Goal: Task Accomplishment & Management: Manage account settings

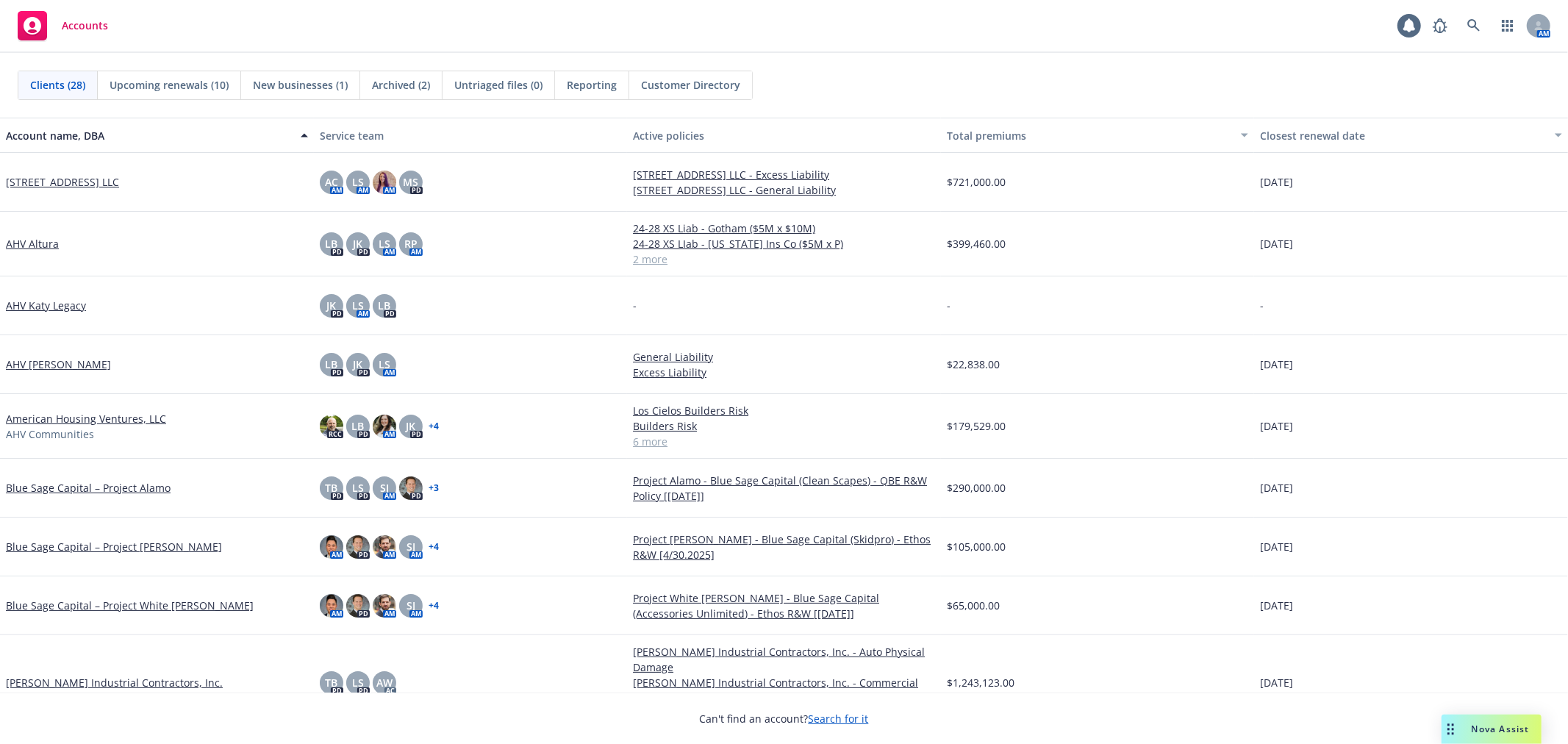
click at [53, 305] on link "AHV Katy Legacy" at bounding box center [46, 305] width 80 height 16
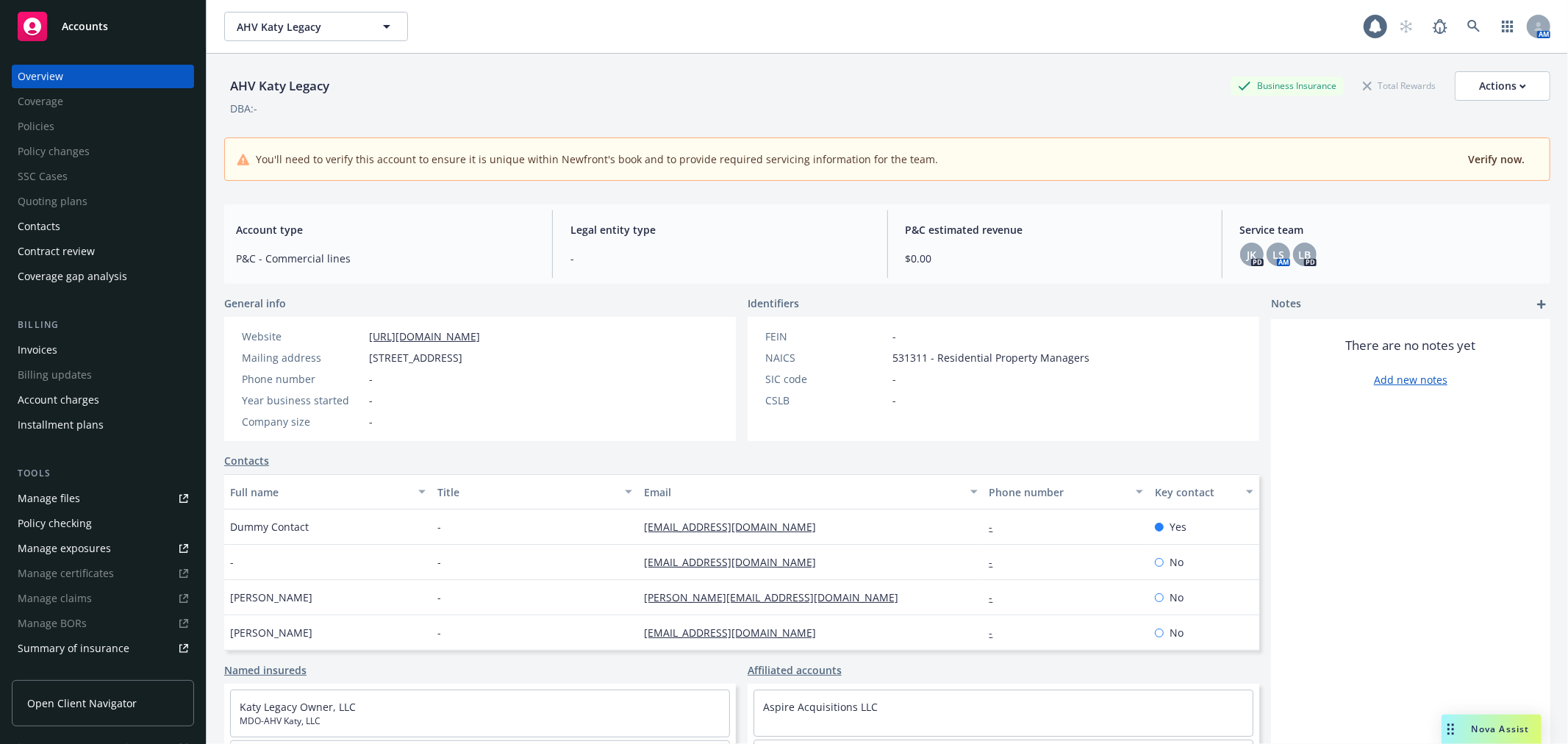
click at [97, 340] on div "Invoices" at bounding box center [102, 350] width 171 height 23
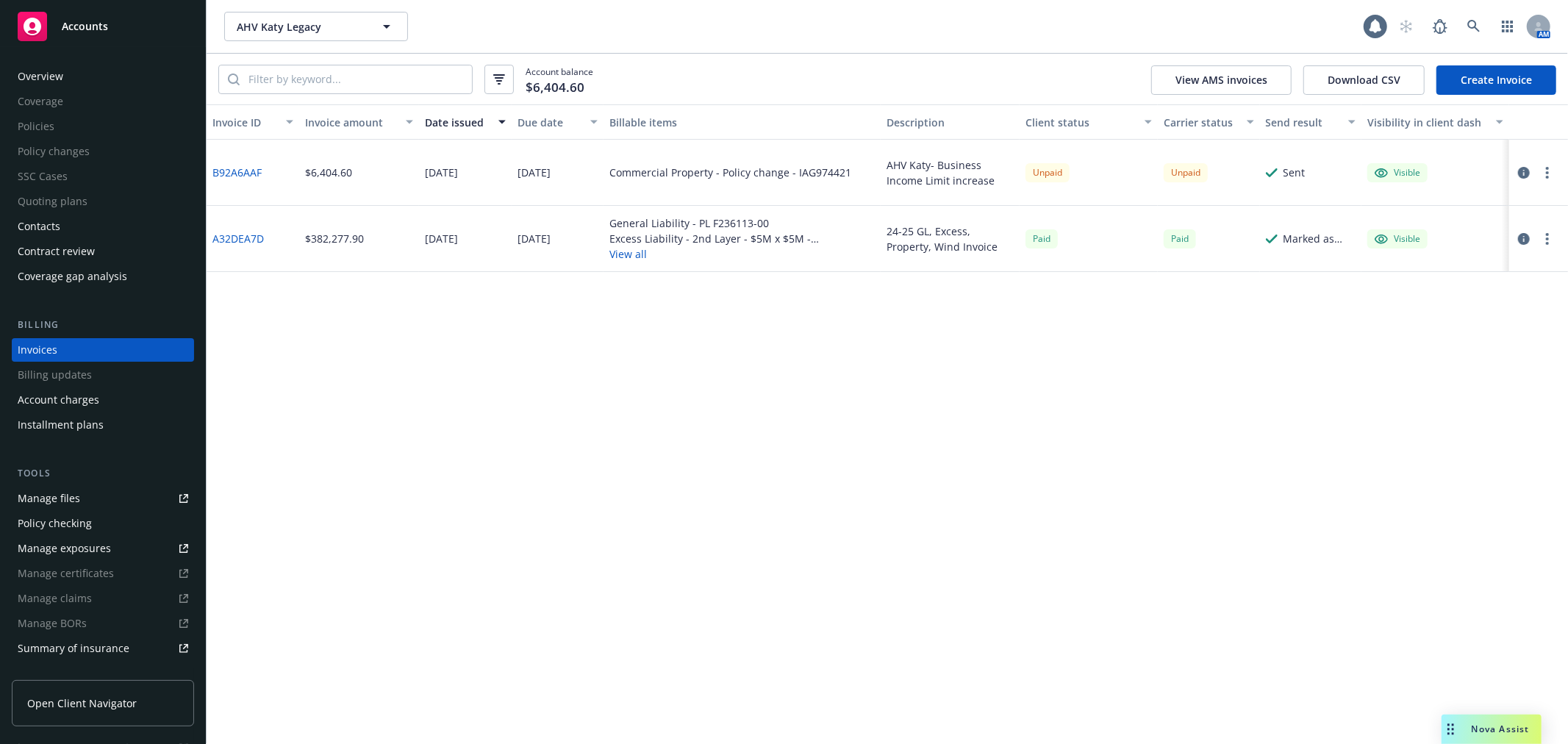
click at [72, 57] on div "Overview Coverage Policies Policy changes SSC Cases Quoting plans Contacts Cont…" at bounding box center [102, 395] width 206 height 697
click at [60, 67] on div "Overview" at bounding box center [40, 77] width 46 height 23
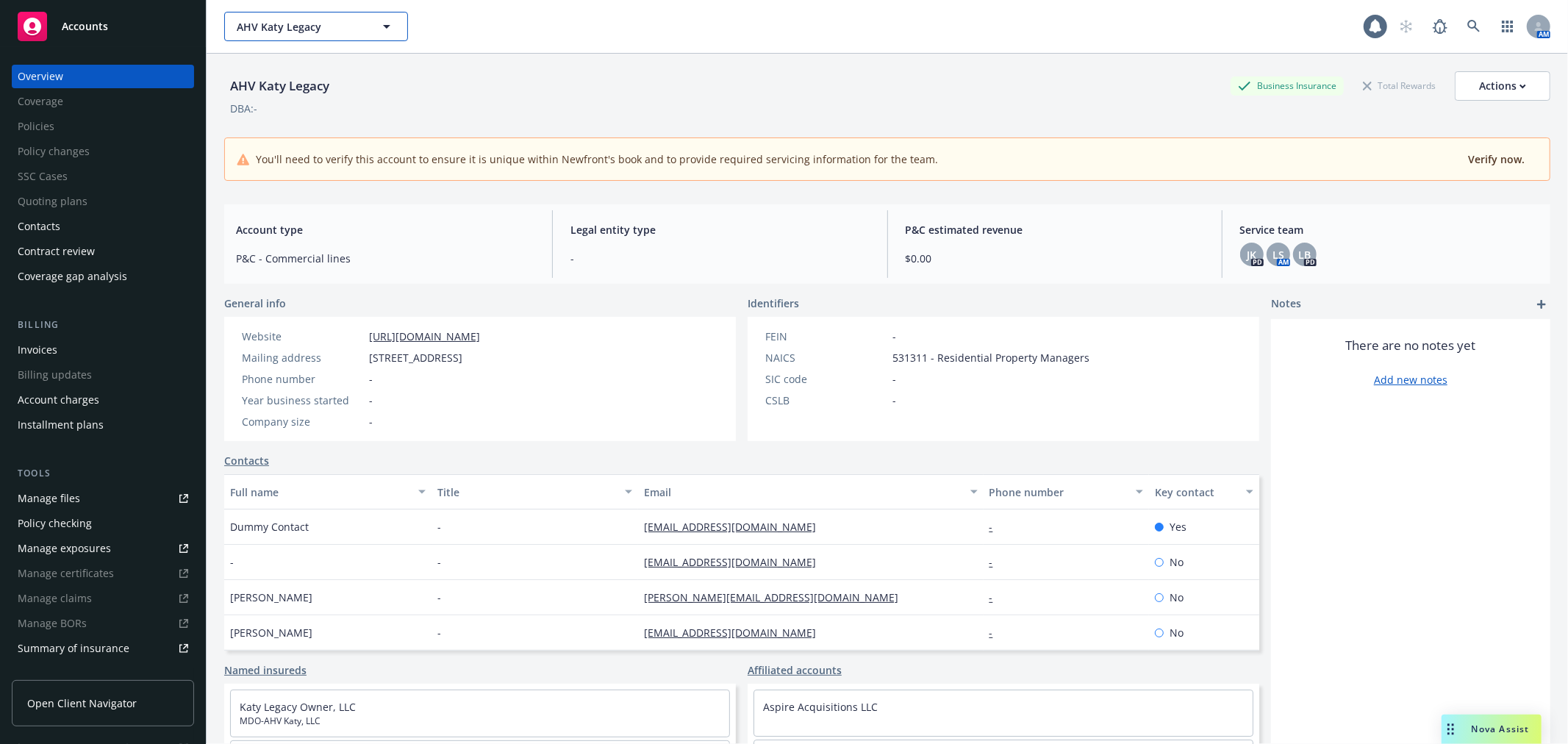
click at [292, 13] on button "AHV Katy Legacy" at bounding box center [315, 26] width 184 height 29
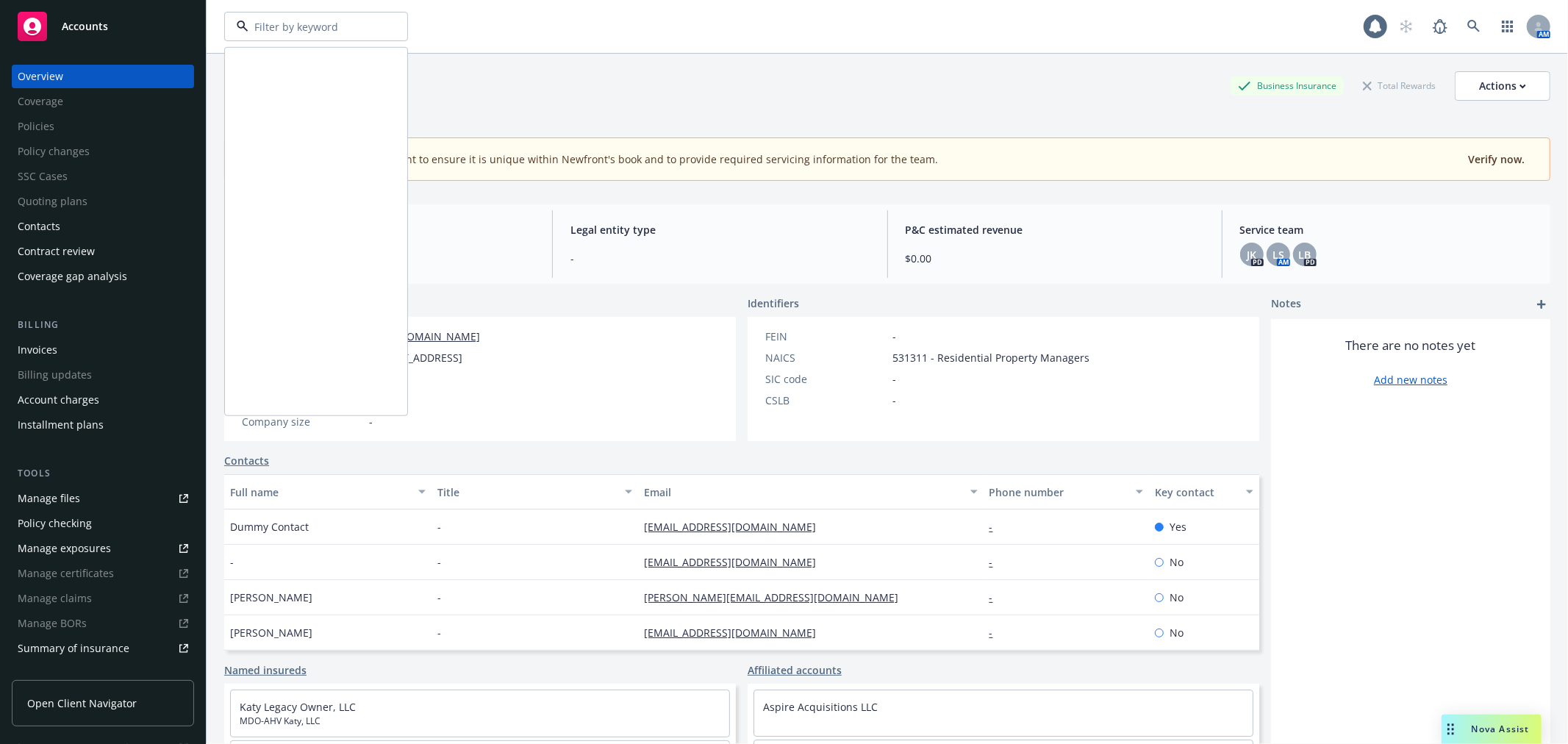
scroll to position [1143, 0]
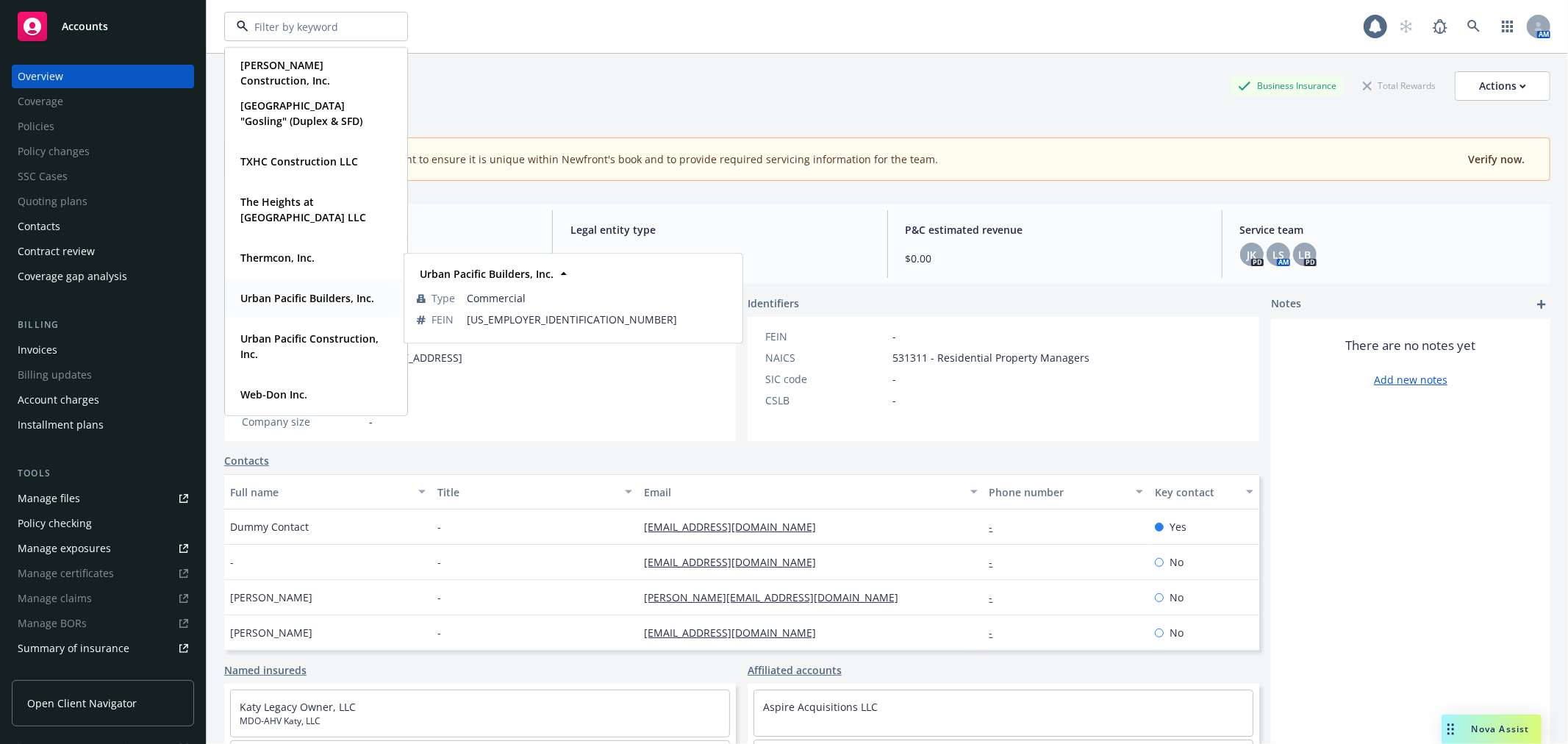
click at [325, 301] on strong "Urban Pacific Builders, Inc." at bounding box center [307, 298] width 134 height 14
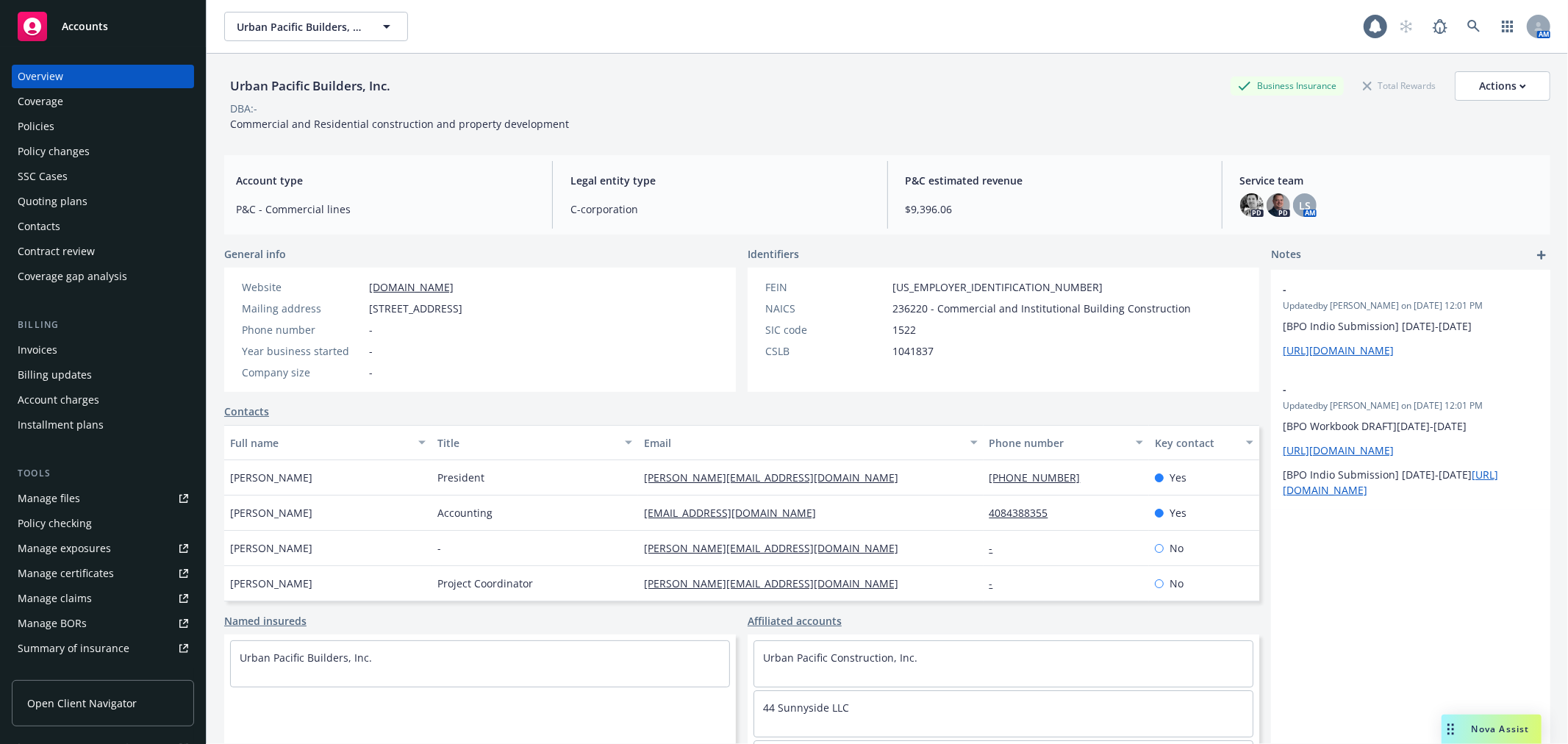
click at [57, 127] on div "Policies" at bounding box center [102, 126] width 171 height 23
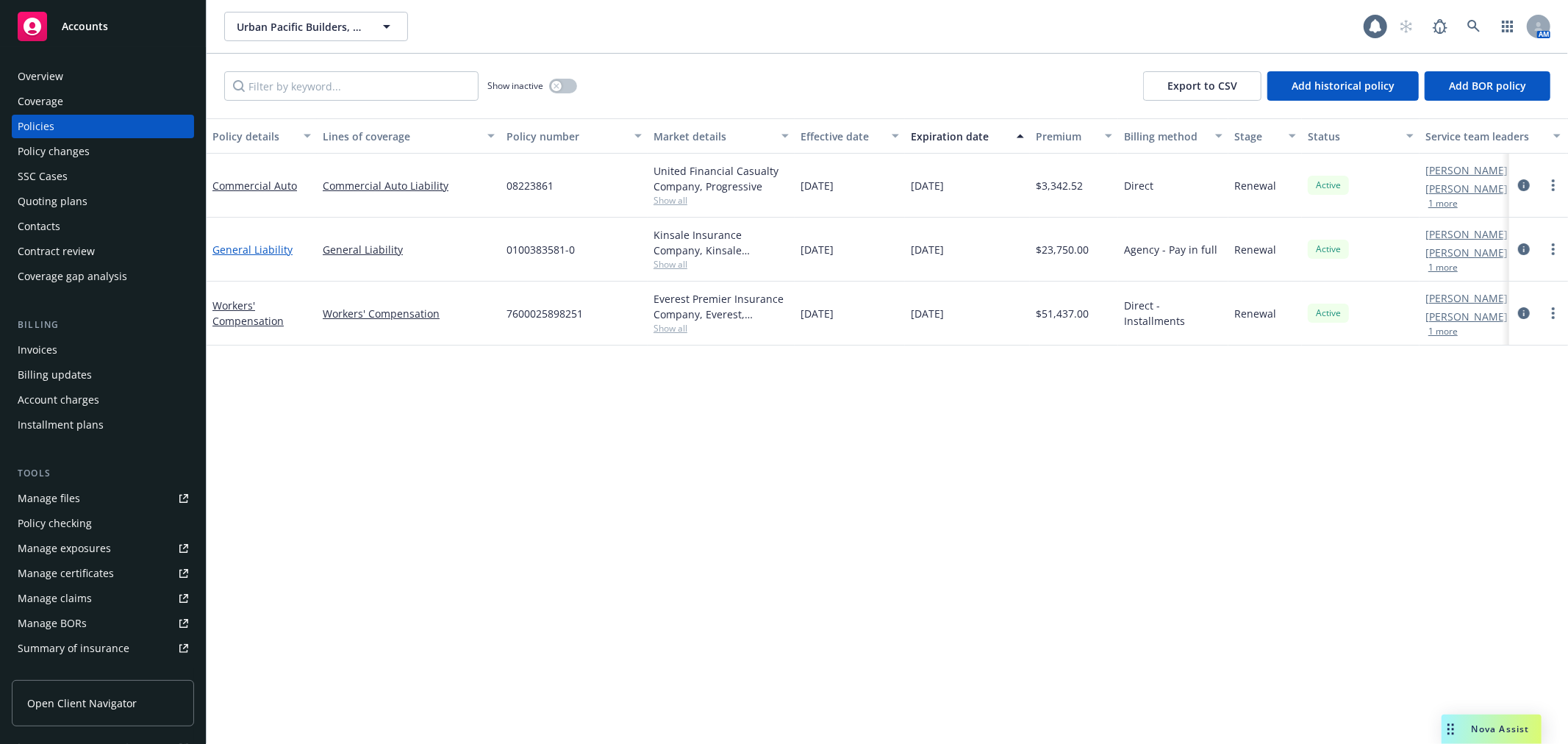
click at [255, 253] on link "General Liability" at bounding box center [252, 250] width 80 height 14
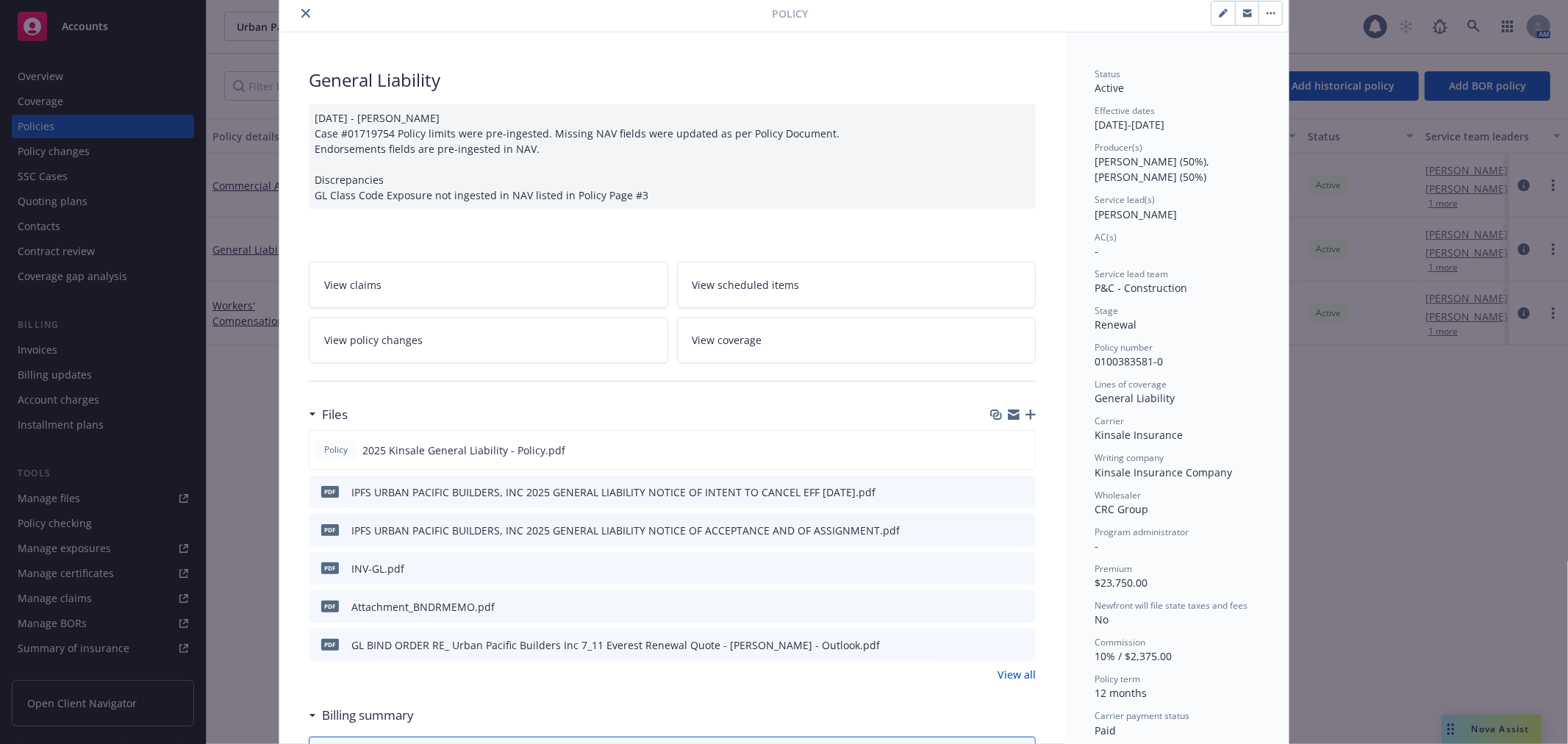
scroll to position [82, 0]
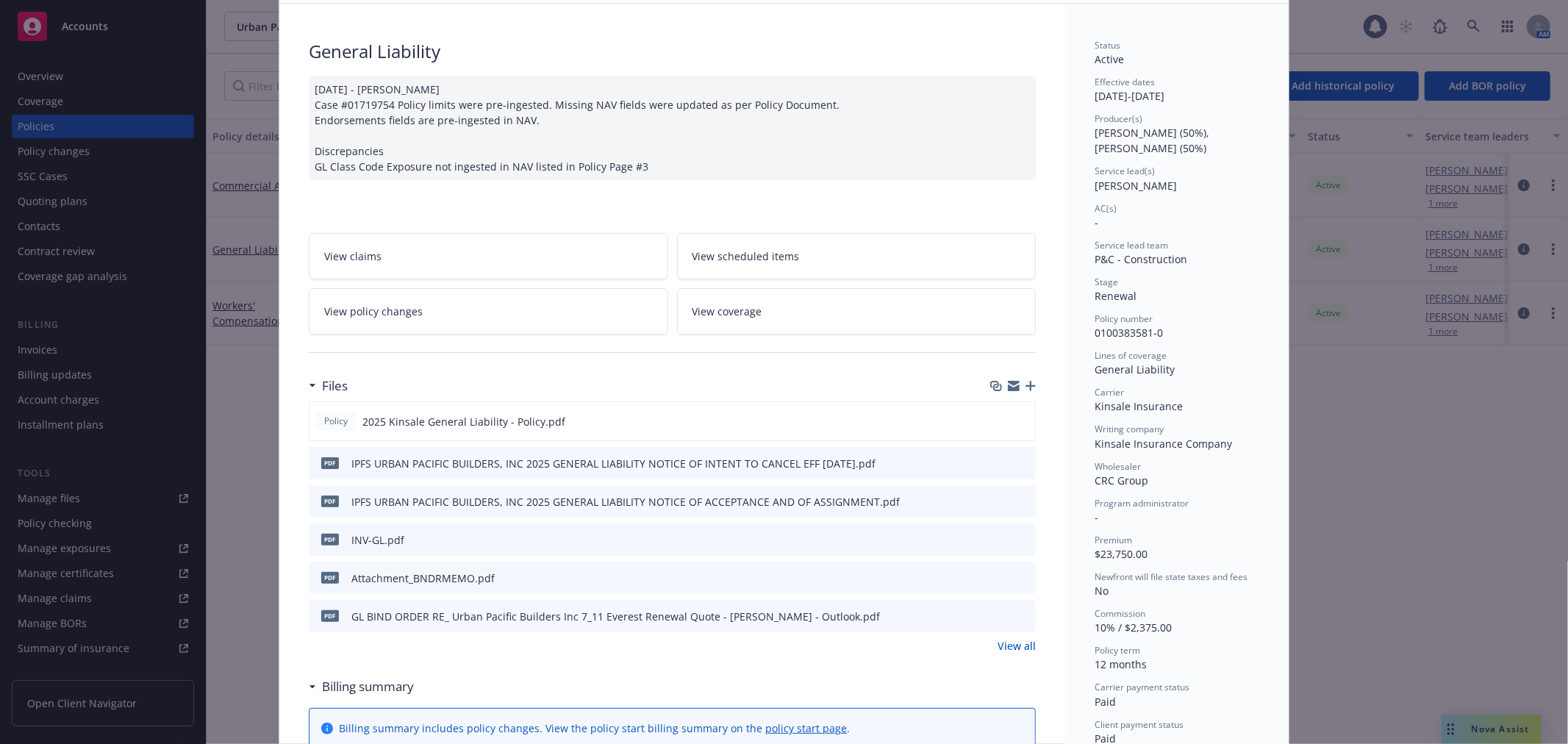
click at [1018, 497] on icon "preview file" at bounding box center [1022, 500] width 13 height 10
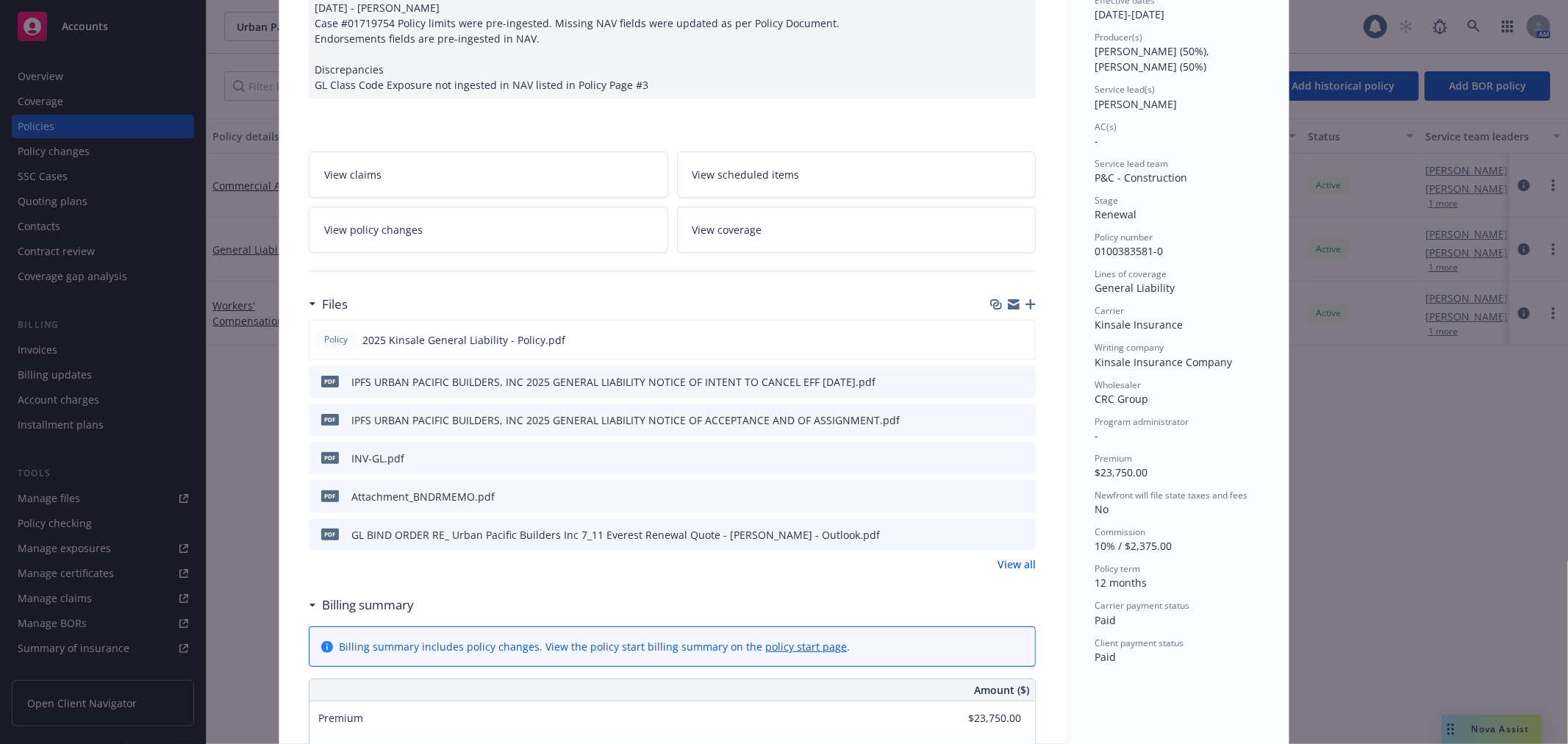
scroll to position [245, 0]
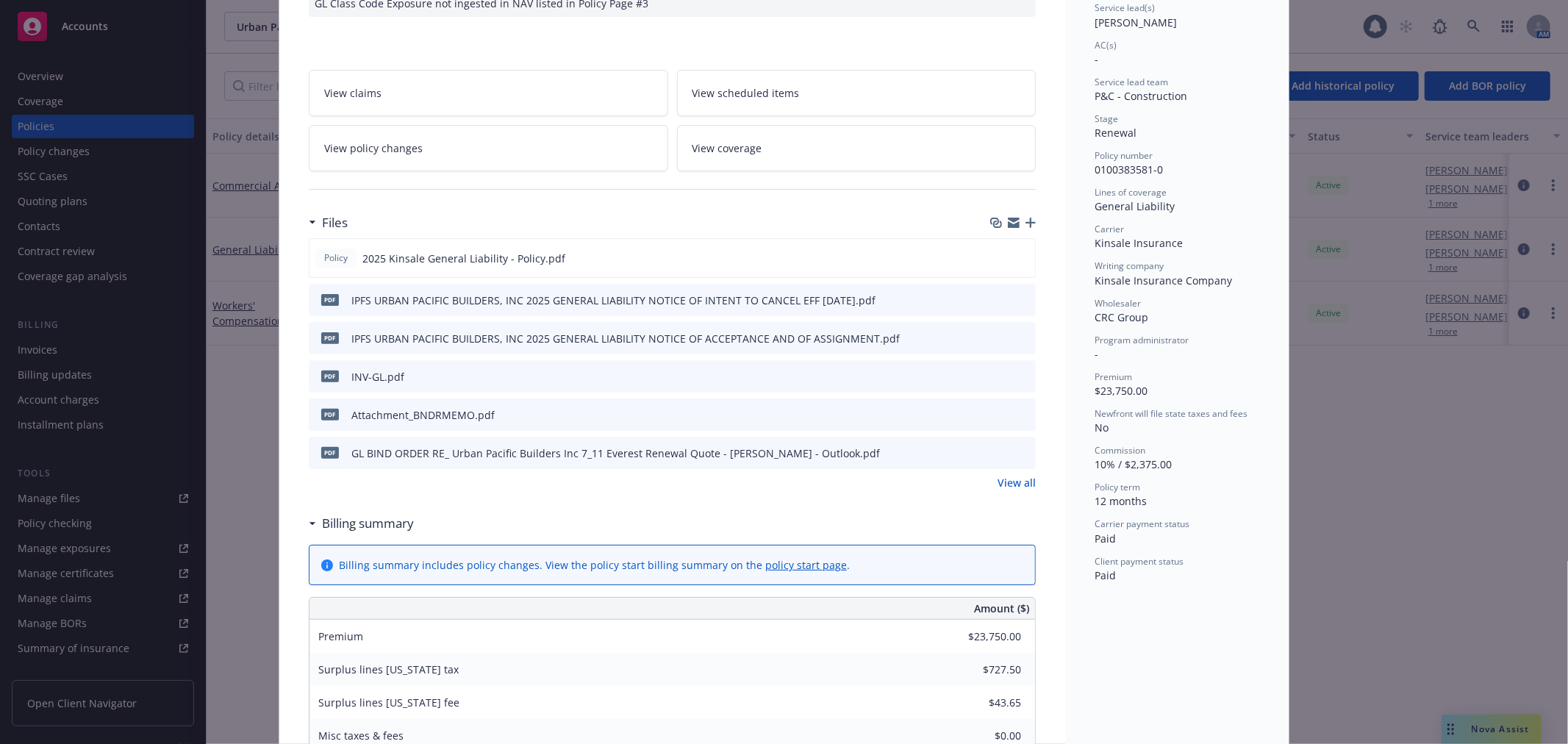
click at [1012, 485] on link "View all" at bounding box center [1017, 483] width 38 height 16
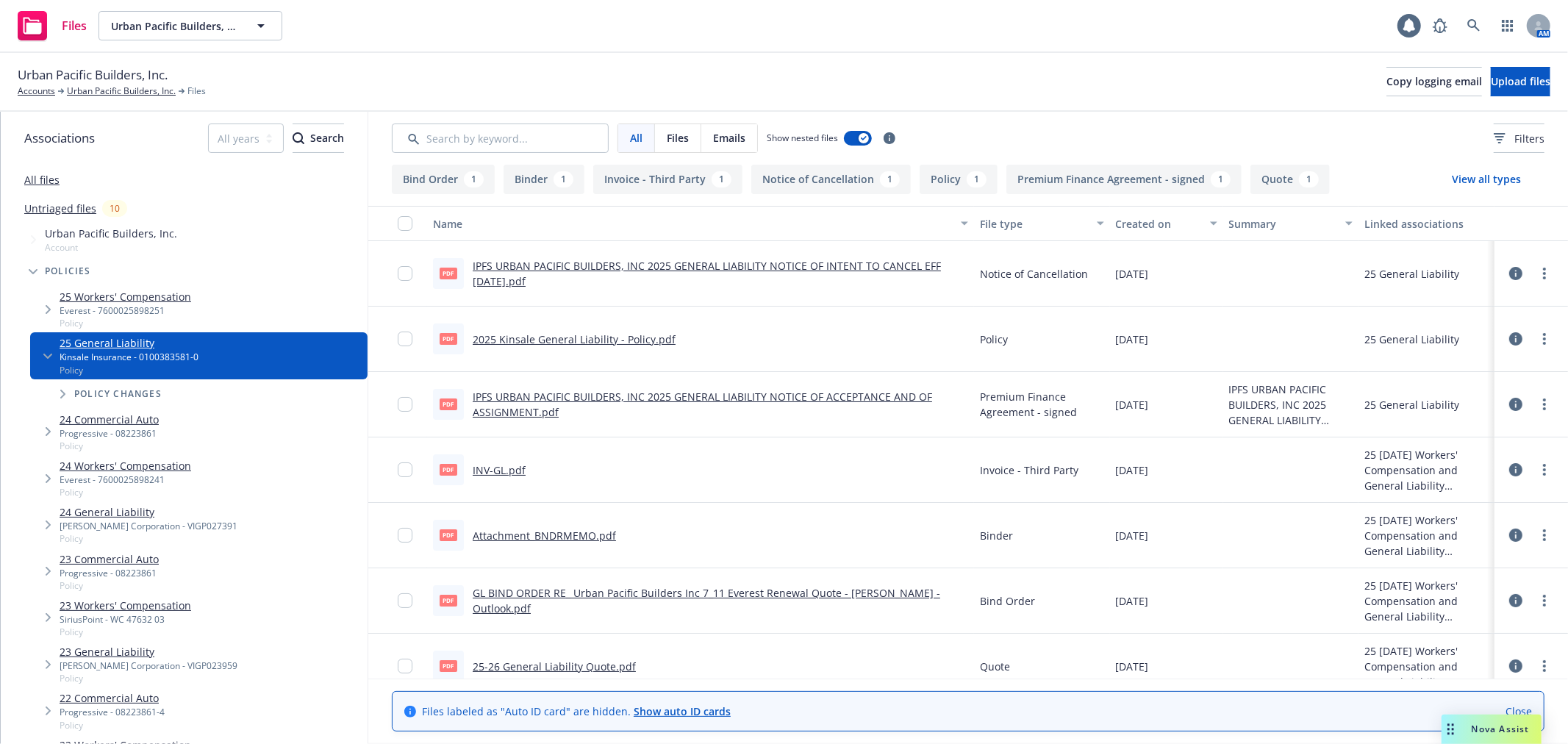
click at [563, 262] on link "IPFS URBAN PACIFIC BUILDERS, INC 2025 GENERAL LIABILITY NOTICE OF INTENT TO CAN…" at bounding box center [707, 273] width 469 height 29
click at [691, 273] on div "IPFS URBAN PACIFIC BUILDERS, INC 2025 GENERAL LIABILITY NOTICE OF INTENT TO CAN…" at bounding box center [720, 273] width 495 height 31
click at [691, 267] on link "IPFS URBAN PACIFIC BUILDERS, INC 2025 GENERAL LIABILITY NOTICE OF INTENT TO CAN…" at bounding box center [707, 273] width 469 height 29
click at [22, 97] on link "Accounts" at bounding box center [36, 92] width 37 height 13
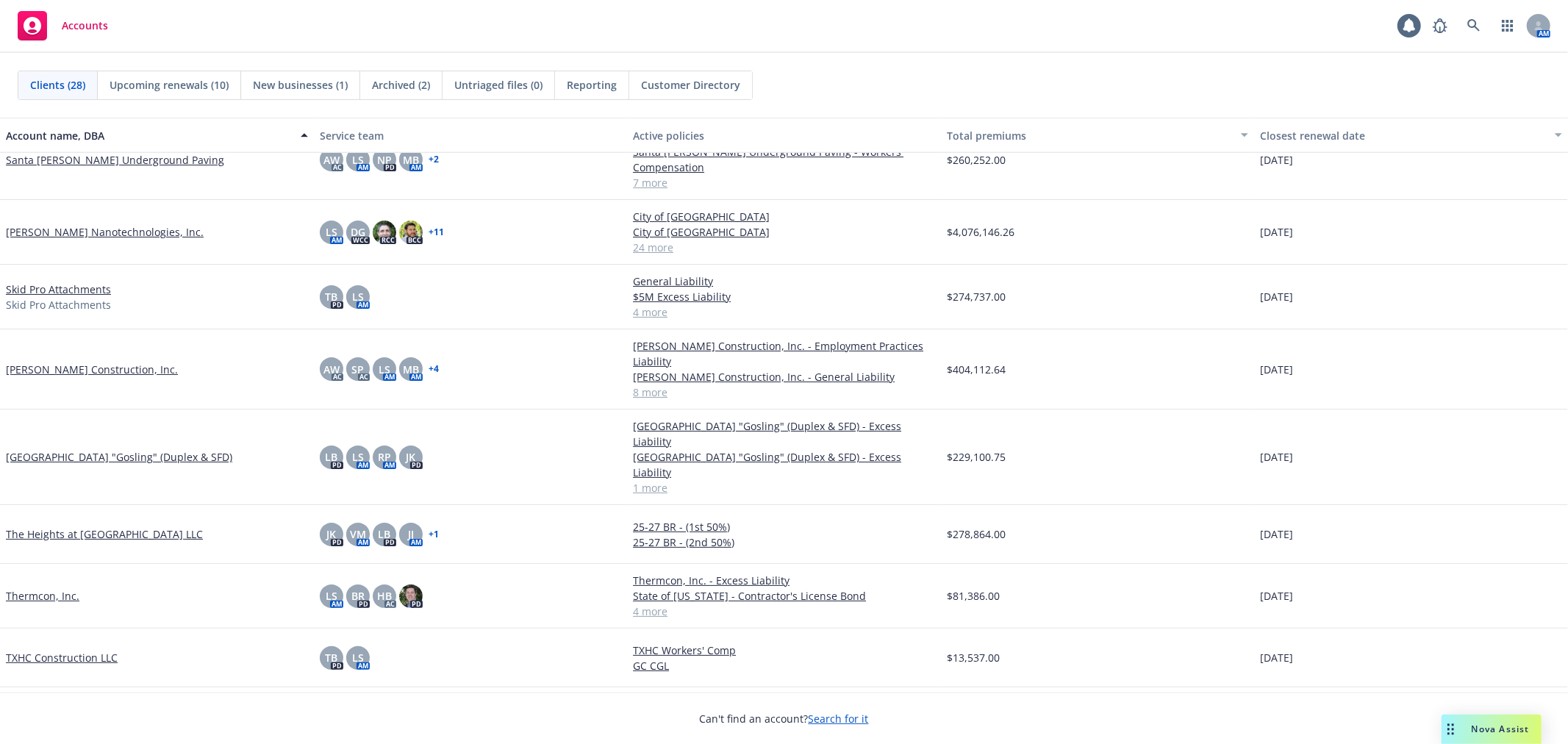
scroll to position [735, 0]
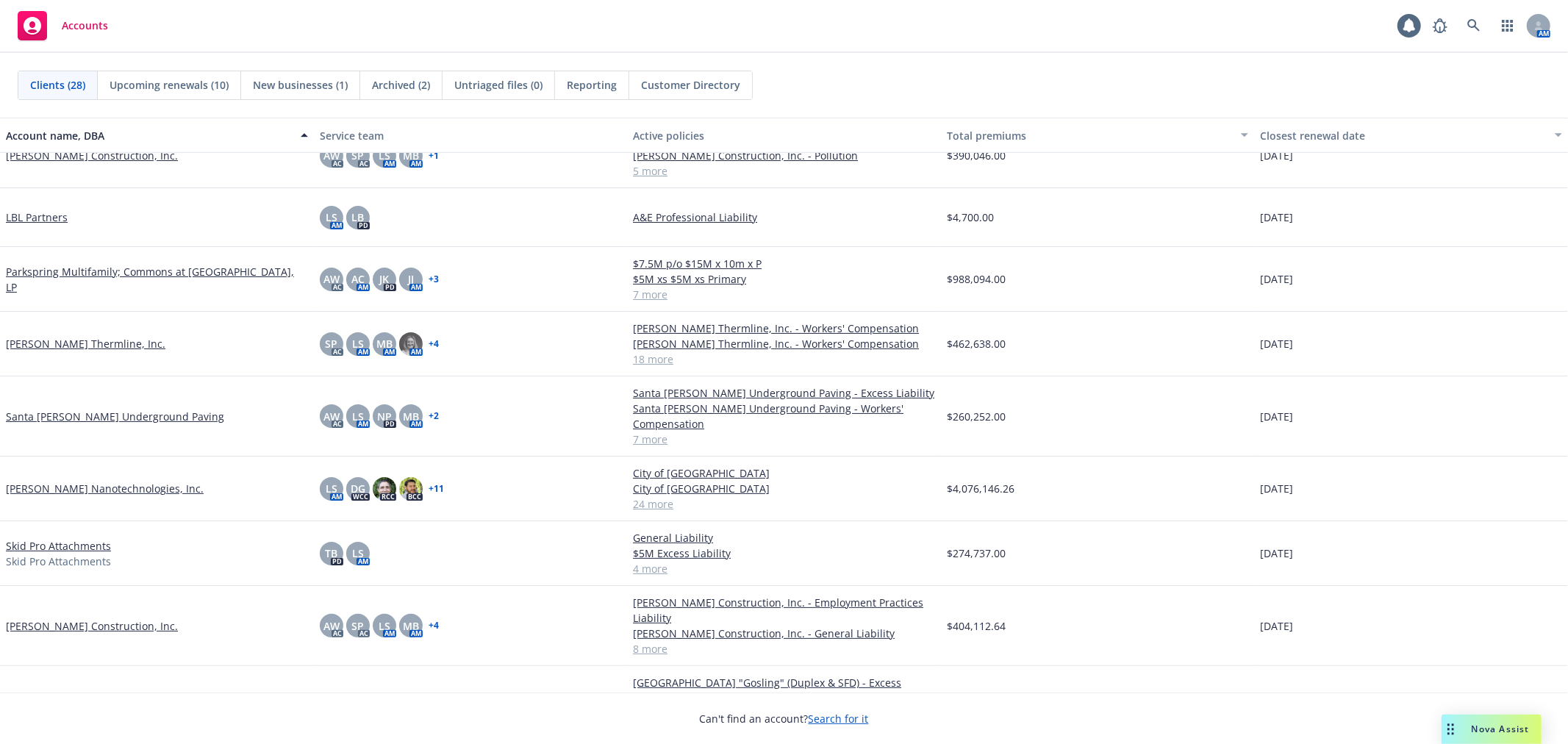
click at [73, 340] on link "[PERSON_NAME] Thermline, Inc." at bounding box center [86, 344] width 160 height 16
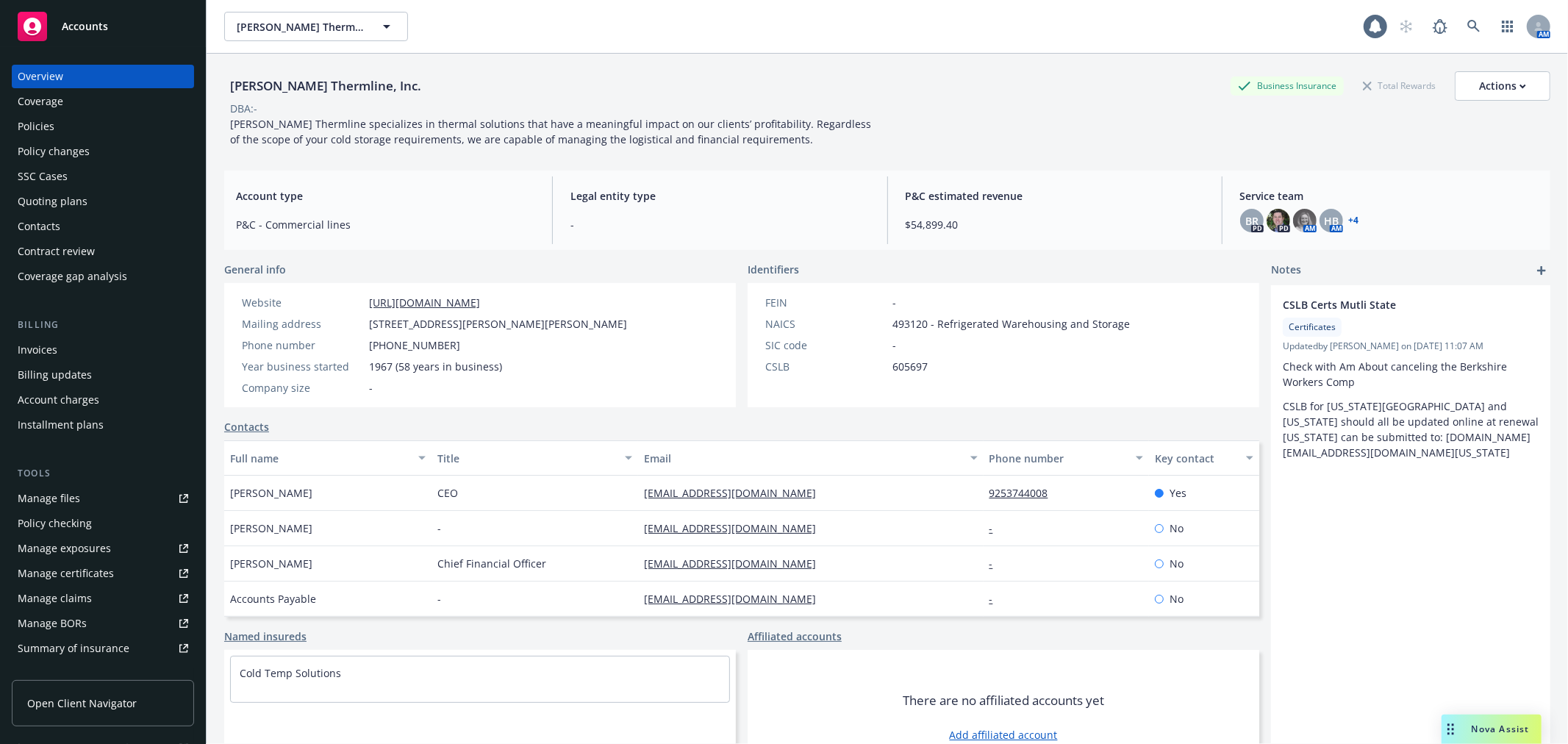
click at [35, 128] on div "Policies" at bounding box center [36, 126] width 37 height 23
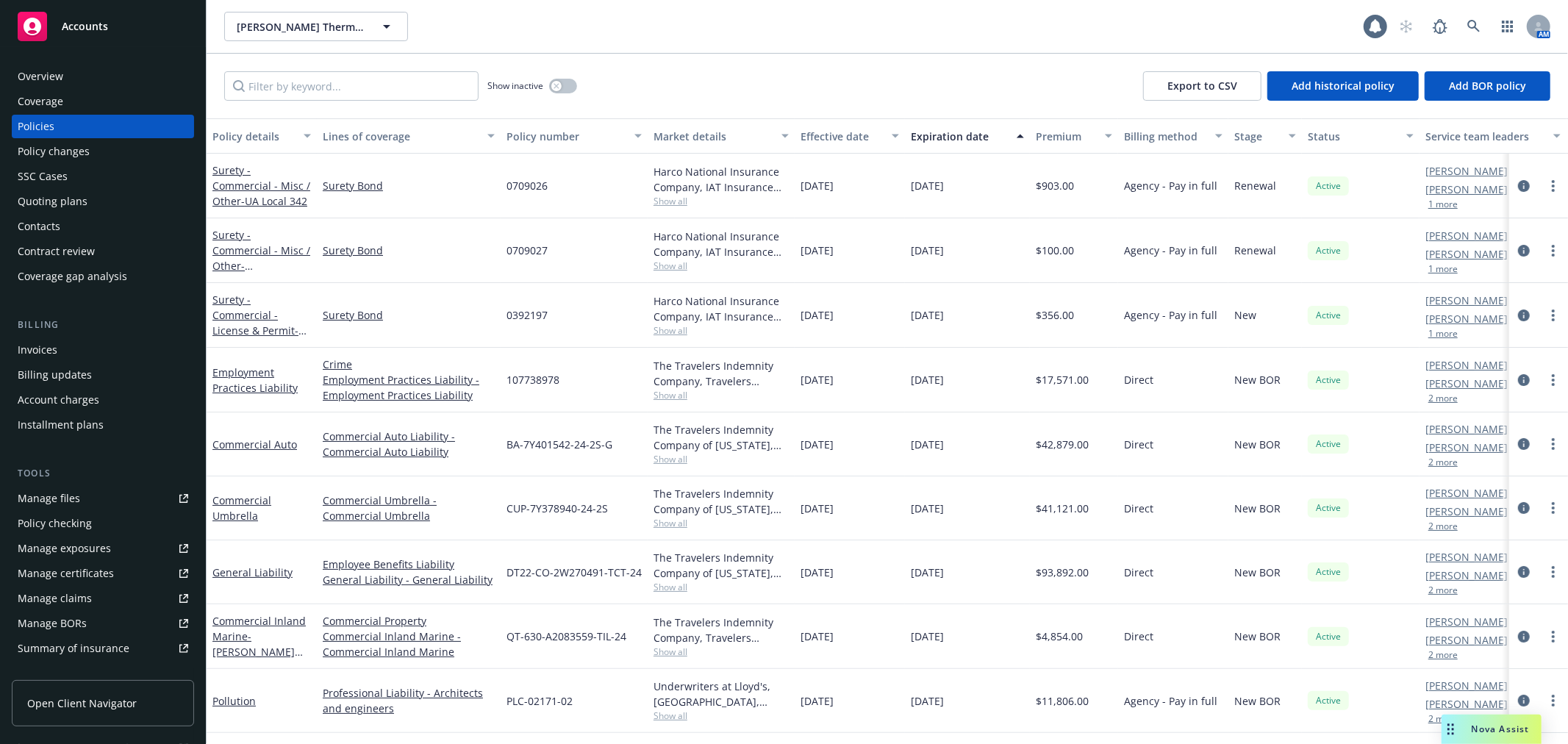
scroll to position [82, 0]
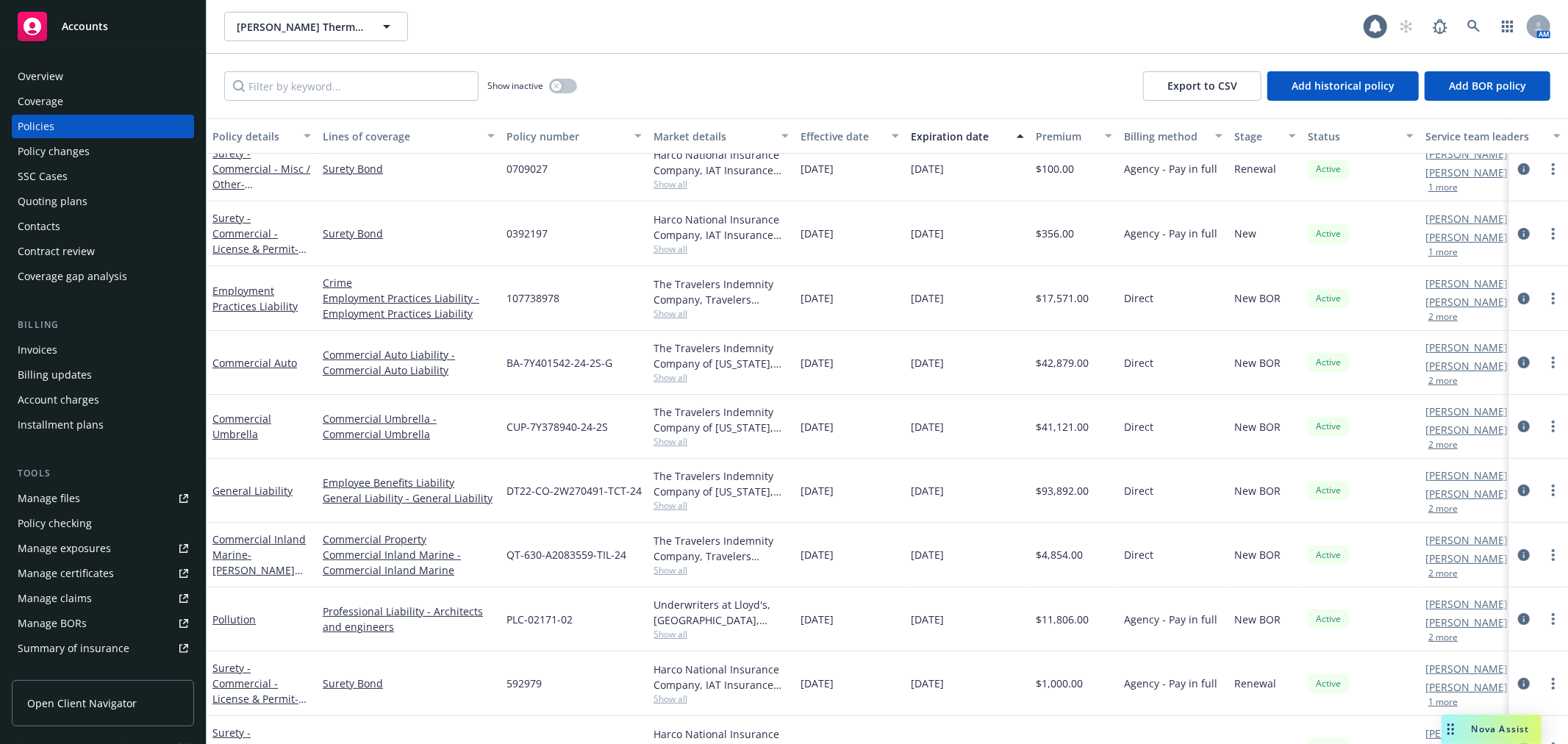
click at [138, 38] on div "Accounts" at bounding box center [102, 26] width 171 height 29
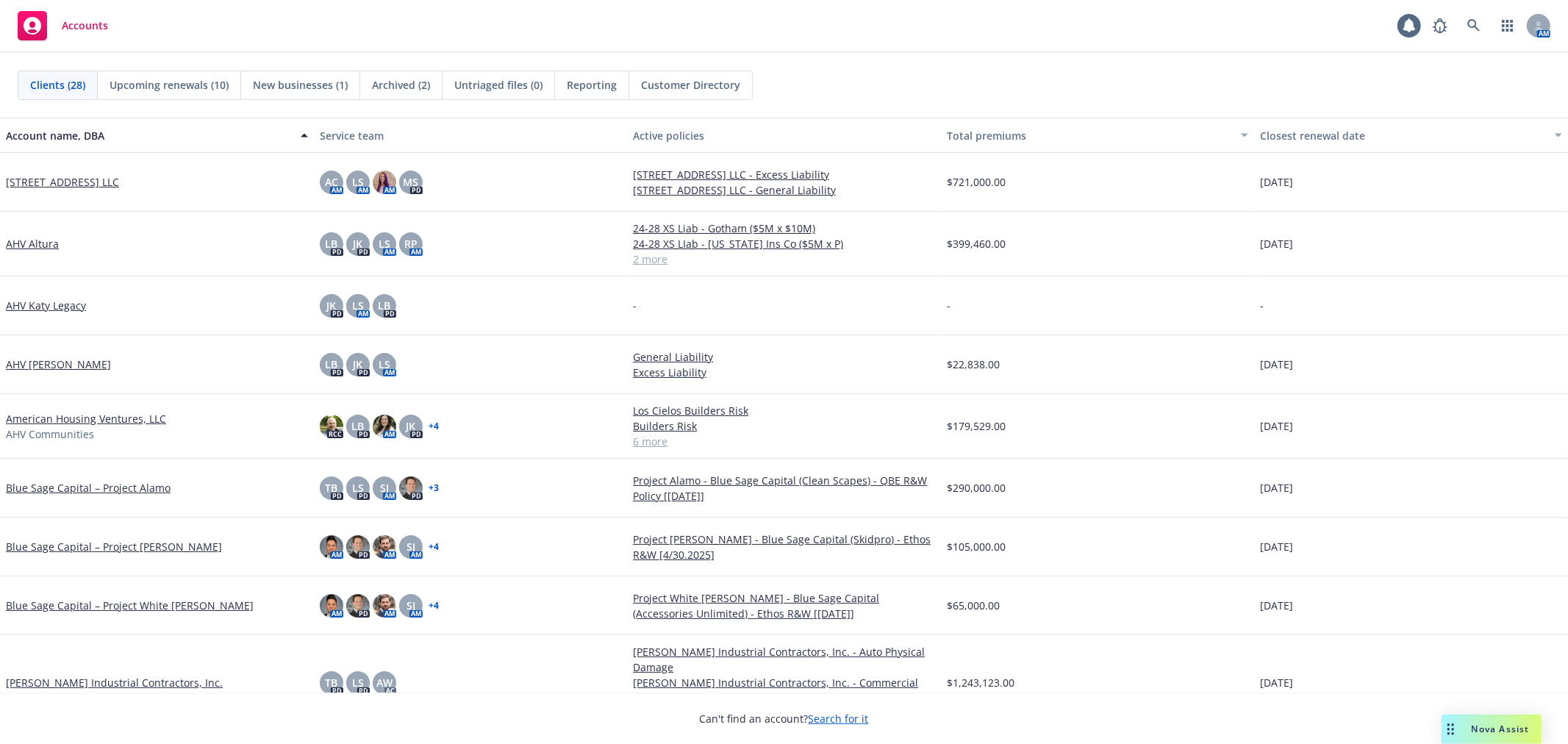
click at [1003, 39] on div "Accounts 1 AM" at bounding box center [784, 27] width 1568 height 53
click at [930, 55] on div "Clients (28) Upcoming renewals (10) New businesses (1) Archived (2) Untriaged f…" at bounding box center [784, 86] width 1568 height 65
click at [395, 92] on div "Archived (2)" at bounding box center [401, 86] width 82 height 28
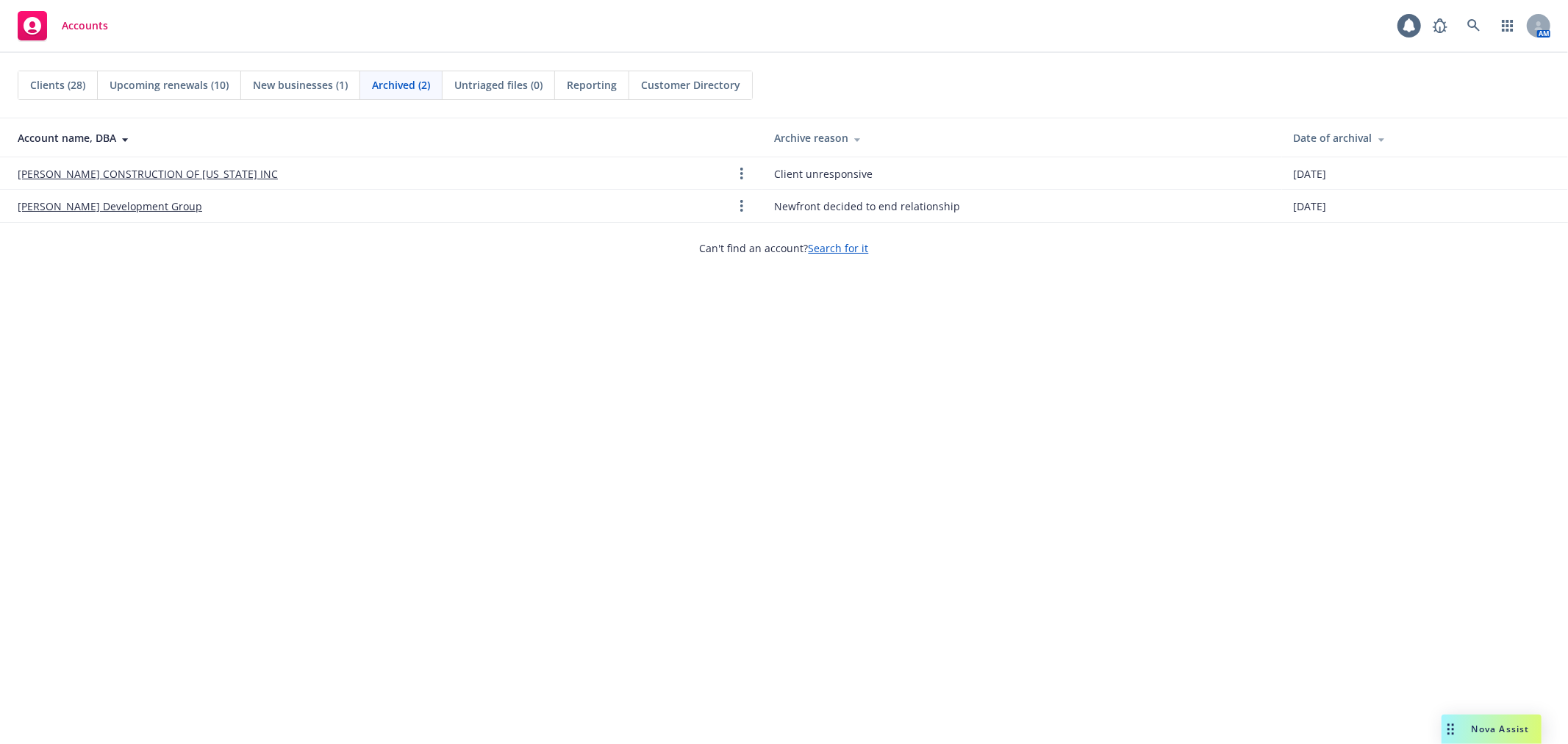
click at [196, 89] on span "Upcoming renewals (10)" at bounding box center [169, 85] width 119 height 16
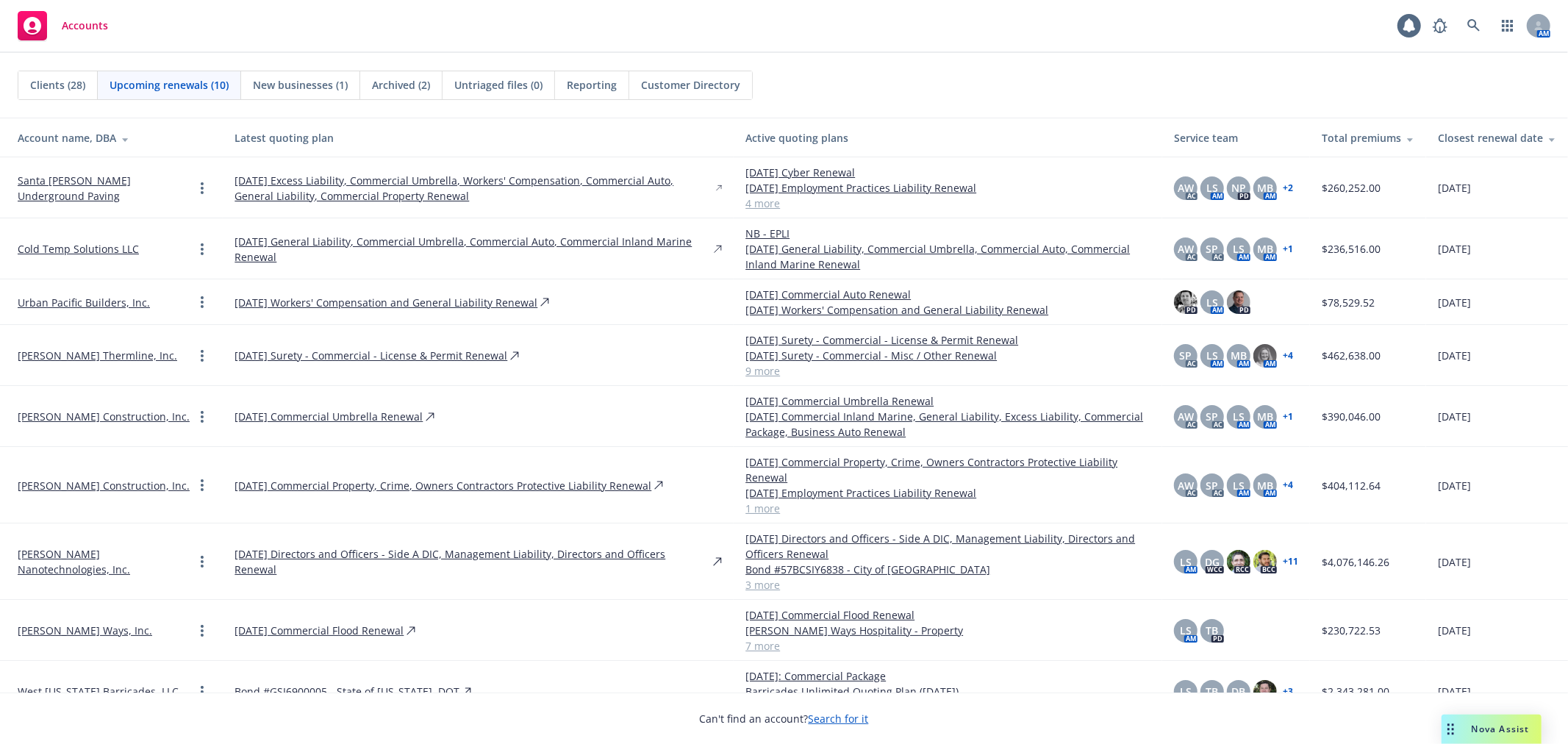
click at [79, 481] on link "Slatter Construction, Inc." at bounding box center [103, 485] width 172 height 16
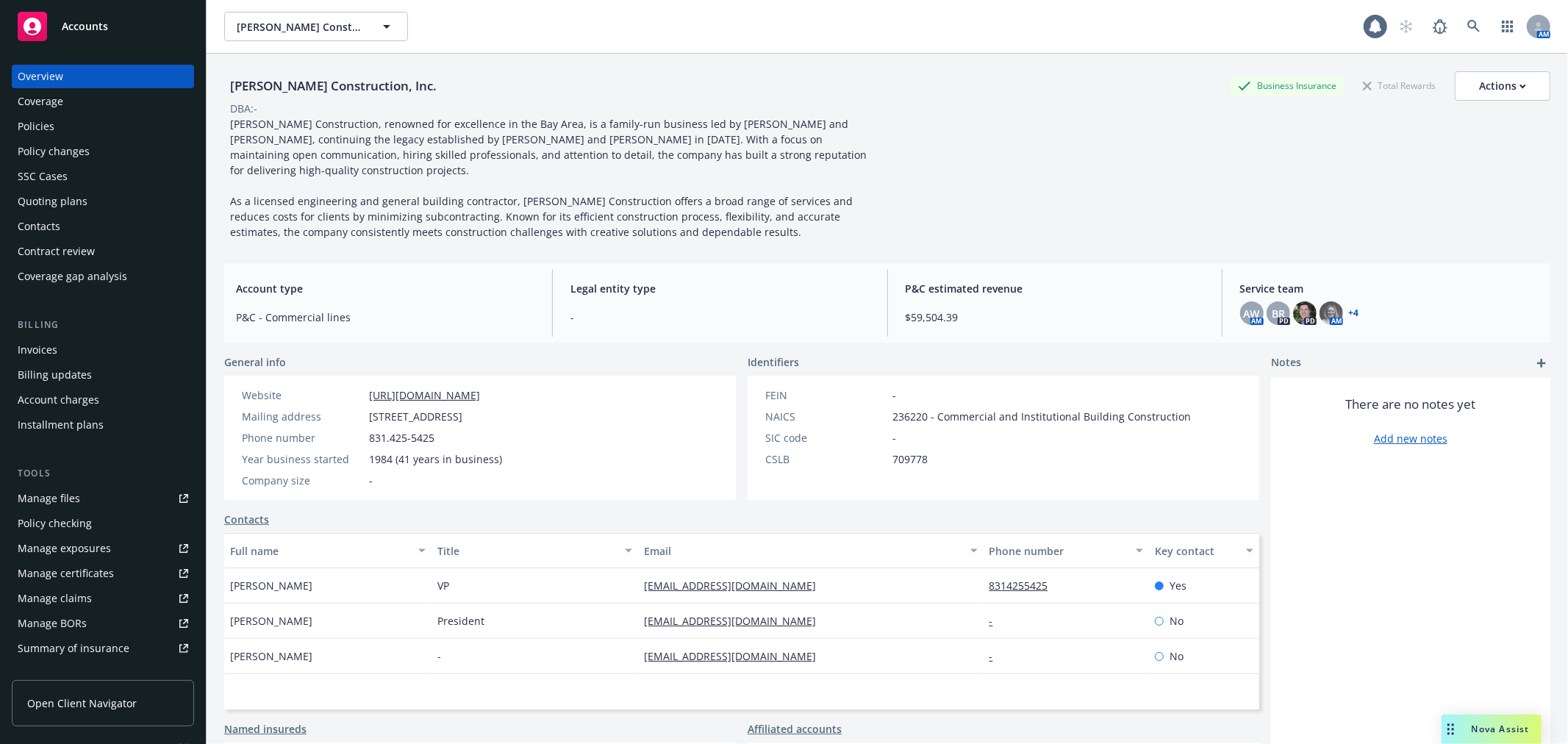
click at [104, 129] on div "Policies" at bounding box center [102, 126] width 171 height 23
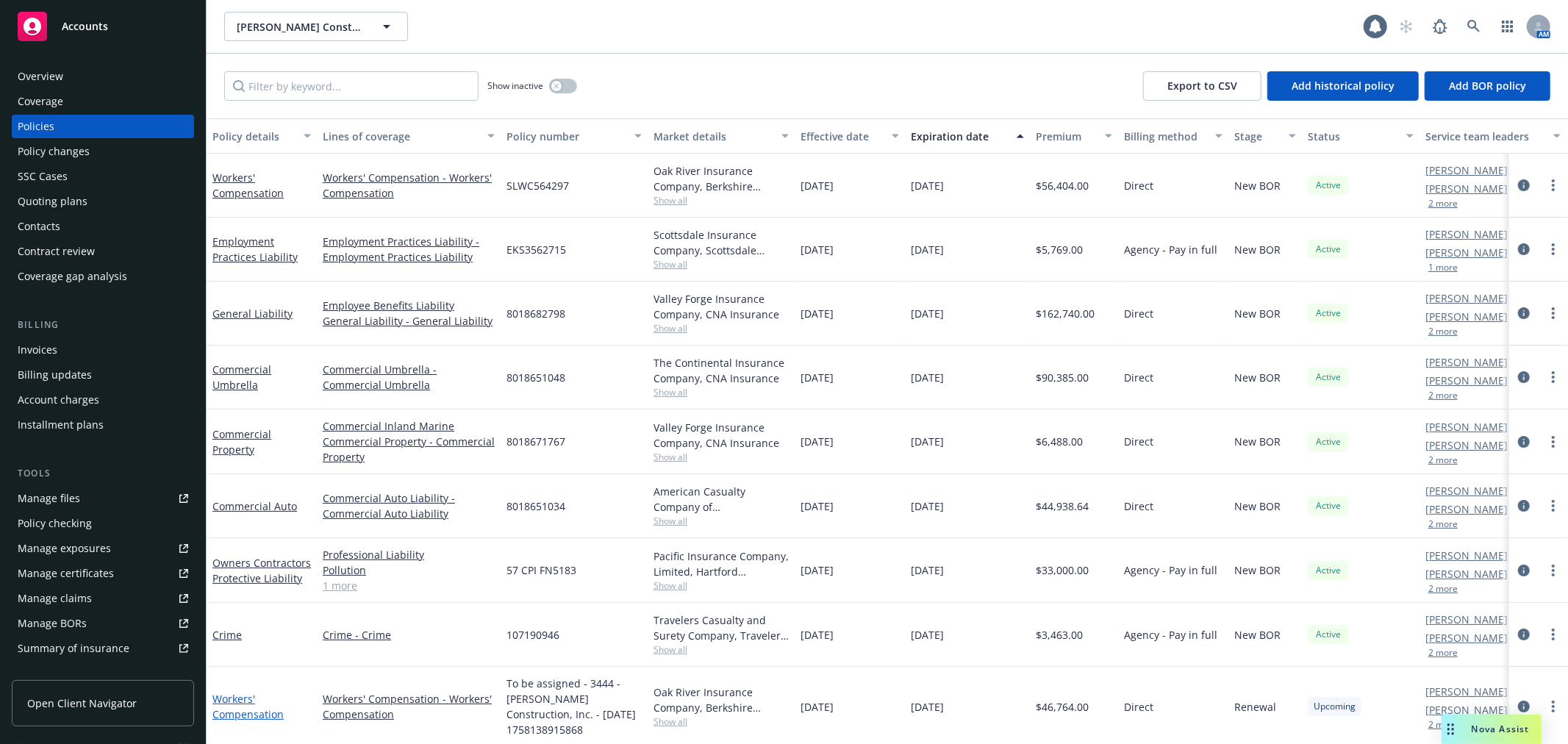
click at [225, 692] on link "Workers' Compensation" at bounding box center [248, 706] width 72 height 29
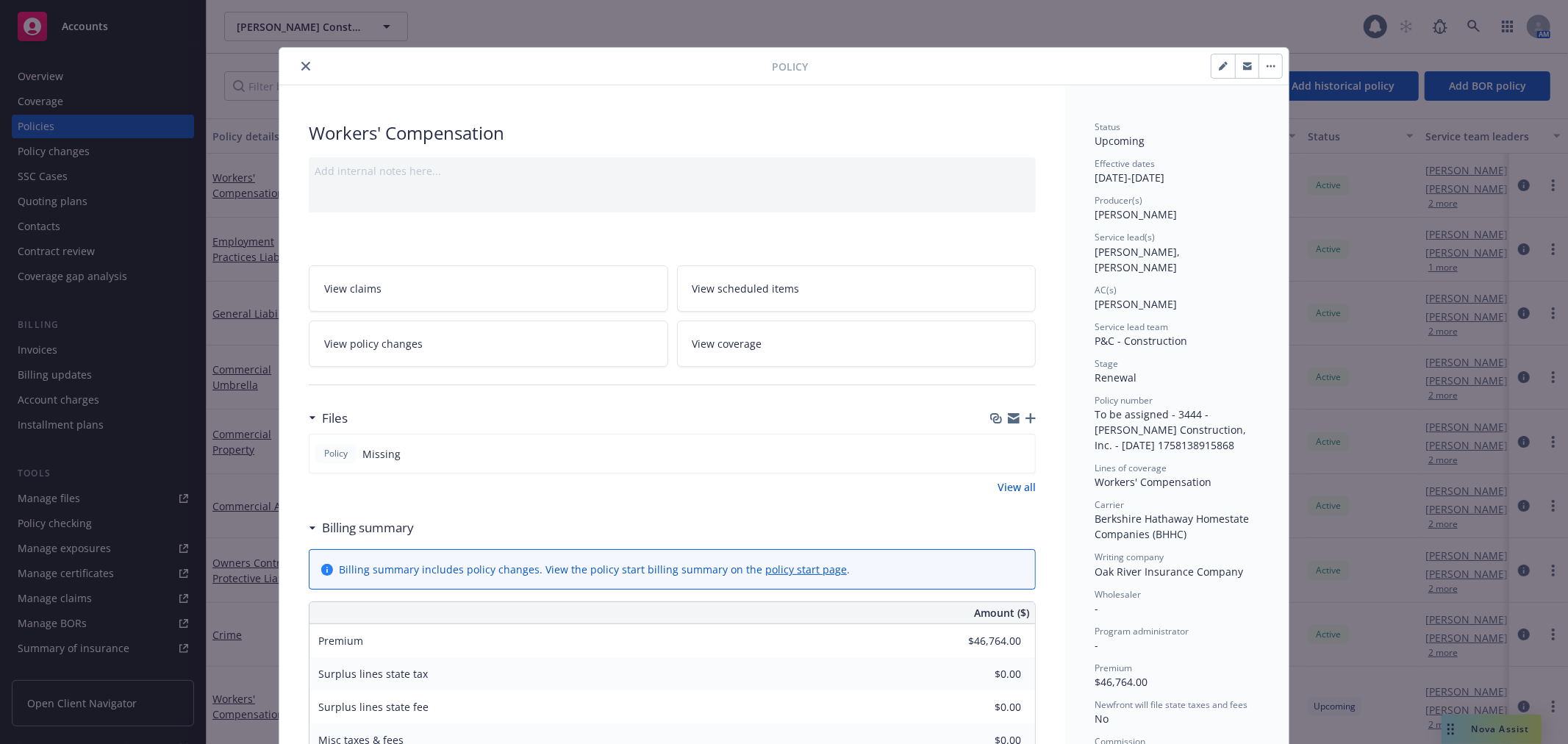
click at [1215, 76] on button "button" at bounding box center [1223, 66] width 23 height 23
select select "RENEWAL"
select select "12"
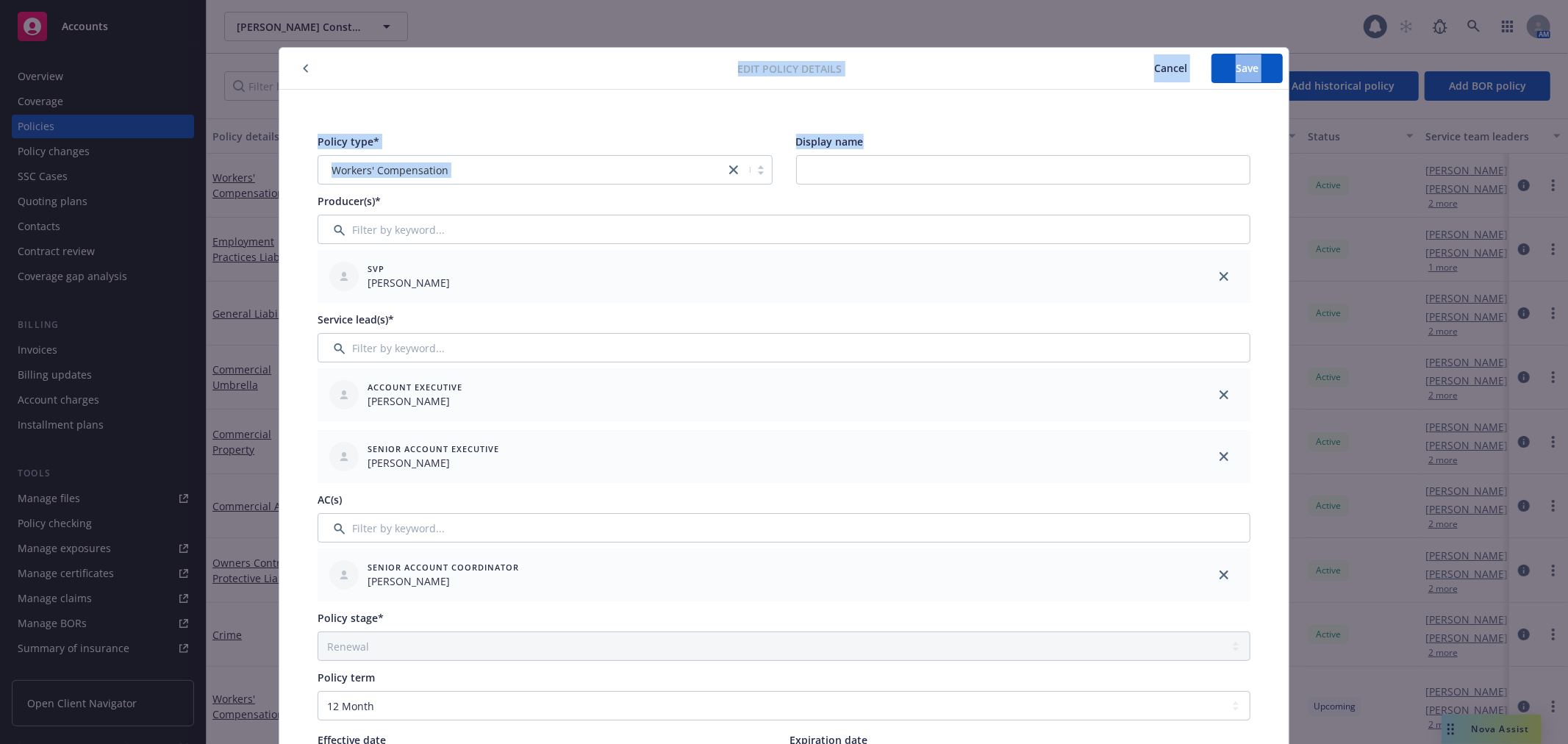
drag, startPoint x: 679, startPoint y: 115, endPoint x: 643, endPoint y: 133, distance: 40.2
click at [778, 181] on div "Edit policy details Cancel Save Policy type* Workers' Compensation Display name…" at bounding box center [784, 662] width 1010 height 1229
click at [548, 281] on div "SVP Bob Rittenhouse" at bounding box center [757, 275] width 868 height 41
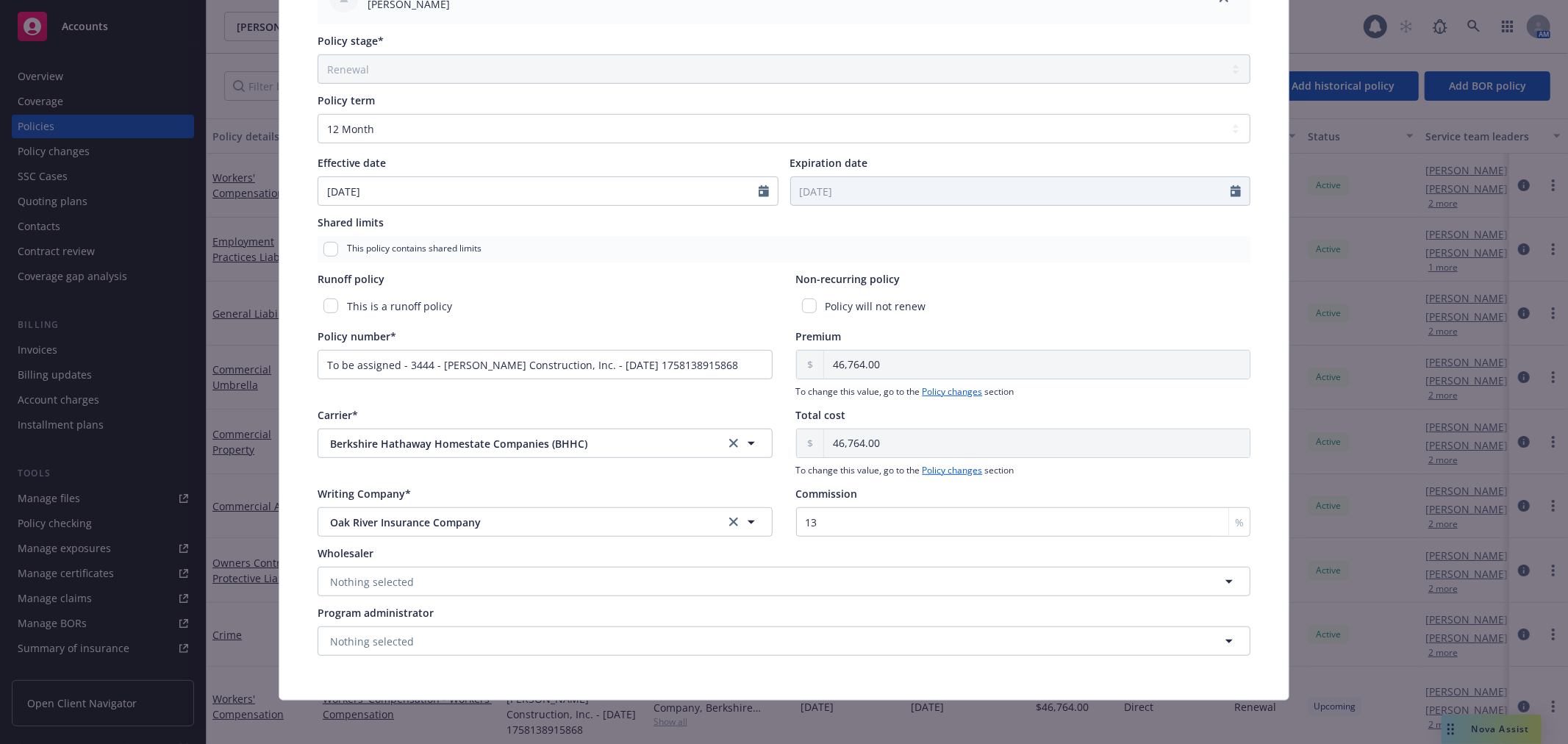
scroll to position [581, 0]
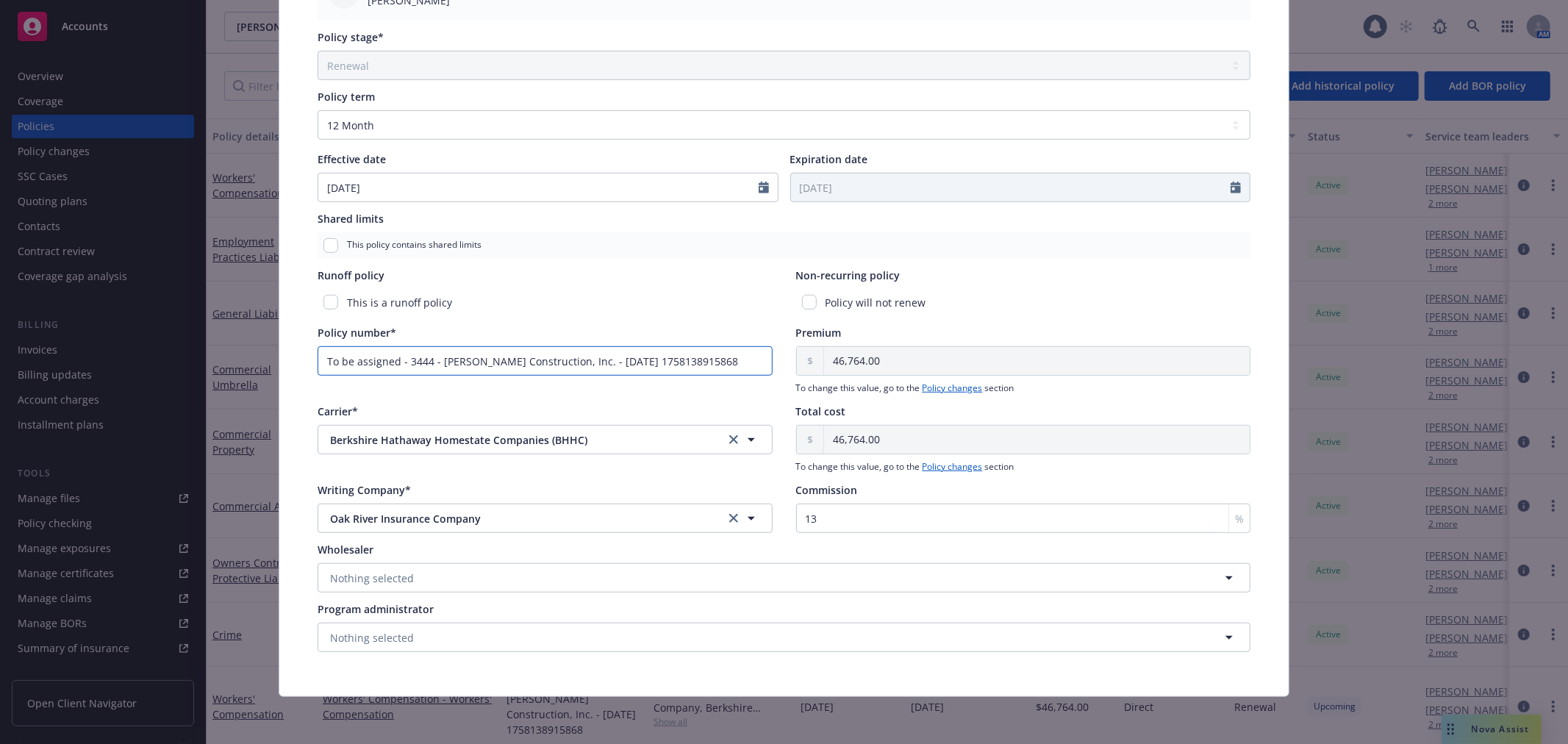
click at [400, 371] on input "To be assigned - 3444 - Slatter Construction, Inc. - 09/17/2025 1758138915868" at bounding box center [545, 360] width 455 height 29
click at [429, 364] on input "To be assigned - 3444 - Slatter Construction, Inc. - 09/17/2025 1758138915868" at bounding box center [545, 360] width 455 height 29
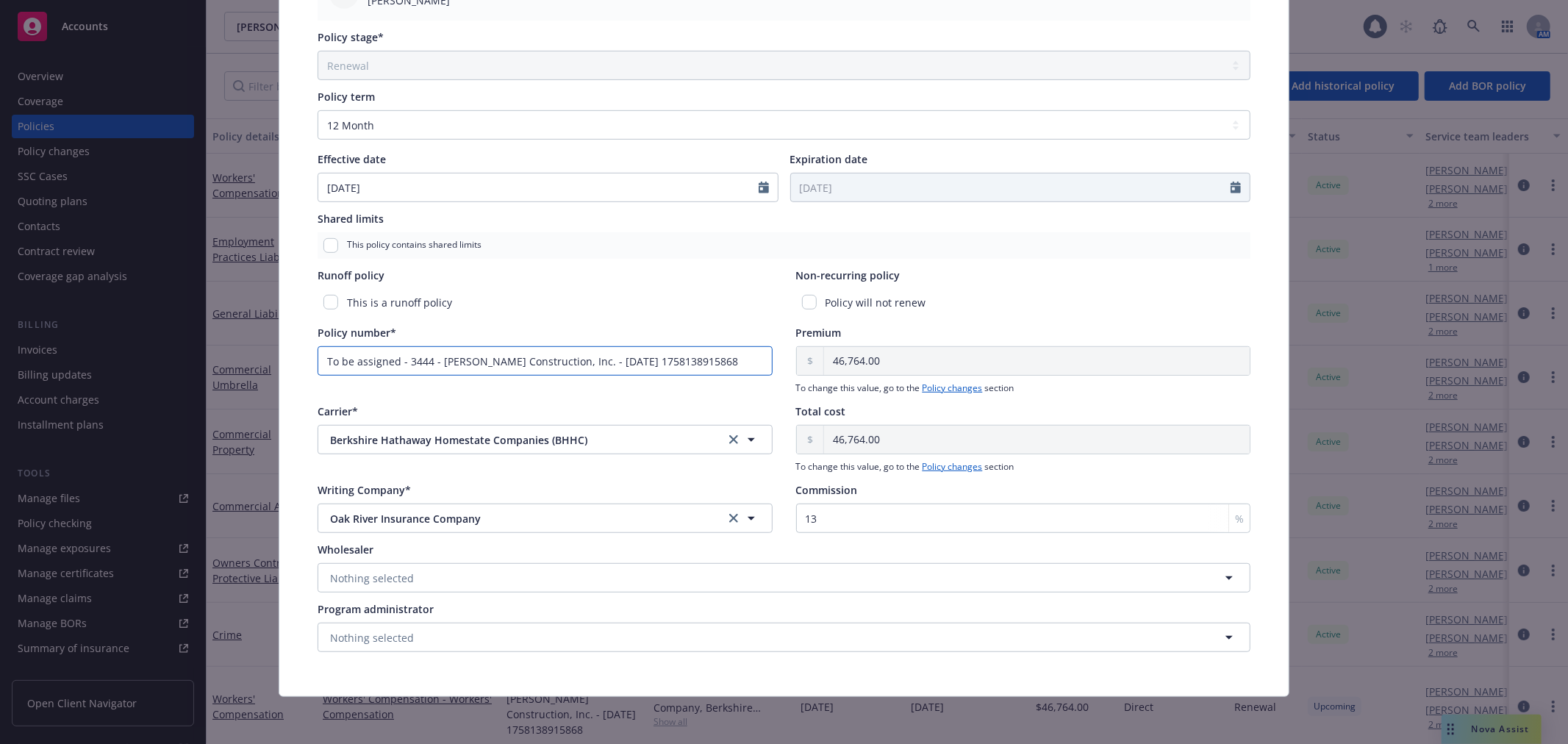
click at [429, 364] on input "To be assigned - 3444 - Slatter Construction, Inc. - 09/17/2025 1758138915868" at bounding box center [545, 360] width 455 height 29
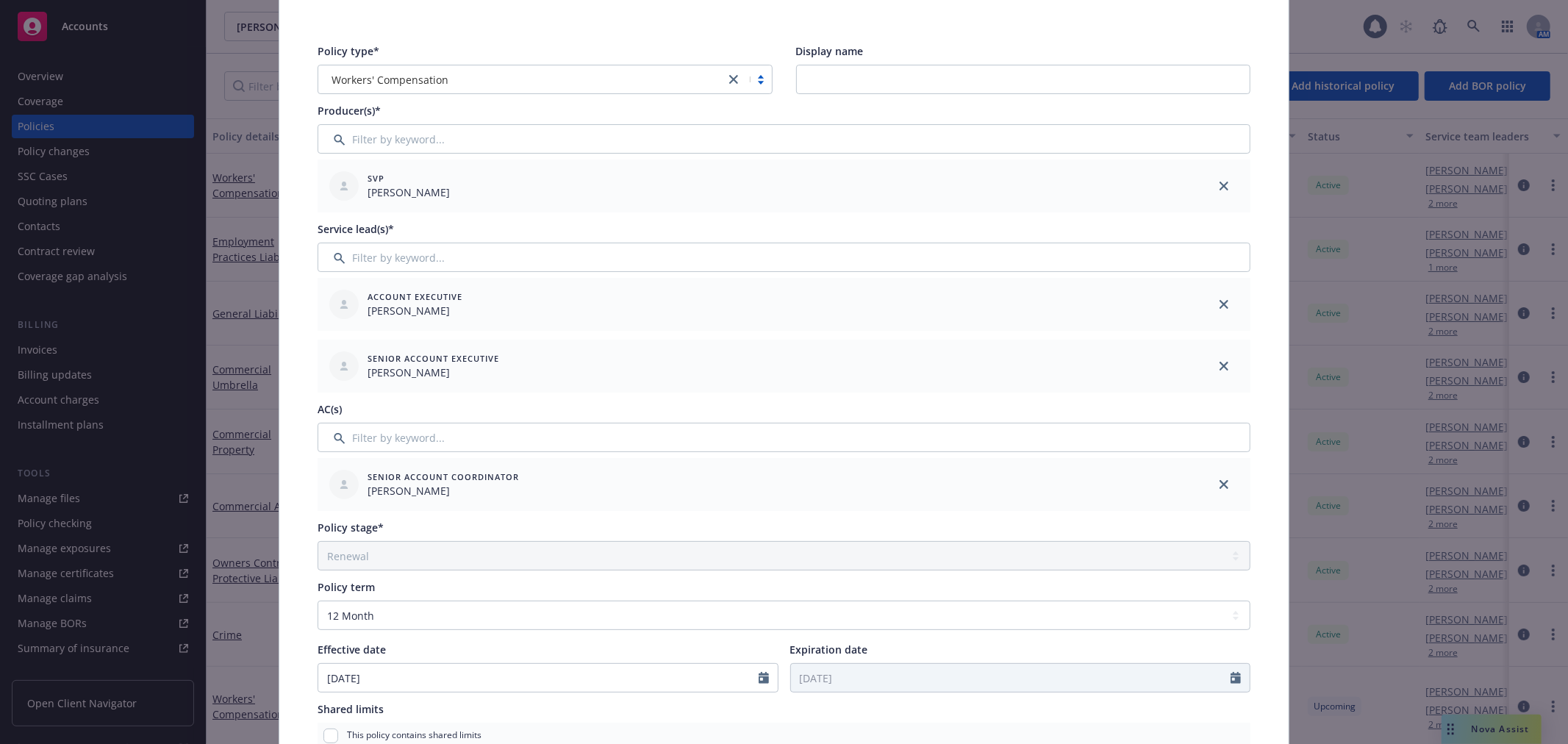
scroll to position [0, 0]
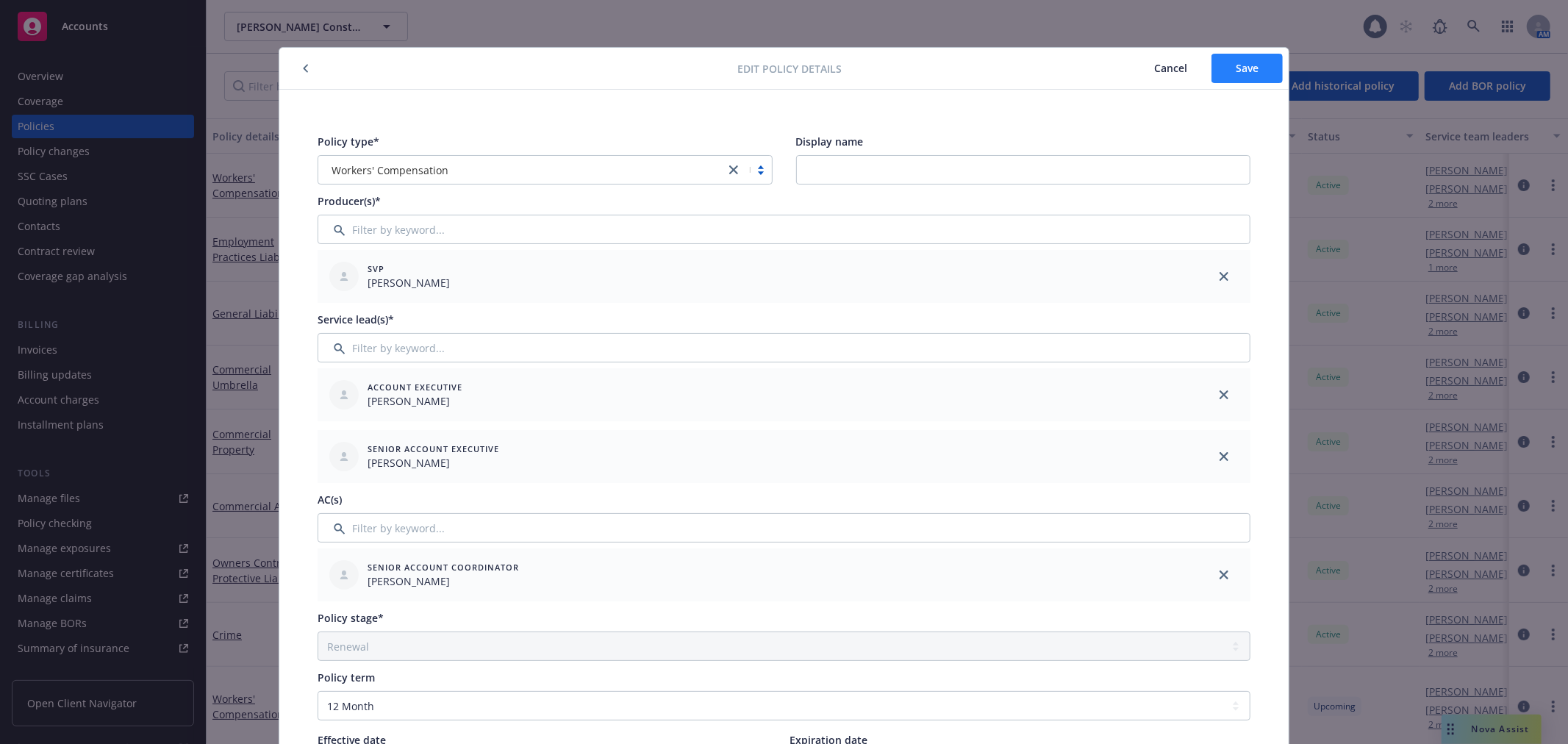
type input "SLWC669655"
click at [1225, 62] on button "Save" at bounding box center [1248, 67] width 72 height 29
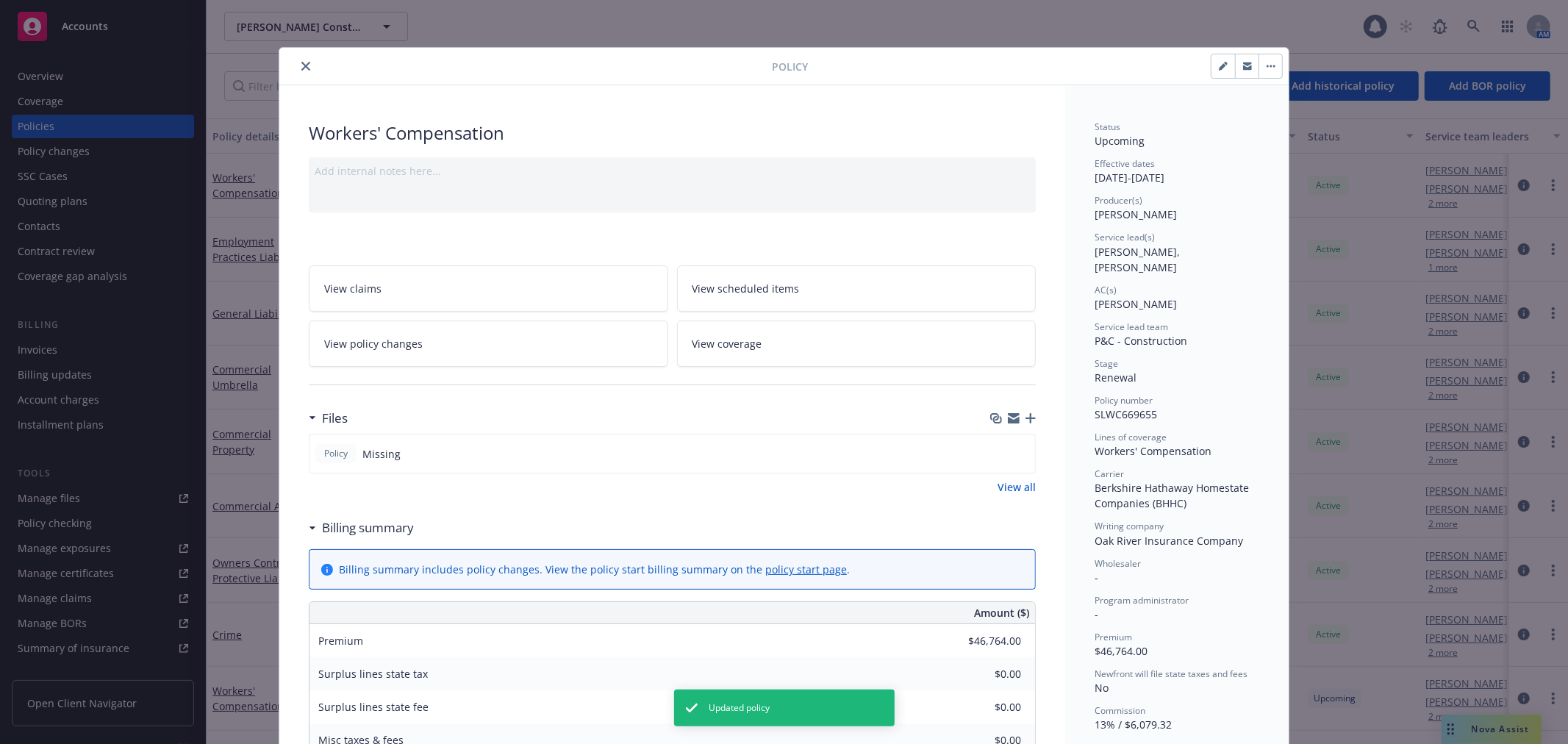
drag, startPoint x: 298, startPoint y: 55, endPoint x: 297, endPoint y: 62, distance: 7.1
click at [298, 57] on div "Policy" at bounding box center [784, 66] width 1010 height 37
click at [301, 62] on icon "close" at bounding box center [305, 66] width 9 height 9
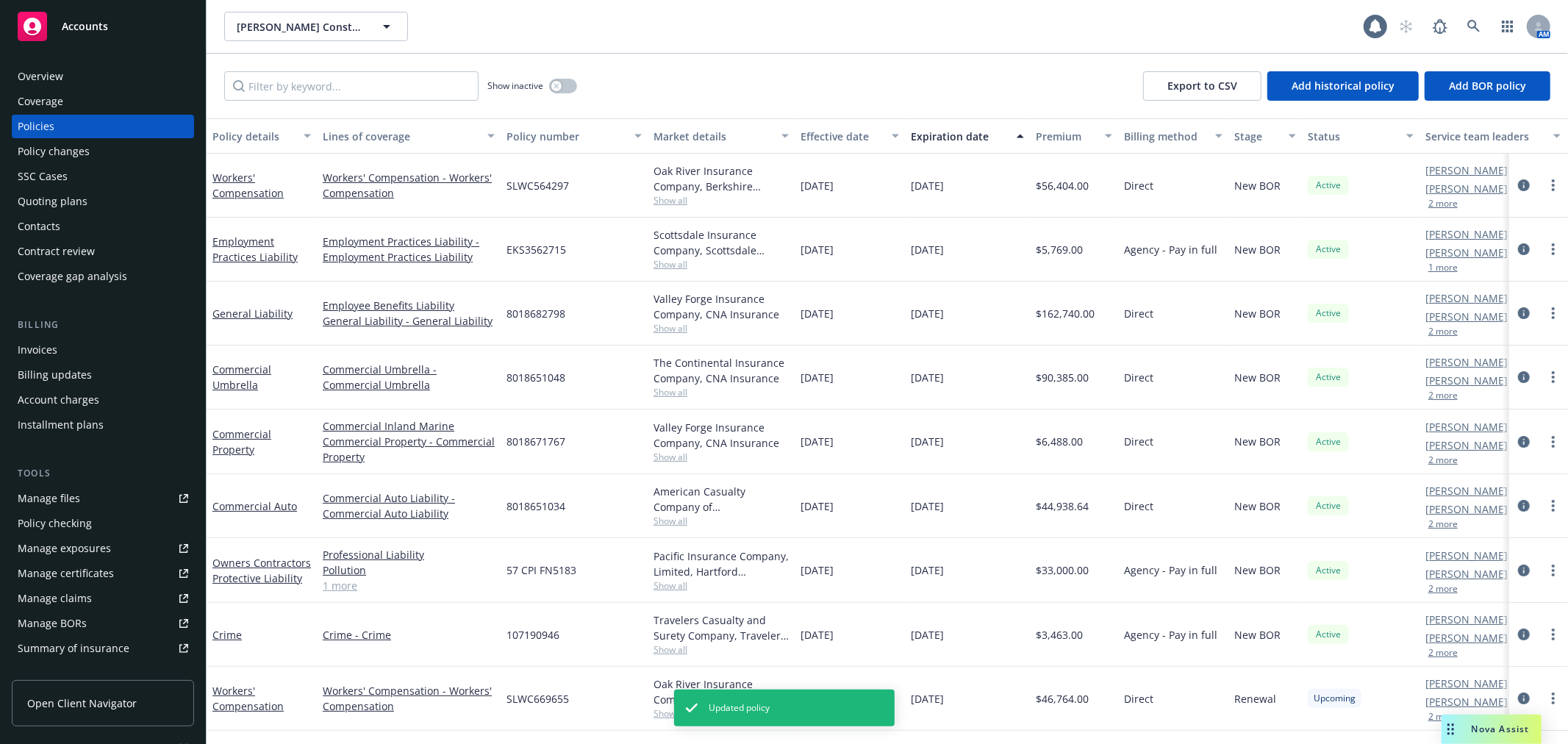
click at [1023, 73] on div "Show inactive Export to CSV Add historical policy Add BOR policy" at bounding box center [887, 86] width 1362 height 65
click at [228, 684] on div "Workers' Compensation" at bounding box center [261, 698] width 111 height 64
click at [222, 701] on link "Workers' Compensation" at bounding box center [248, 698] width 72 height 29
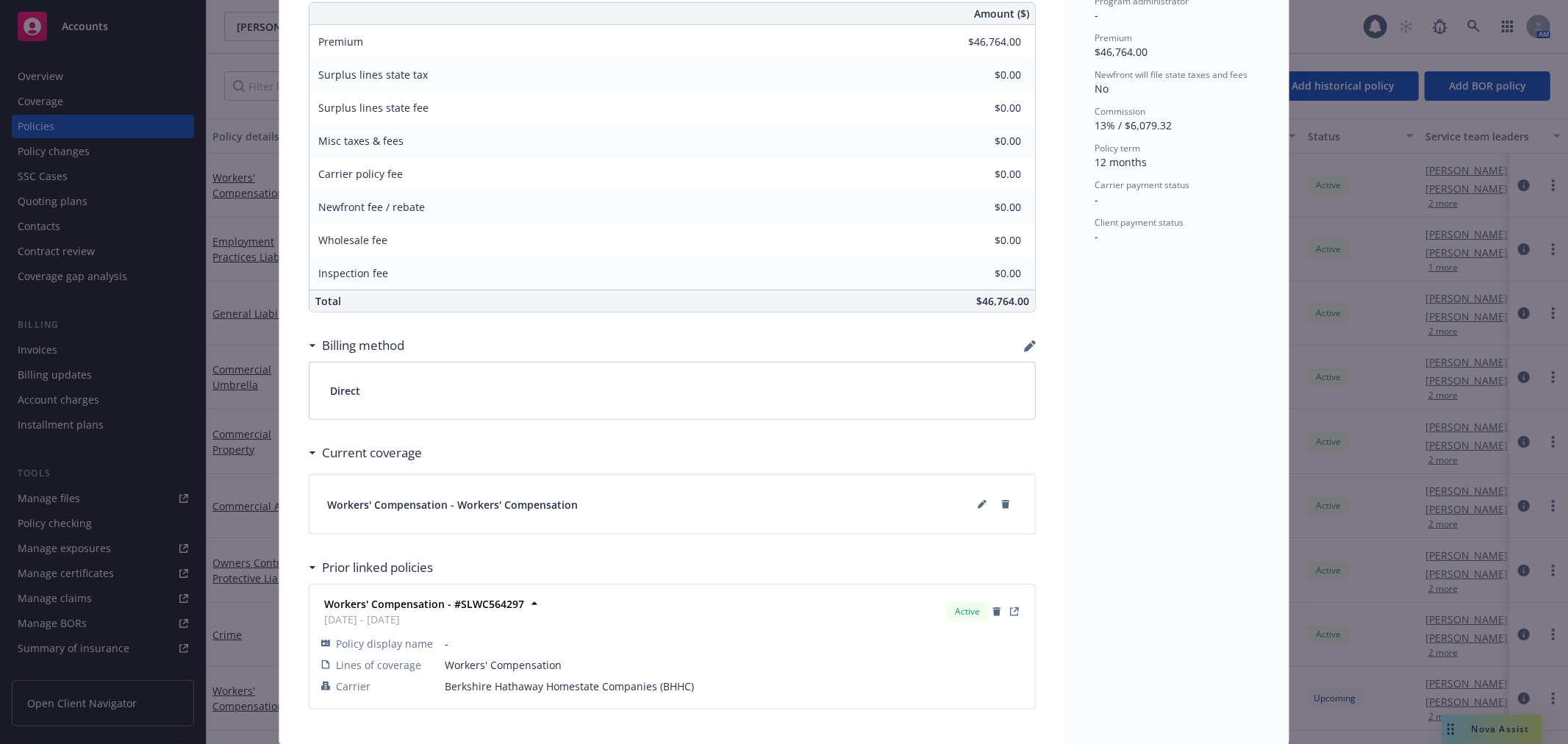
scroll to position [648, 0]
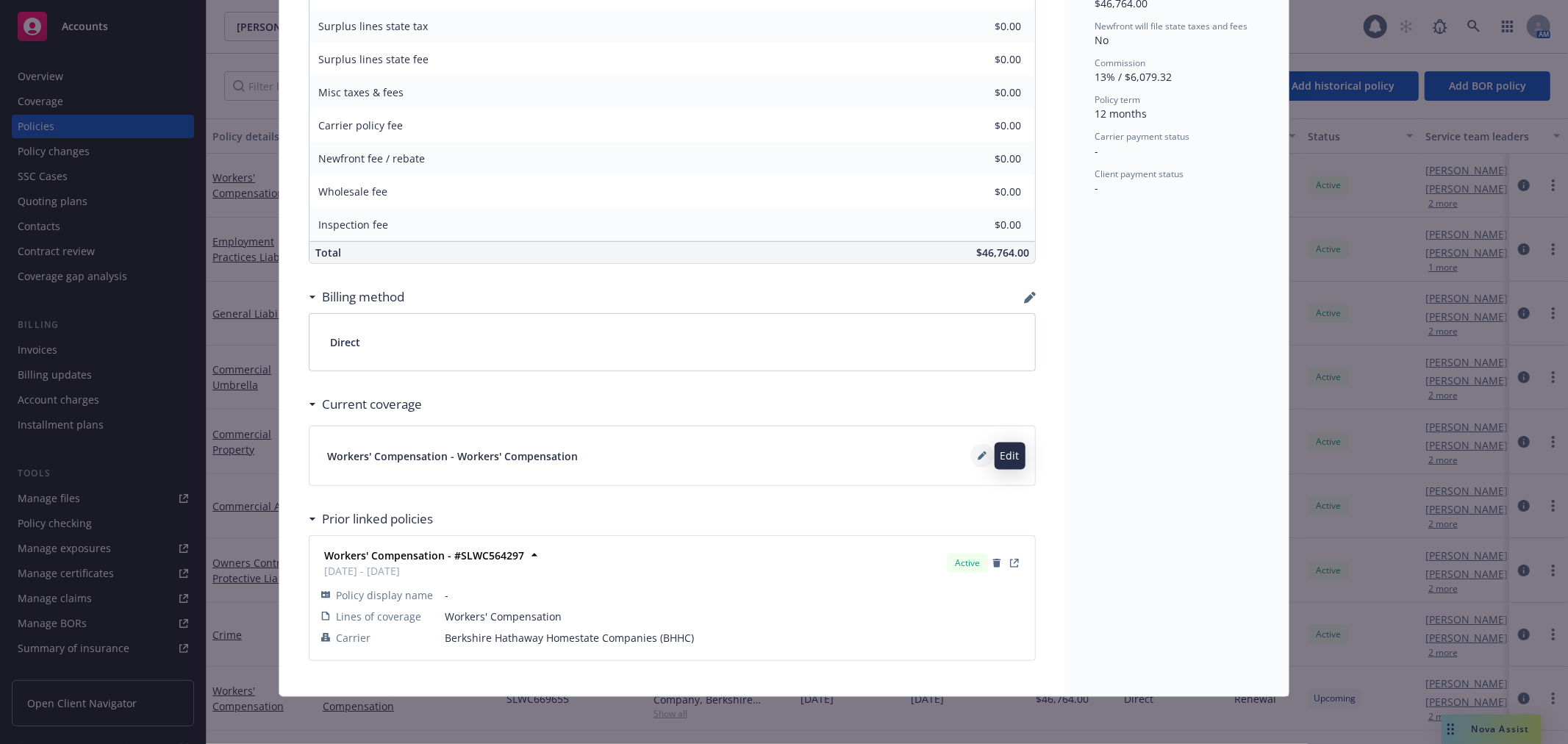
click at [978, 454] on icon at bounding box center [981, 457] width 7 height 7
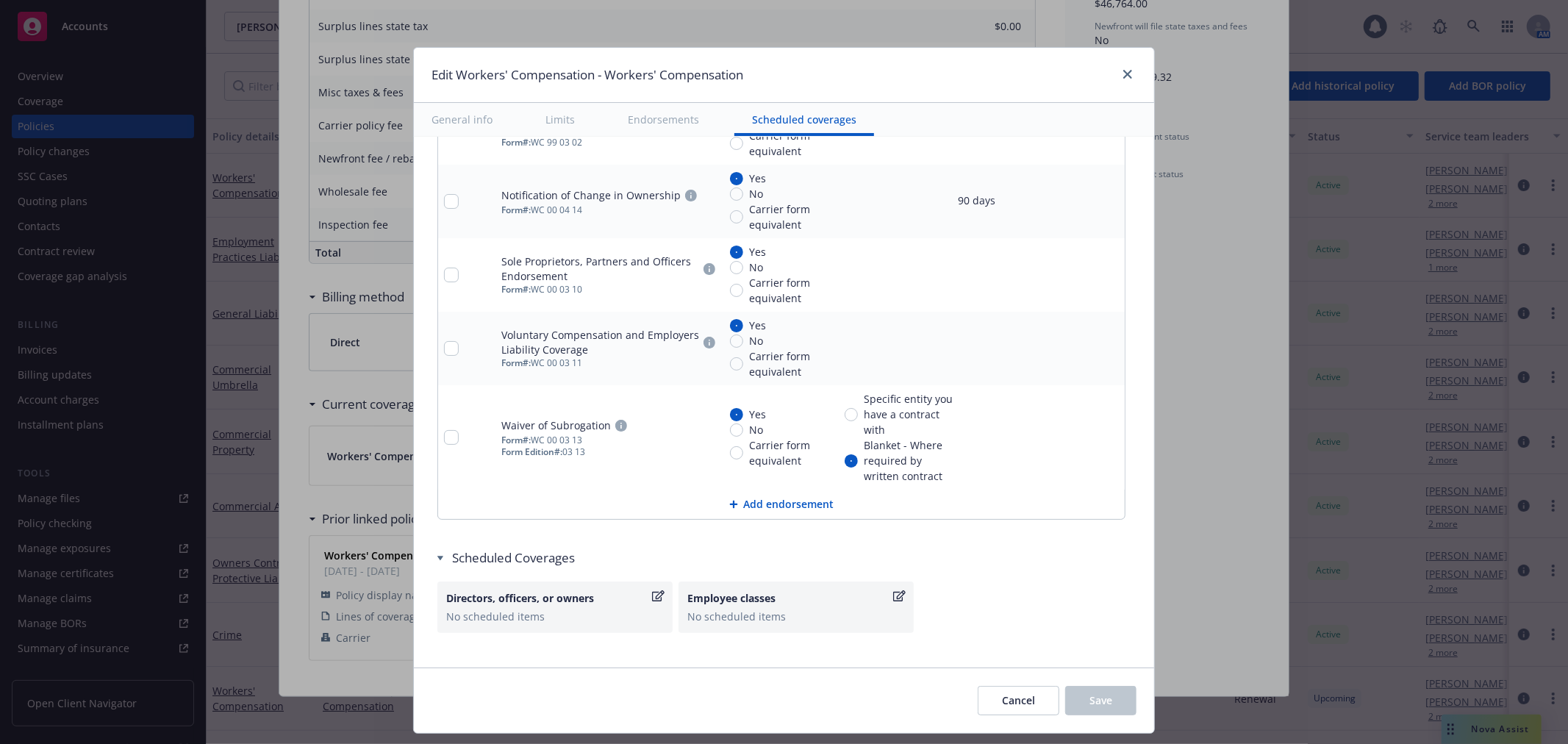
scroll to position [1647, 0]
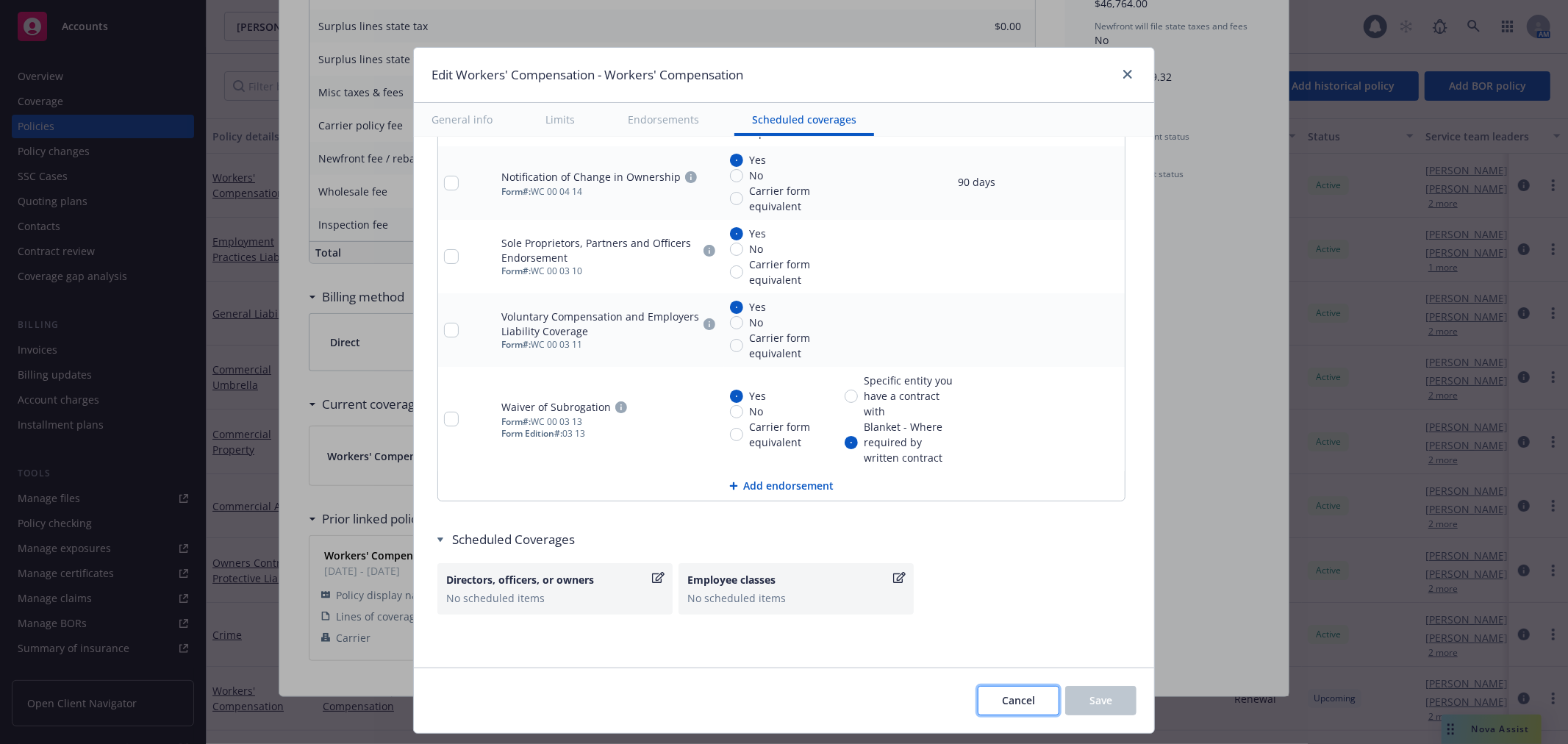
click at [1003, 703] on span "Cancel" at bounding box center [1019, 700] width 33 height 14
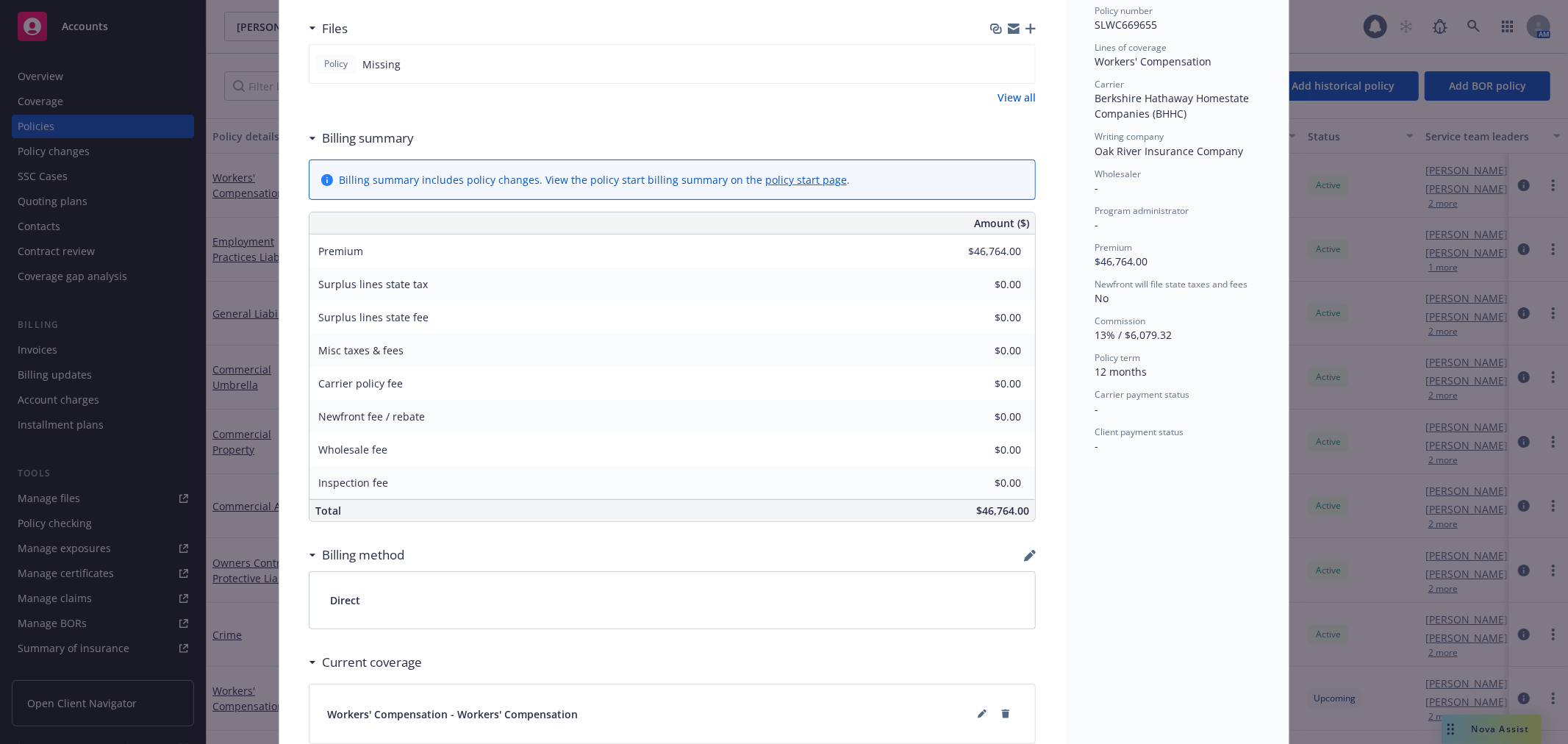
scroll to position [0, 0]
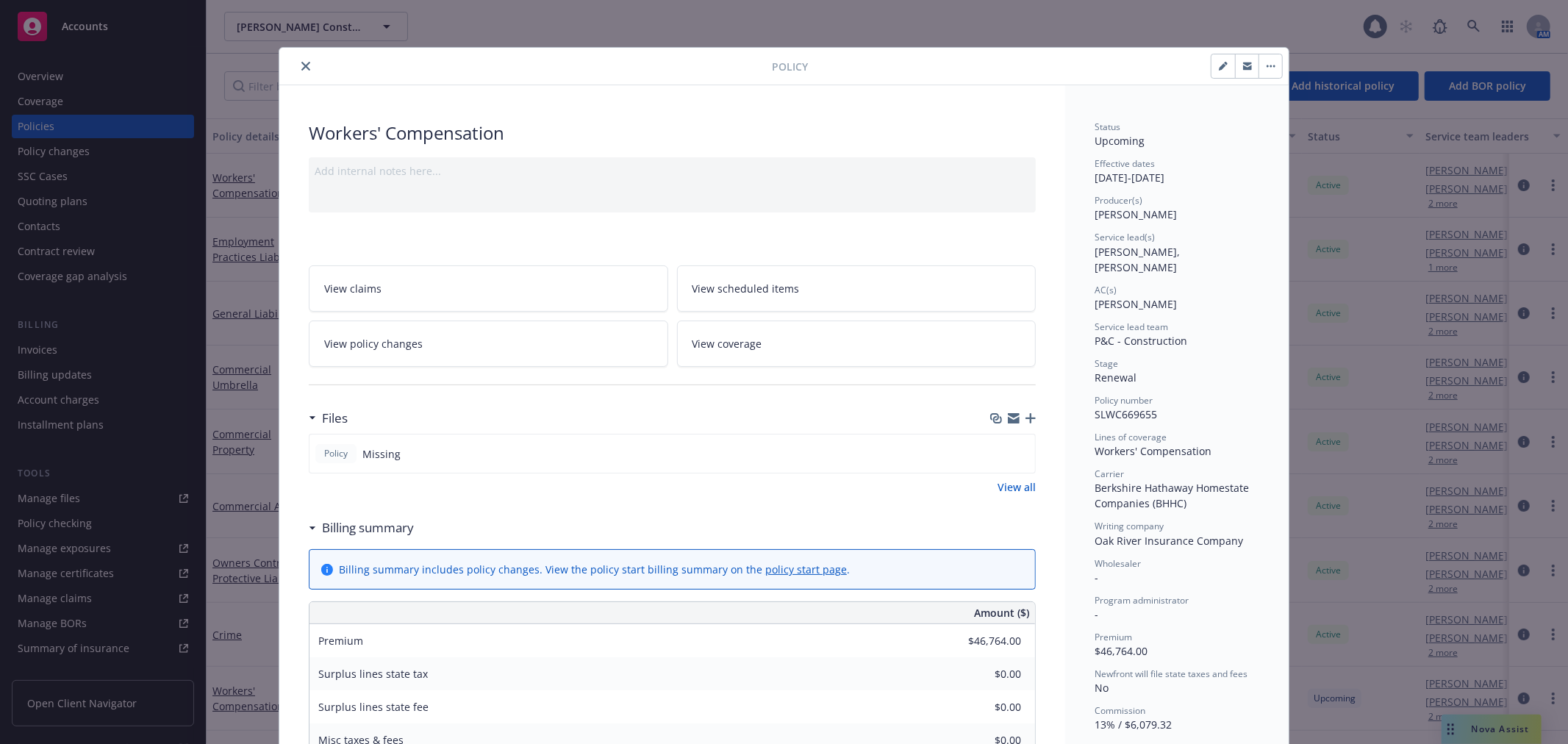
click at [301, 68] on icon "close" at bounding box center [305, 66] width 9 height 9
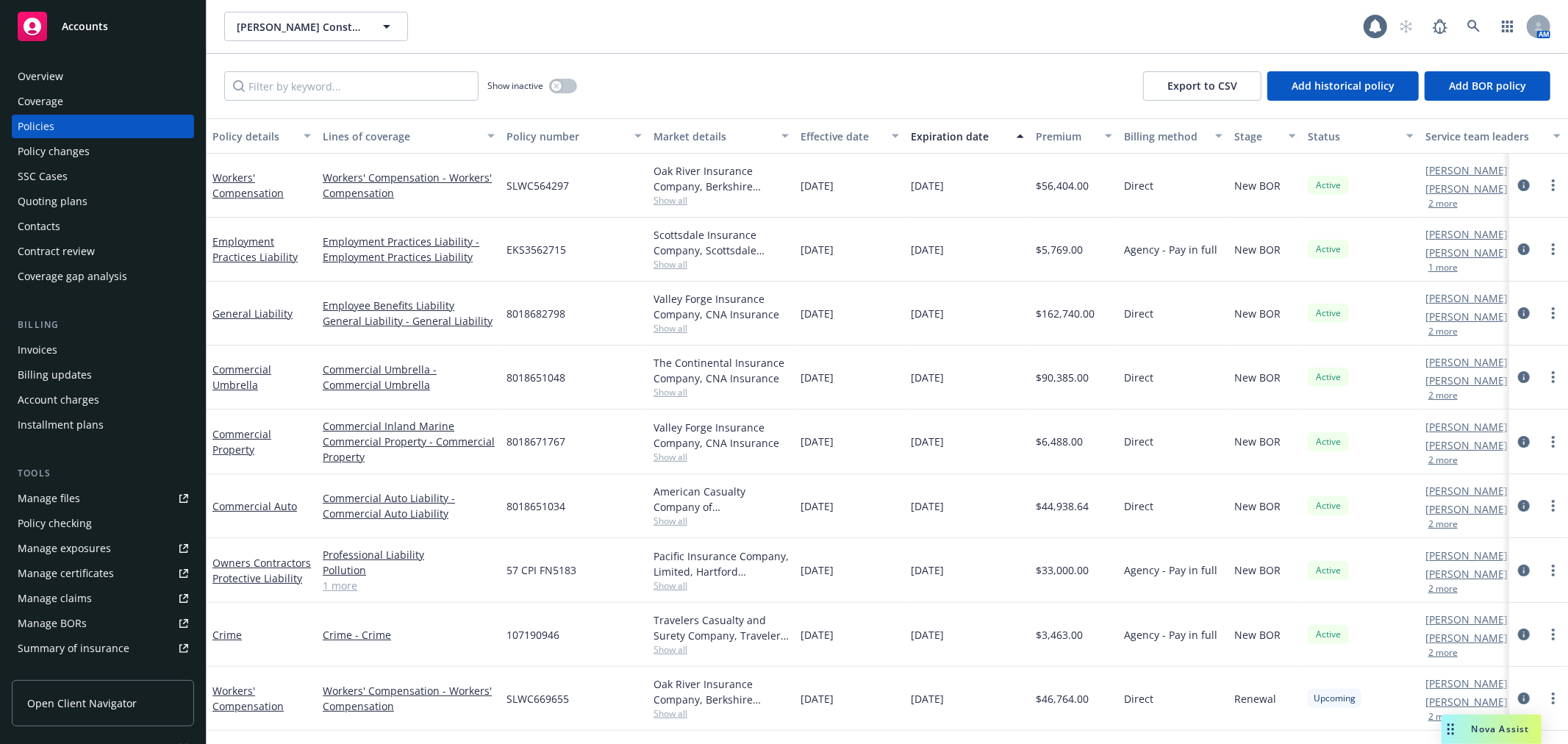
click at [1430, 718] on button "2 more" at bounding box center [1442, 717] width 29 height 9
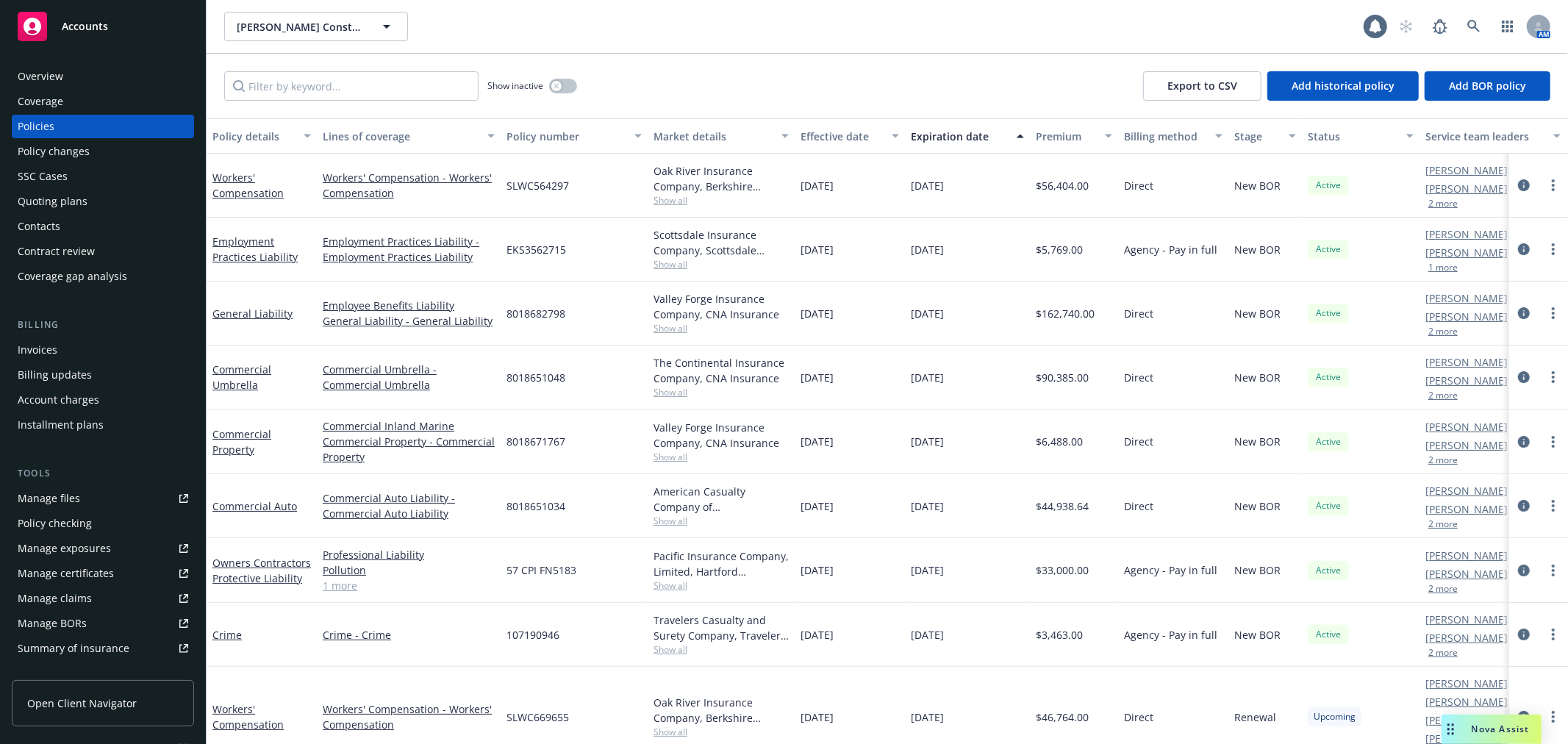
scroll to position [156, 0]
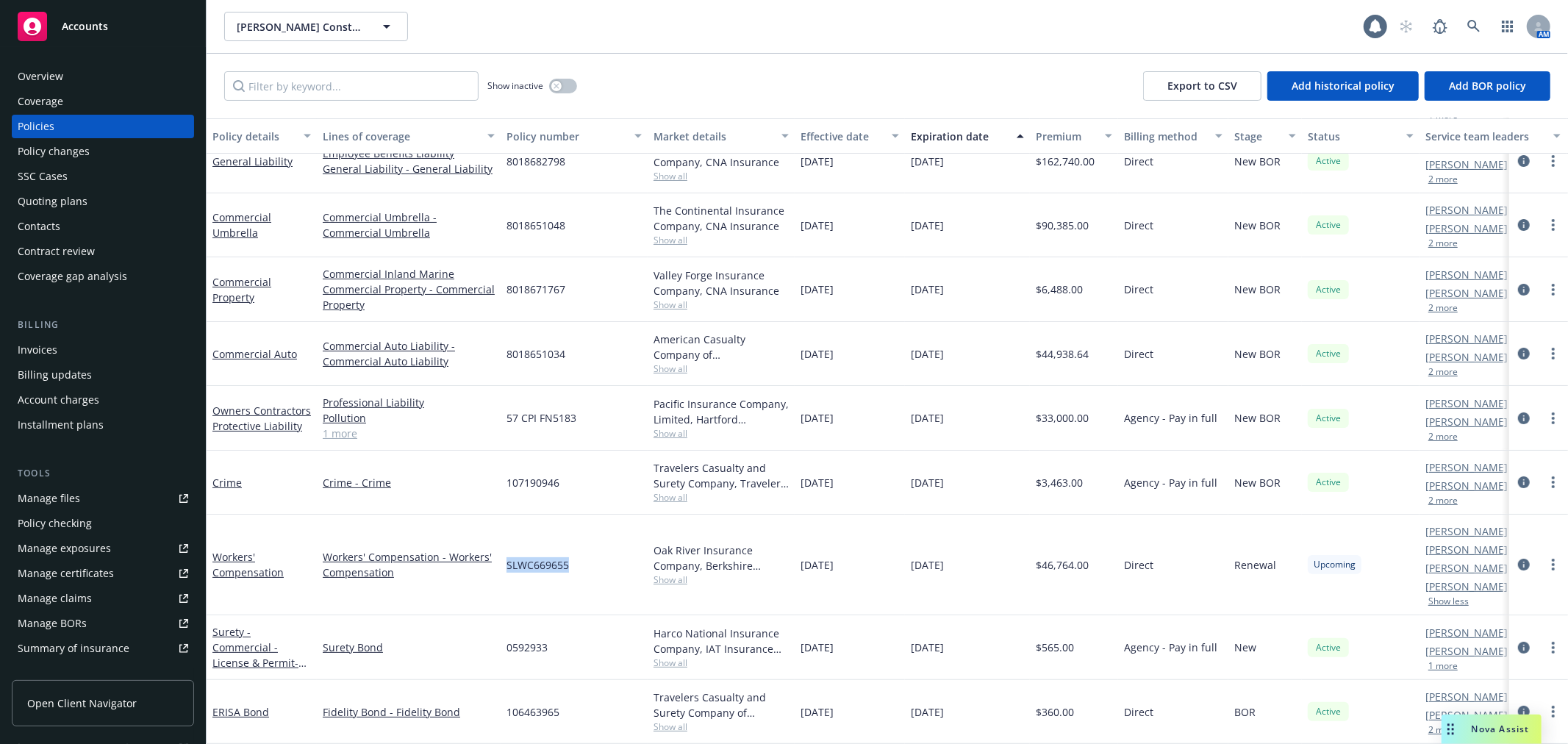
drag, startPoint x: 561, startPoint y: 558, endPoint x: 514, endPoint y: 555, distance: 47.1
click at [508, 558] on span "SLWC669655" at bounding box center [538, 565] width 62 height 16
click at [61, 77] on div "Overview" at bounding box center [40, 77] width 46 height 23
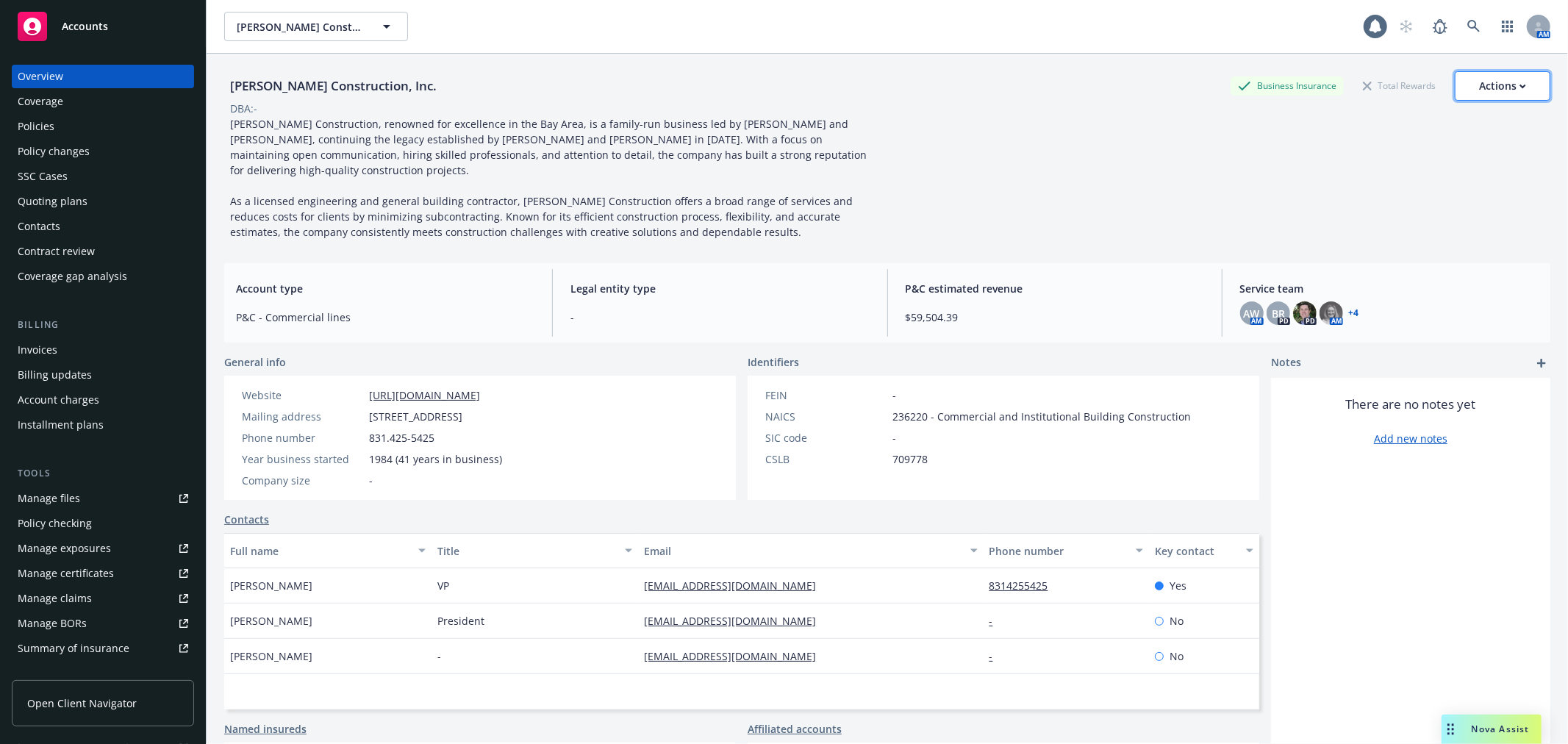
click at [1517, 79] on button "Actions" at bounding box center [1502, 86] width 96 height 29
click at [847, 108] on div "DBA: -" at bounding box center [887, 108] width 1327 height 16
click at [1479, 88] on div "Actions" at bounding box center [1502, 87] width 47 height 28
click at [1158, 146] on div "Slatter Construction, Inc. Business Insurance Total Rewards Actions Actions Edi…" at bounding box center [887, 156] width 1327 height 168
click at [125, 35] on div "Accounts" at bounding box center [102, 26] width 171 height 29
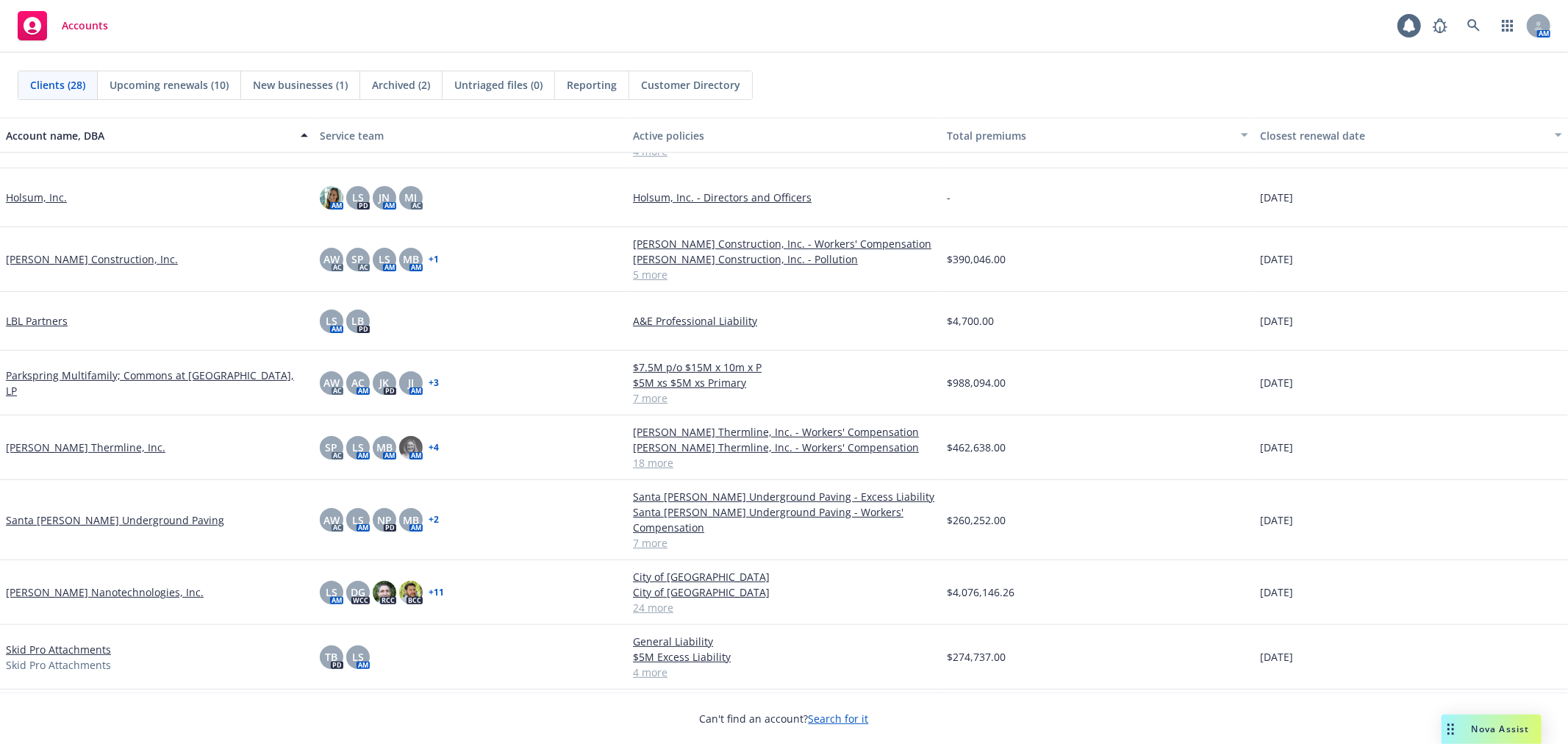
scroll to position [1107, 0]
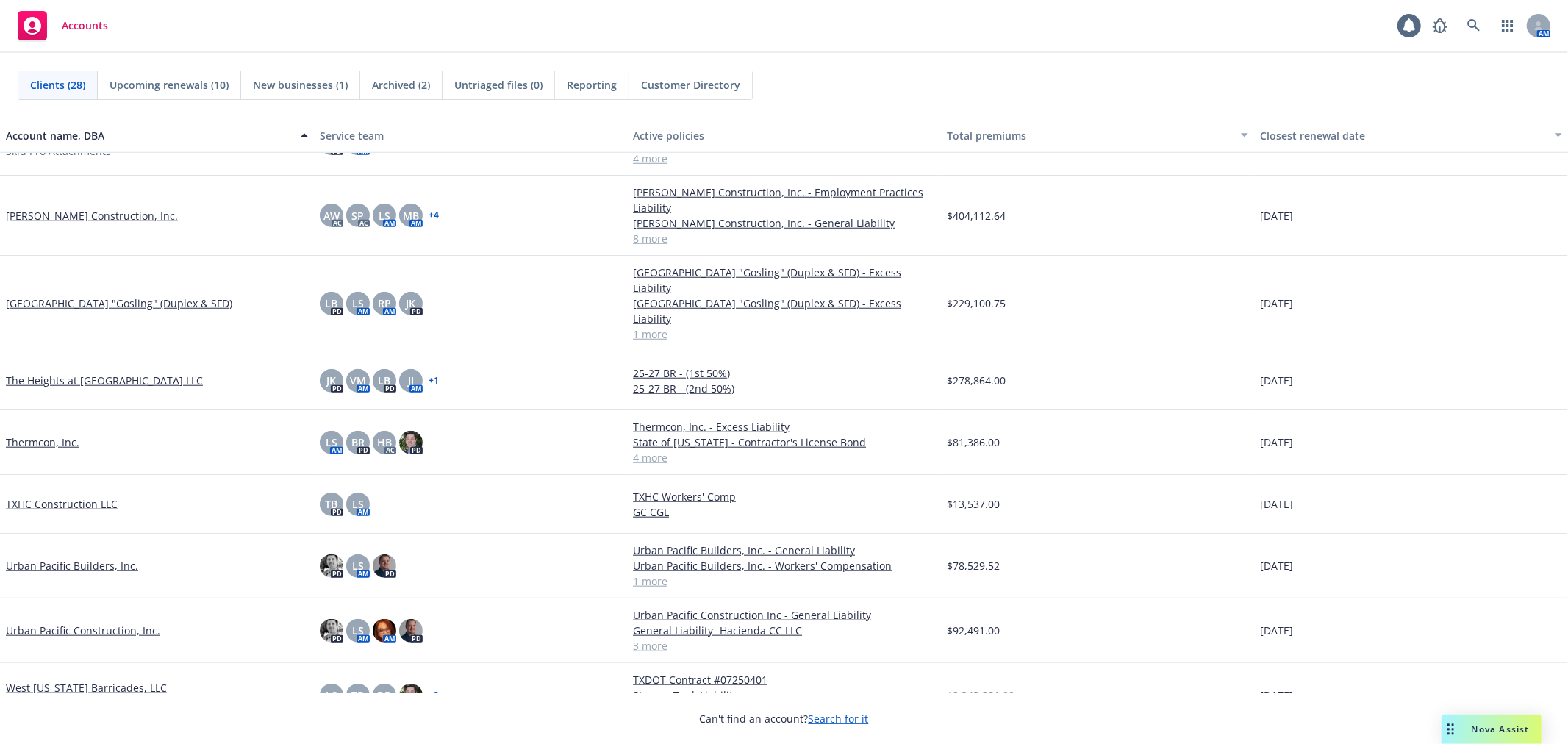
click at [98, 558] on link "Urban Pacific Builders, Inc." at bounding box center [72, 565] width 132 height 16
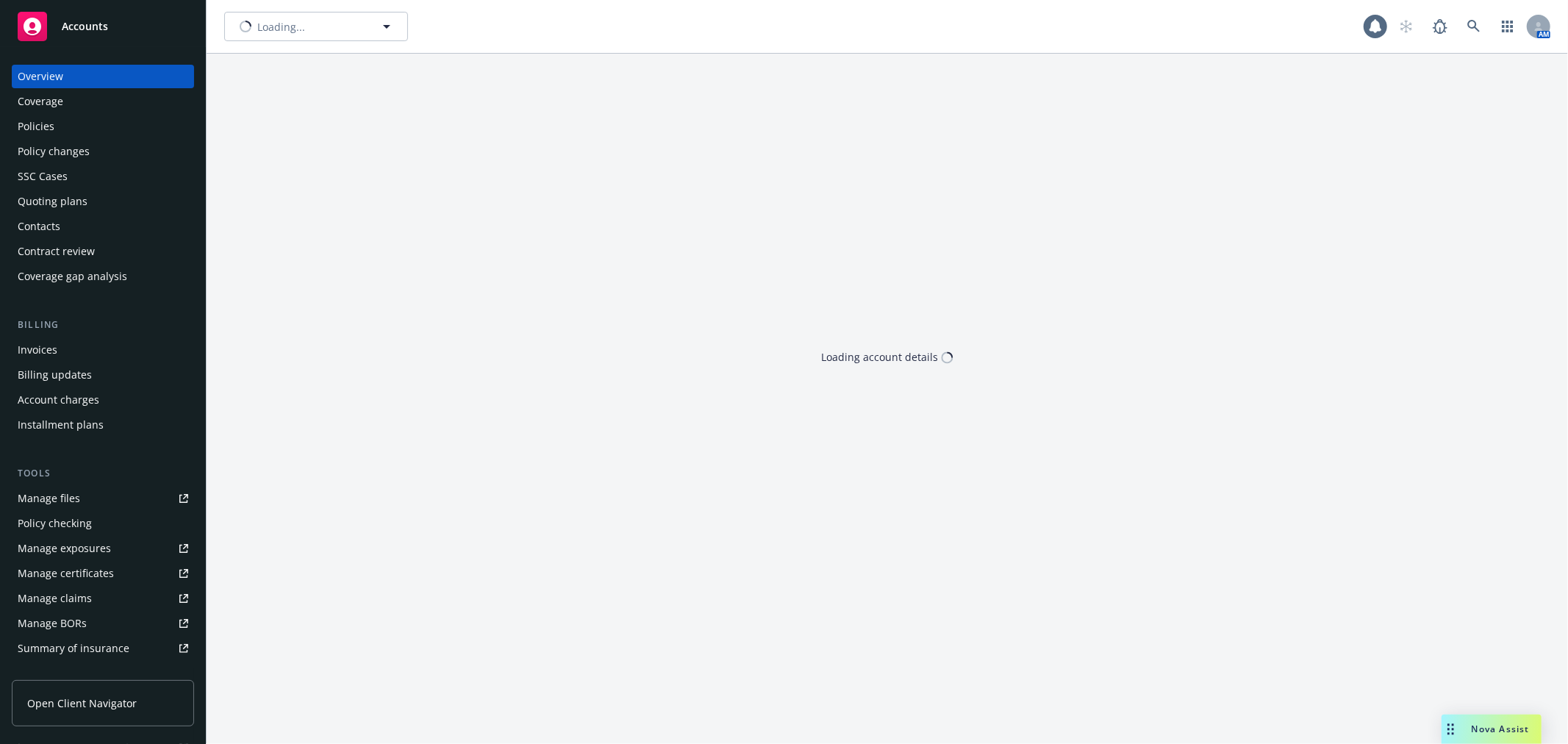
click at [106, 129] on div "Policies" at bounding box center [102, 126] width 171 height 23
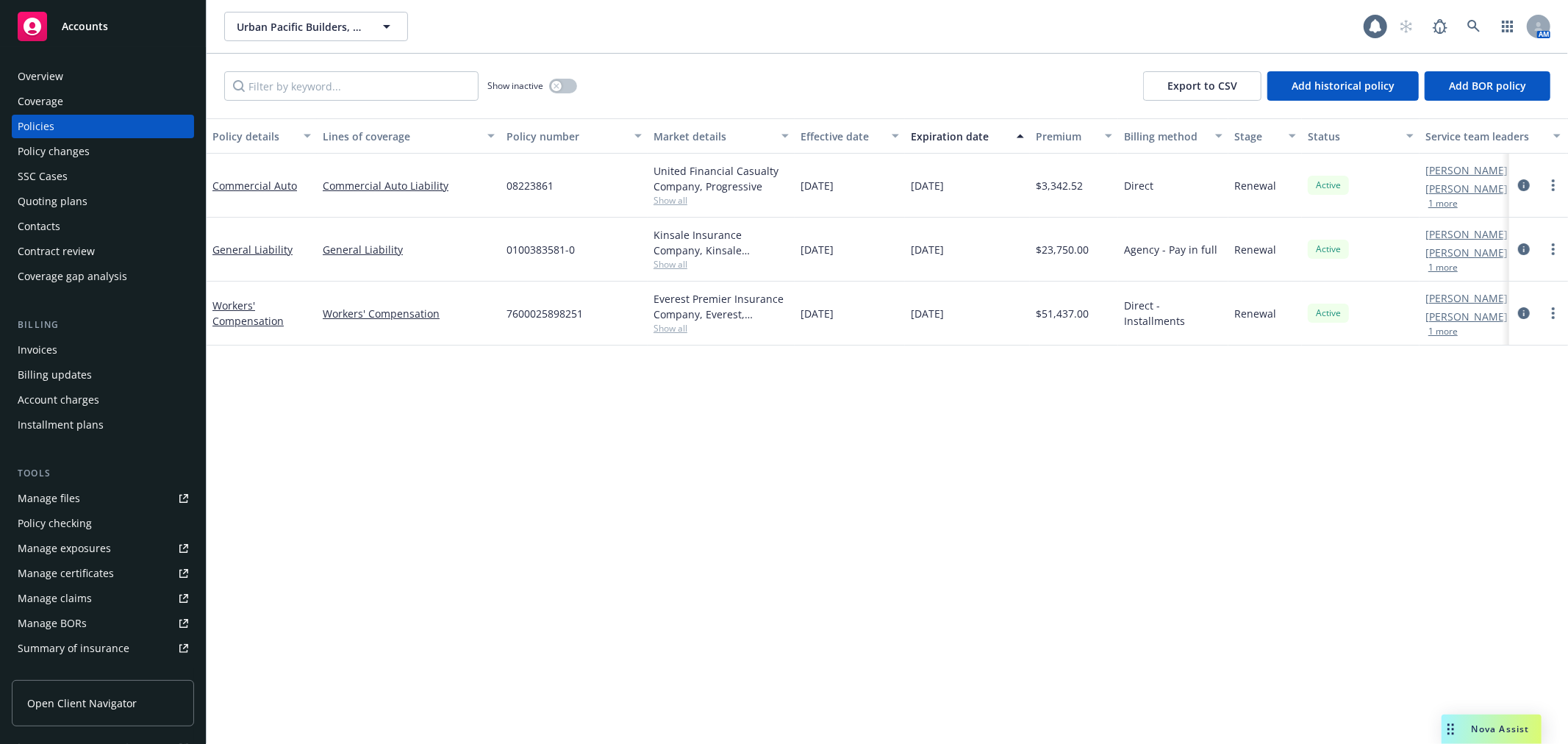
click at [144, 40] on div "Accounts" at bounding box center [102, 26] width 171 height 29
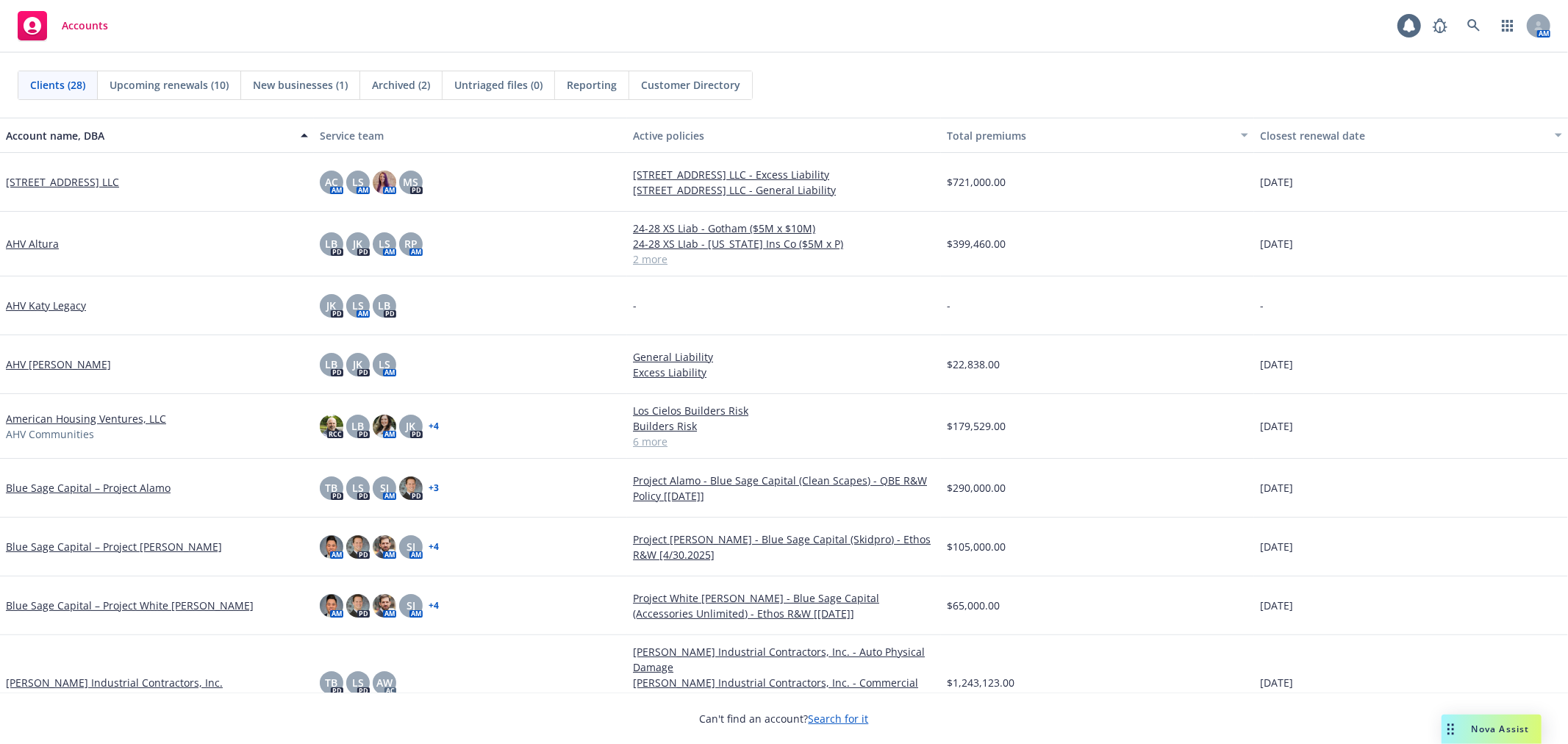
click at [199, 40] on div "Accounts 1 AM" at bounding box center [784, 27] width 1568 height 53
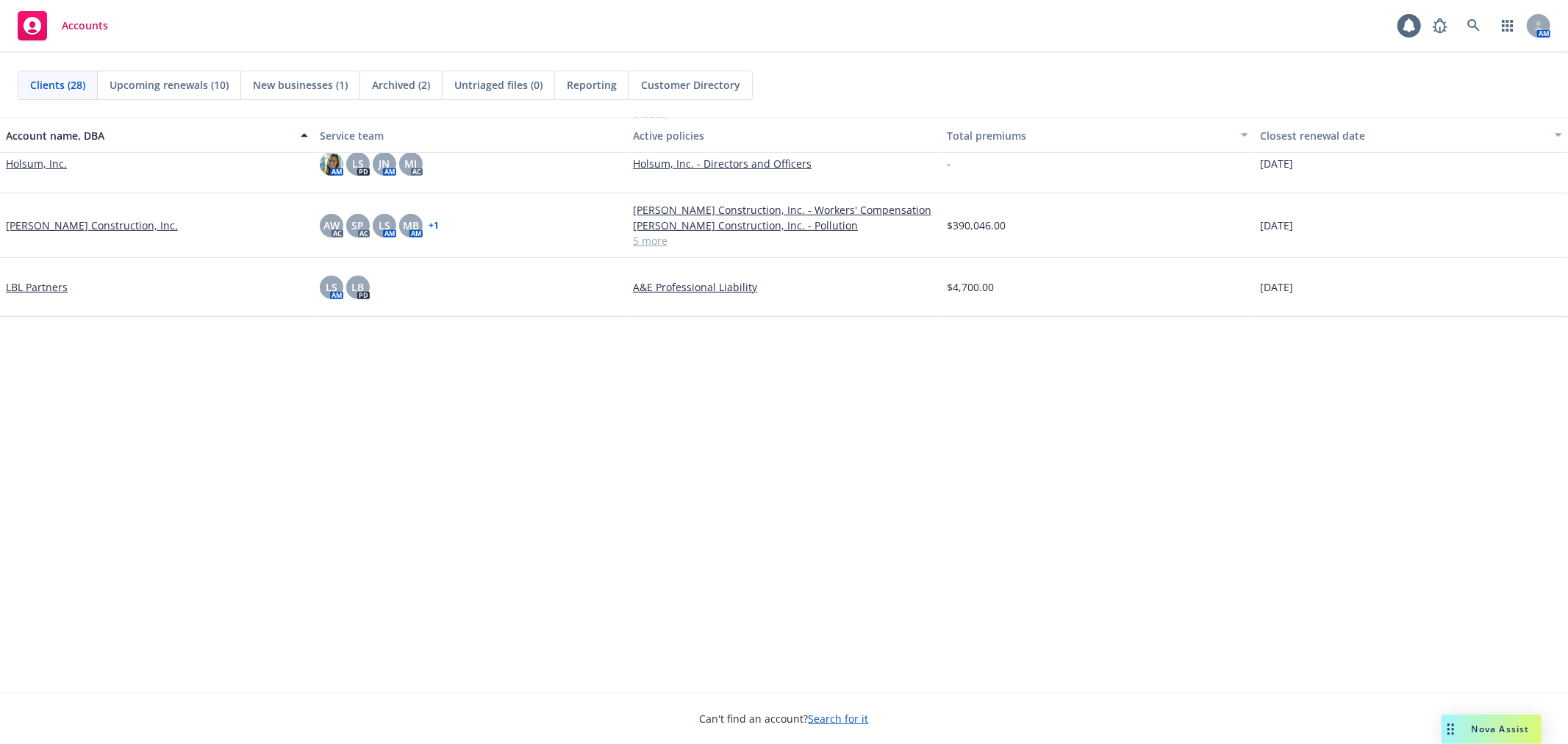
scroll to position [163, 0]
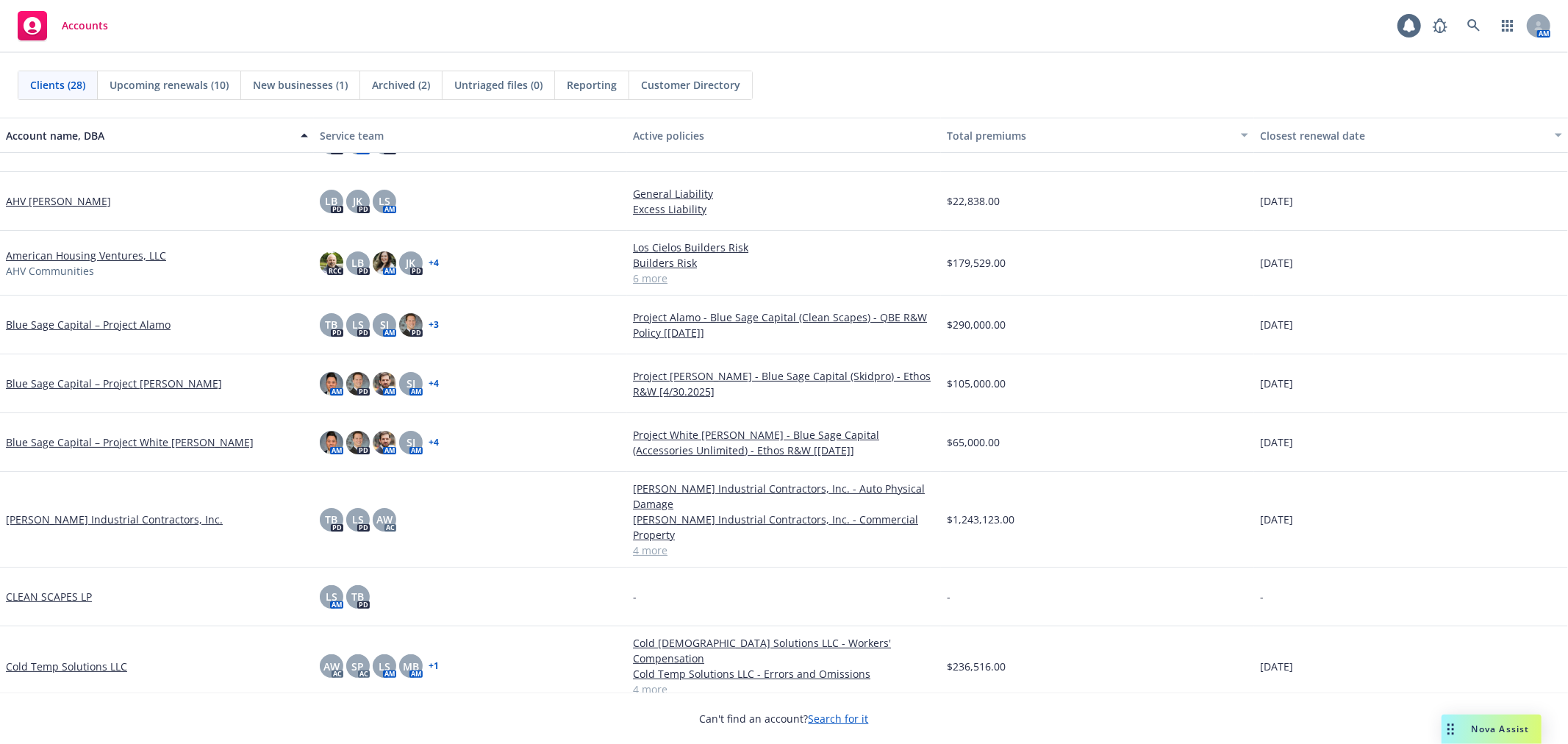
click at [57, 512] on link "Bowen Industrial Contractors, Inc." at bounding box center [114, 519] width 217 height 16
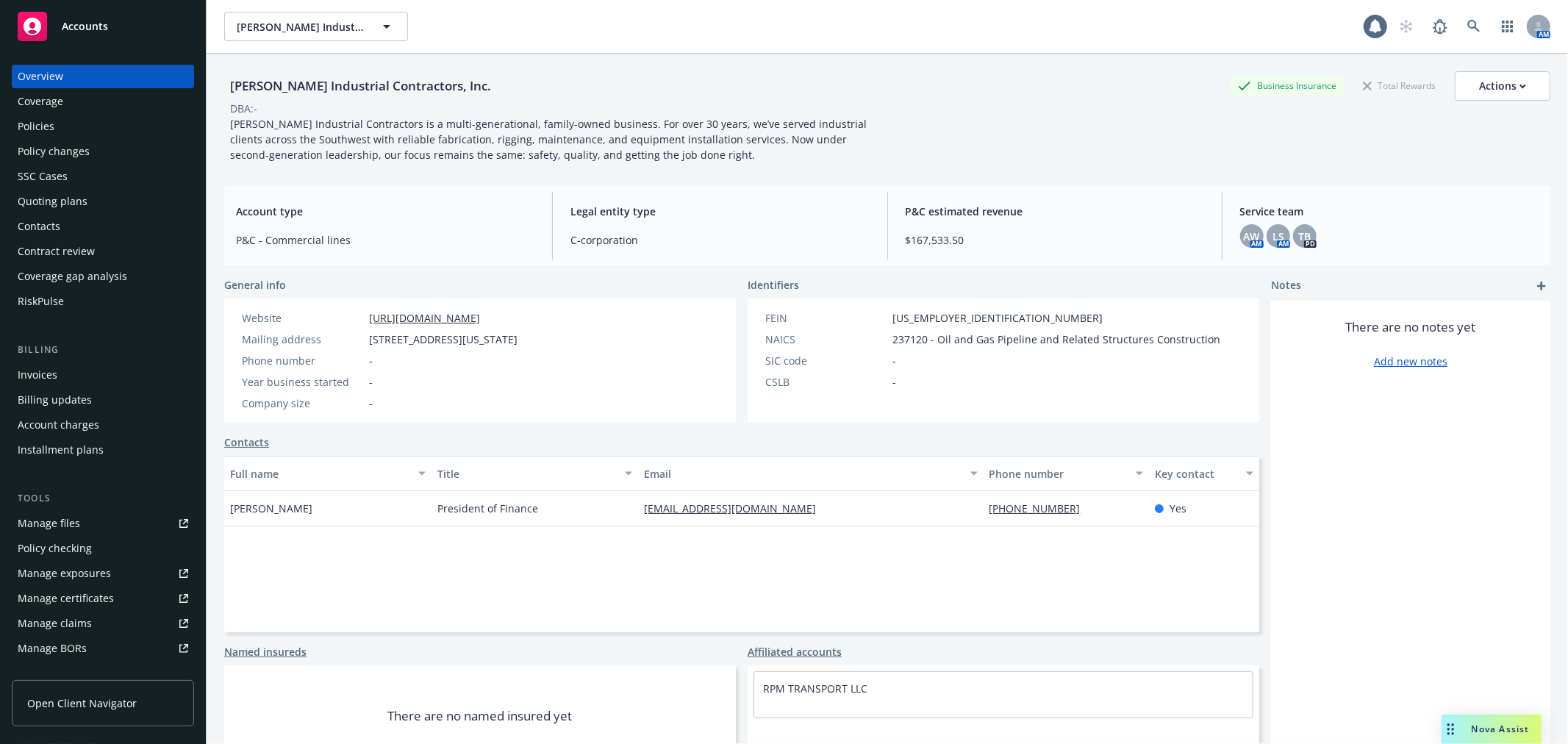
click at [44, 123] on div "Policies" at bounding box center [36, 126] width 37 height 23
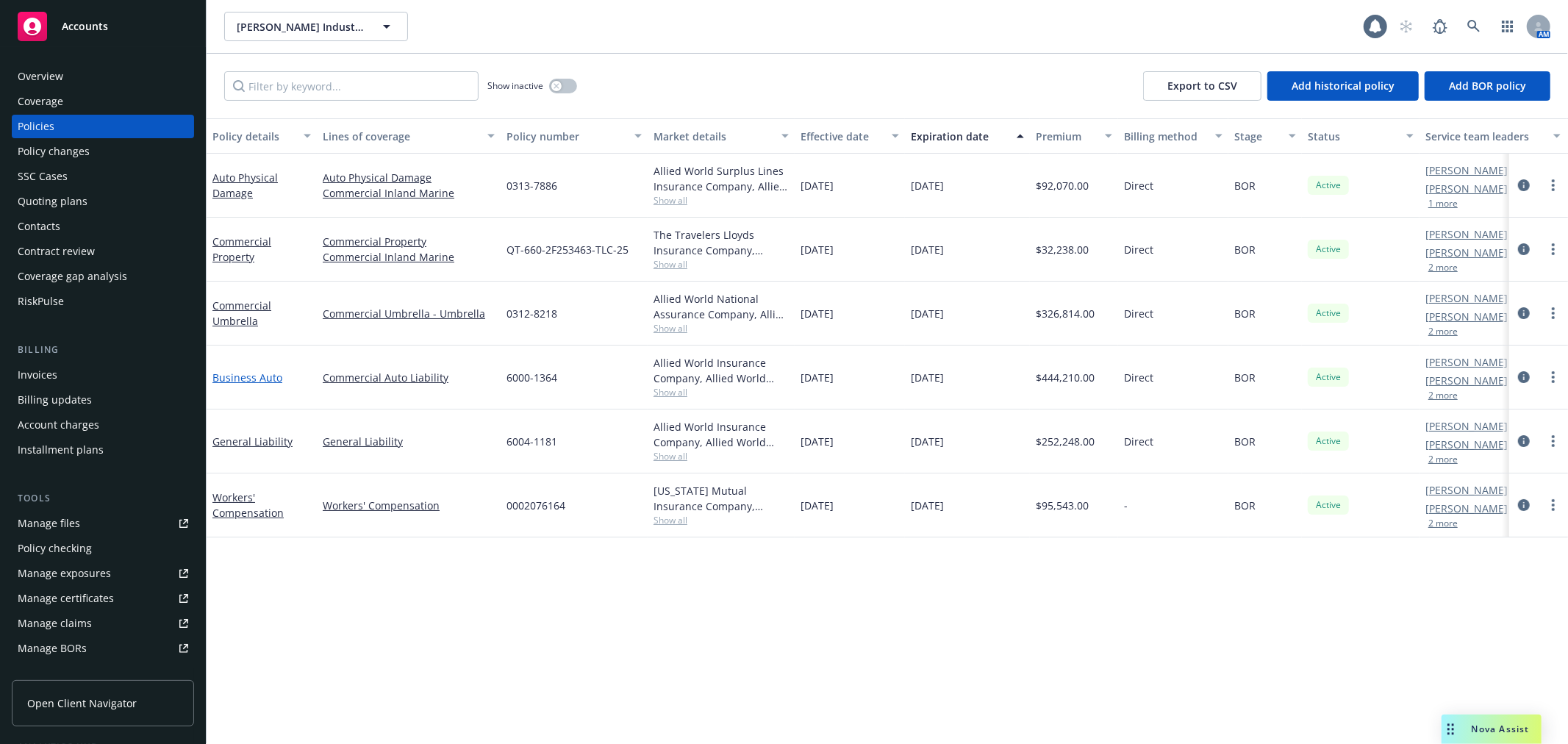
click at [241, 371] on link "Business Auto" at bounding box center [247, 377] width 70 height 14
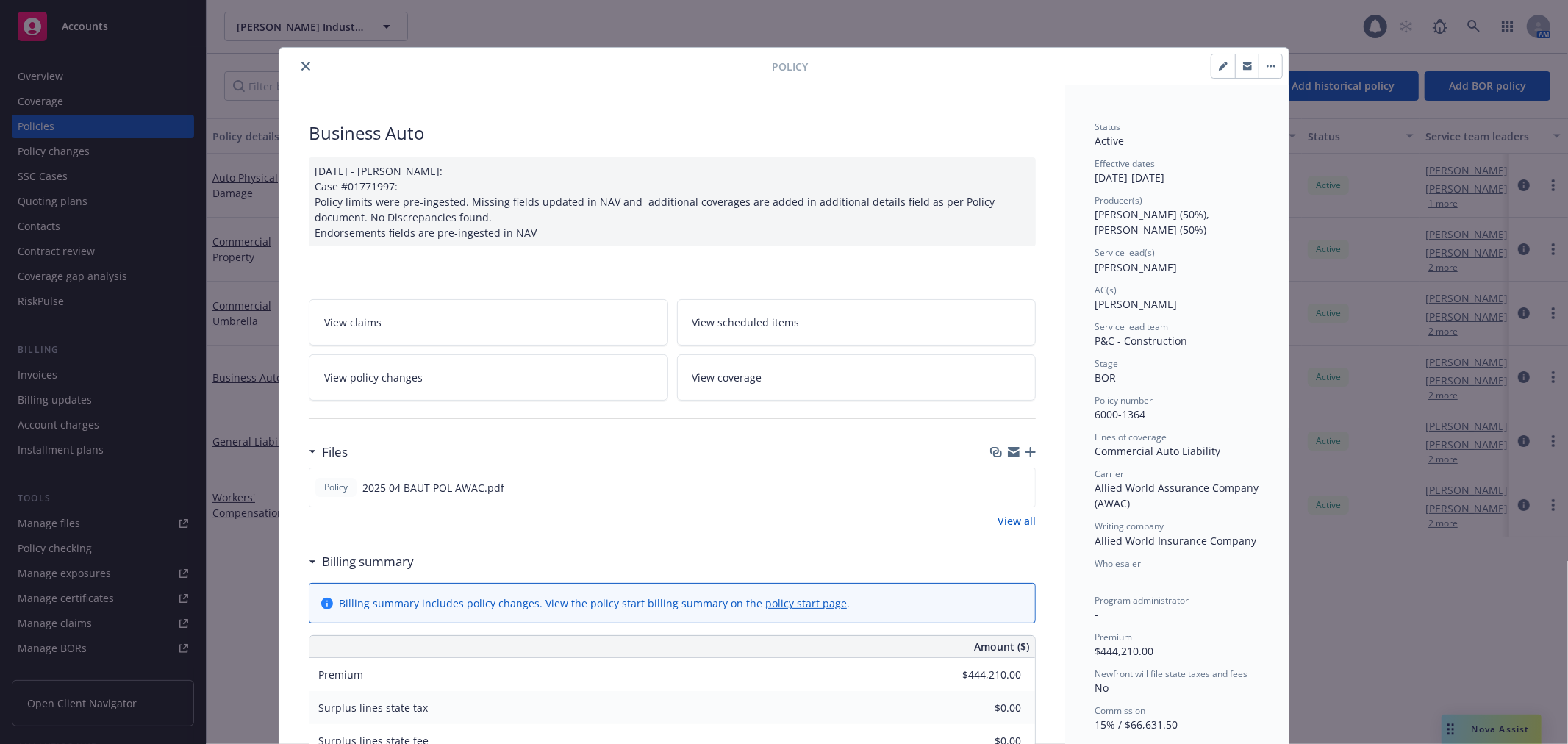
click at [1212, 67] on button "button" at bounding box center [1223, 66] width 23 height 23
select select "BOR"
select select "12"
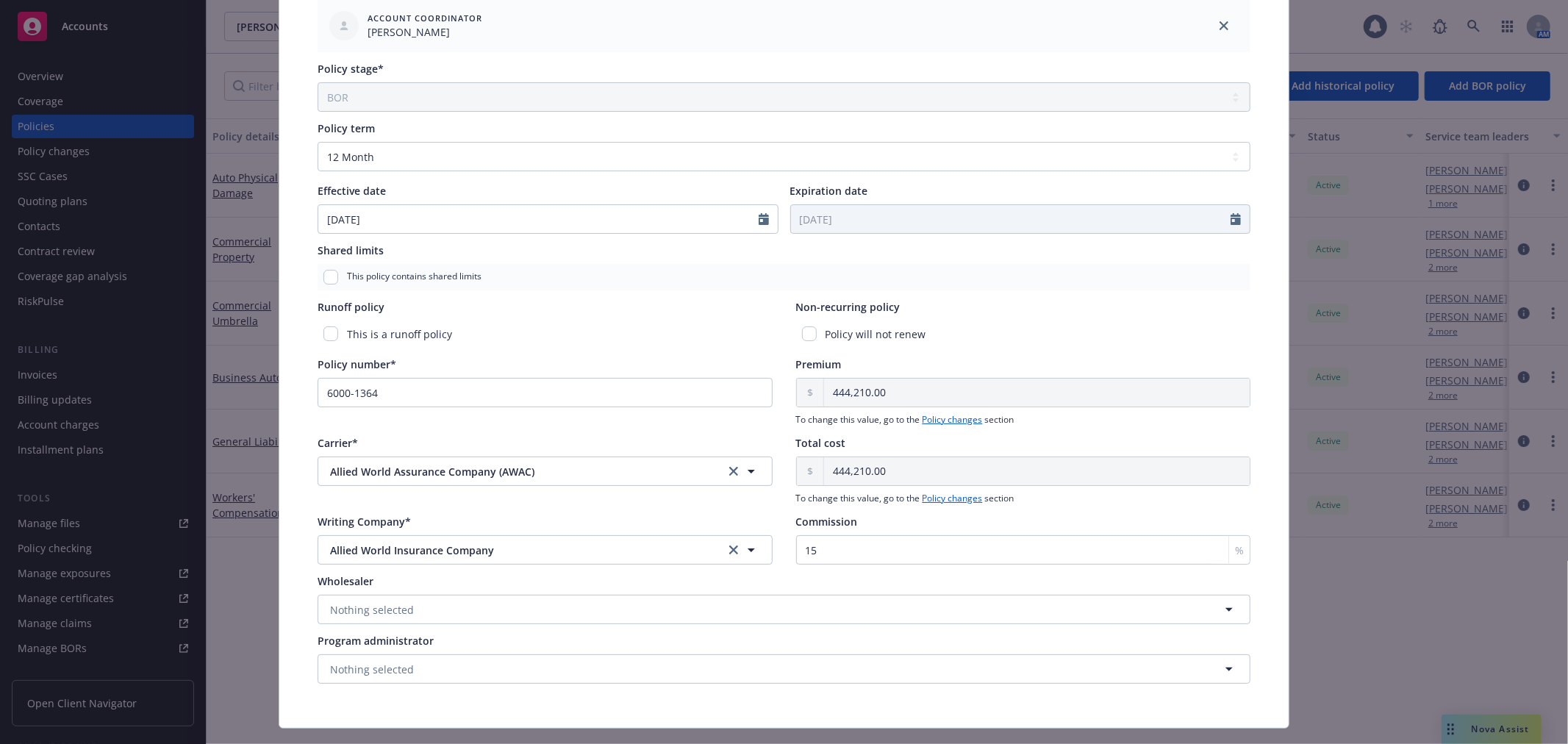
scroll to position [571, 0]
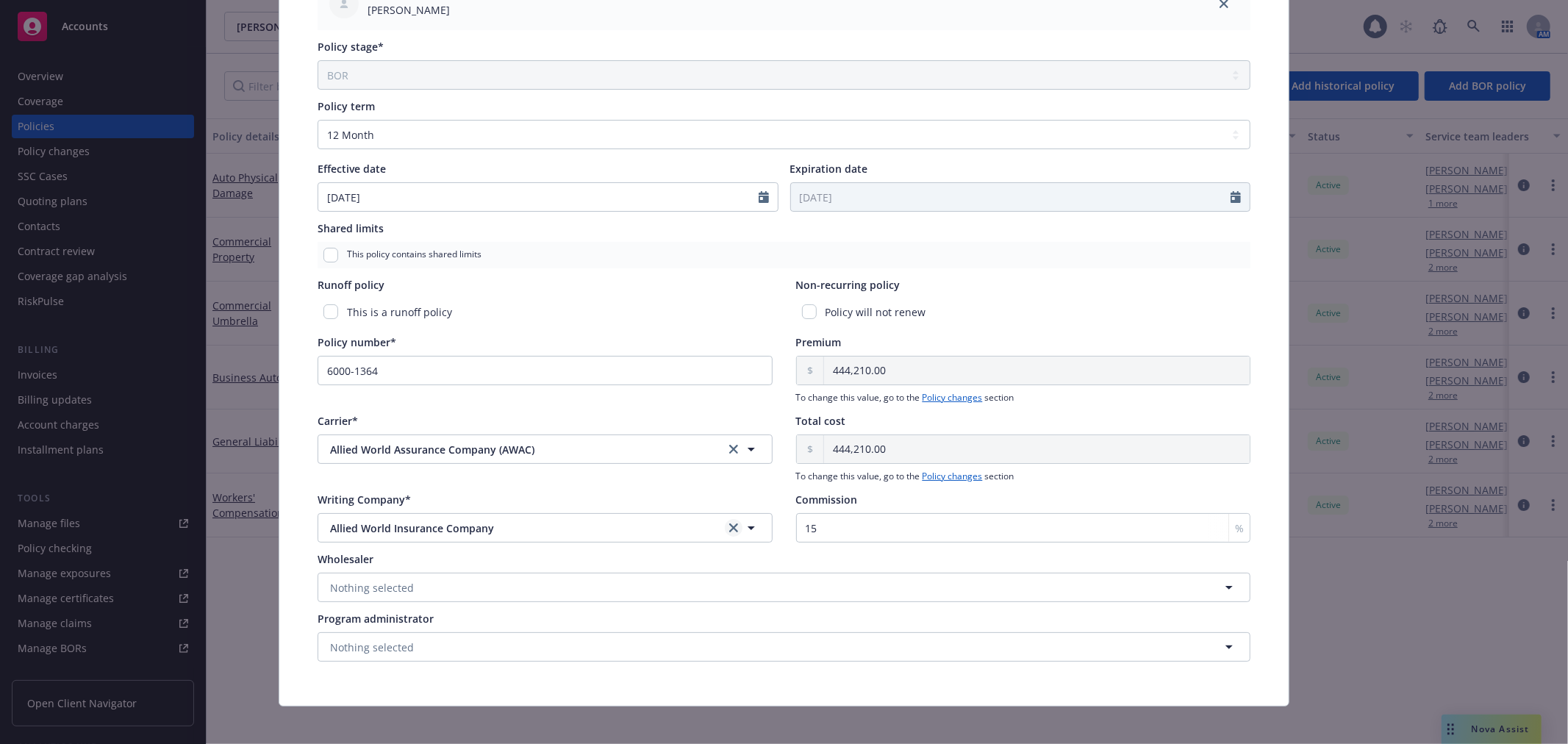
click at [729, 527] on icon "clear selection" at bounding box center [733, 528] width 9 height 9
click at [696, 527] on button "Nothing selected" at bounding box center [545, 528] width 455 height 29
type input "upla"
click at [658, 413] on div "Carrier*" at bounding box center [545, 420] width 455 height 16
drag, startPoint x: 730, startPoint y: 451, endPoint x: 646, endPoint y: 454, distance: 84.1
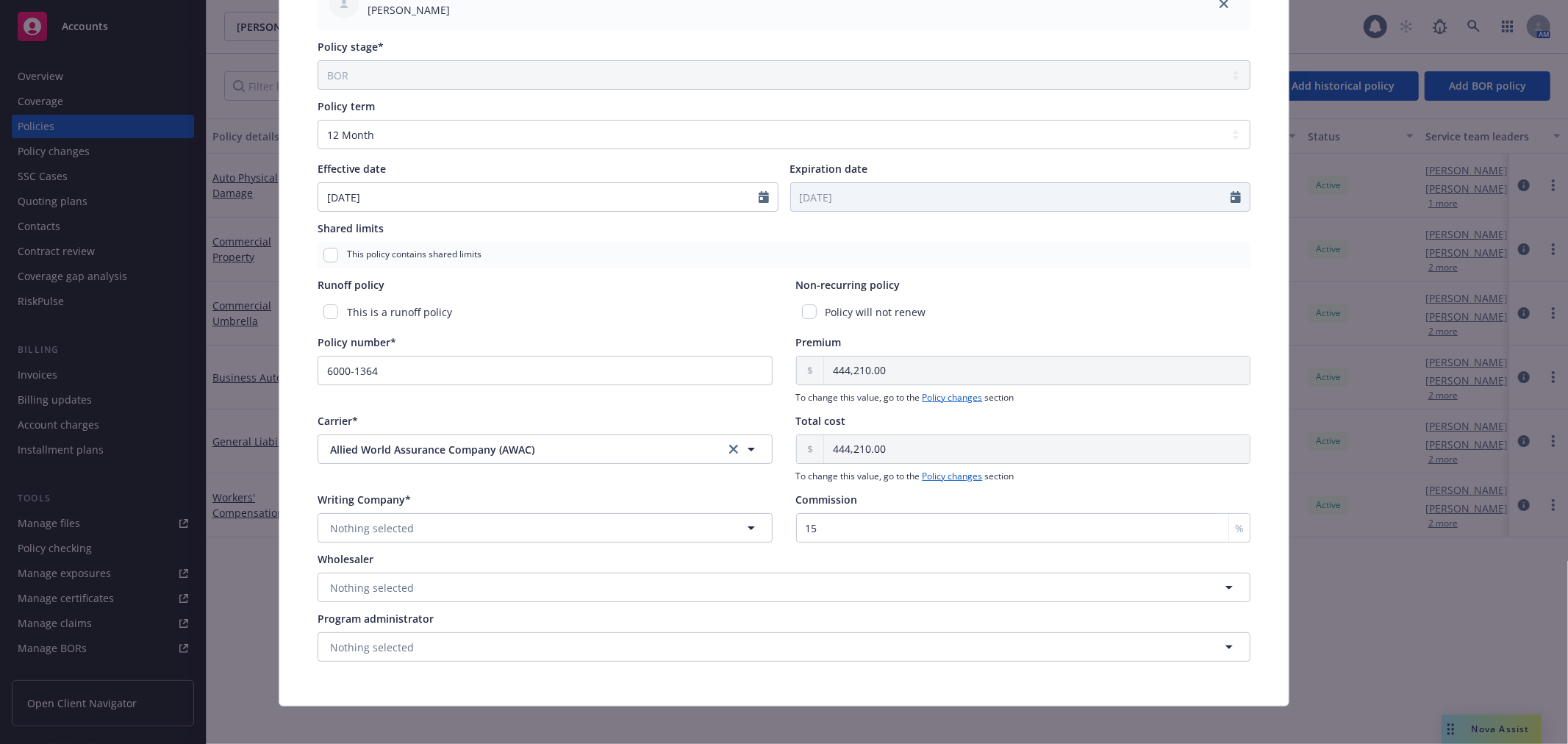
click at [725, 453] on link "clear selection" at bounding box center [733, 449] width 17 height 17
click at [646, 454] on button "button" at bounding box center [545, 449] width 455 height 29
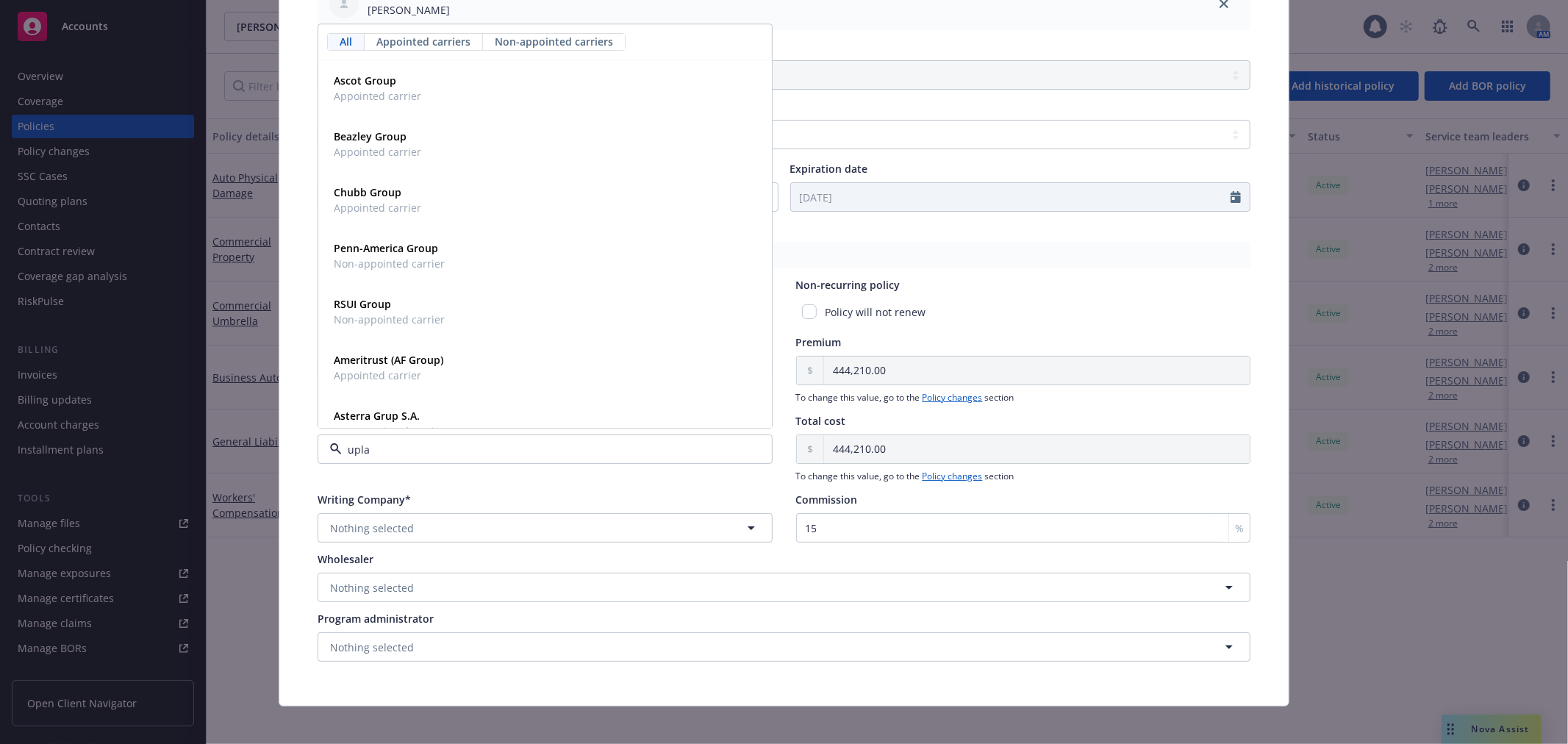
type input "uplan"
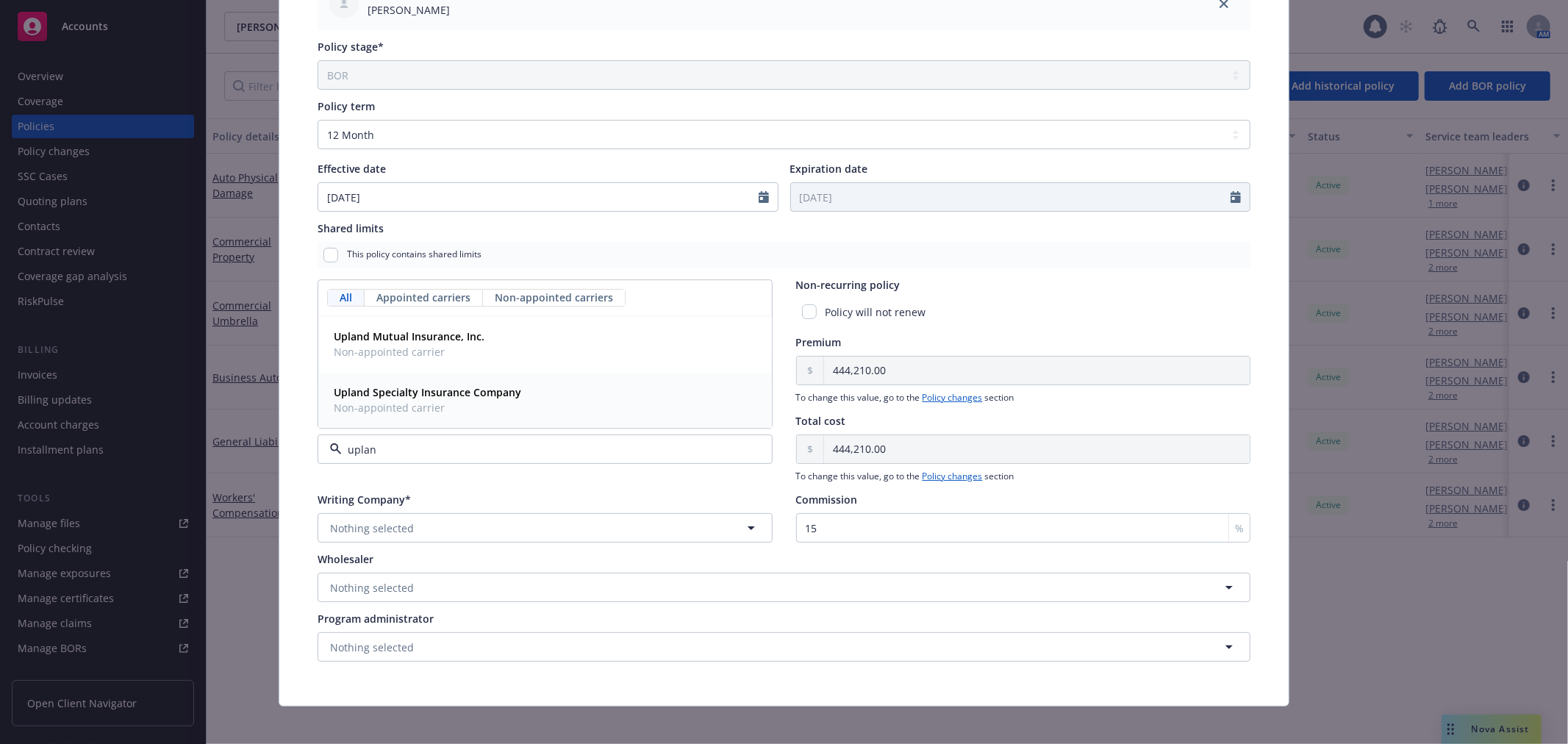
click at [392, 394] on strong "Upland Specialty Insurance Company" at bounding box center [427, 392] width 187 height 14
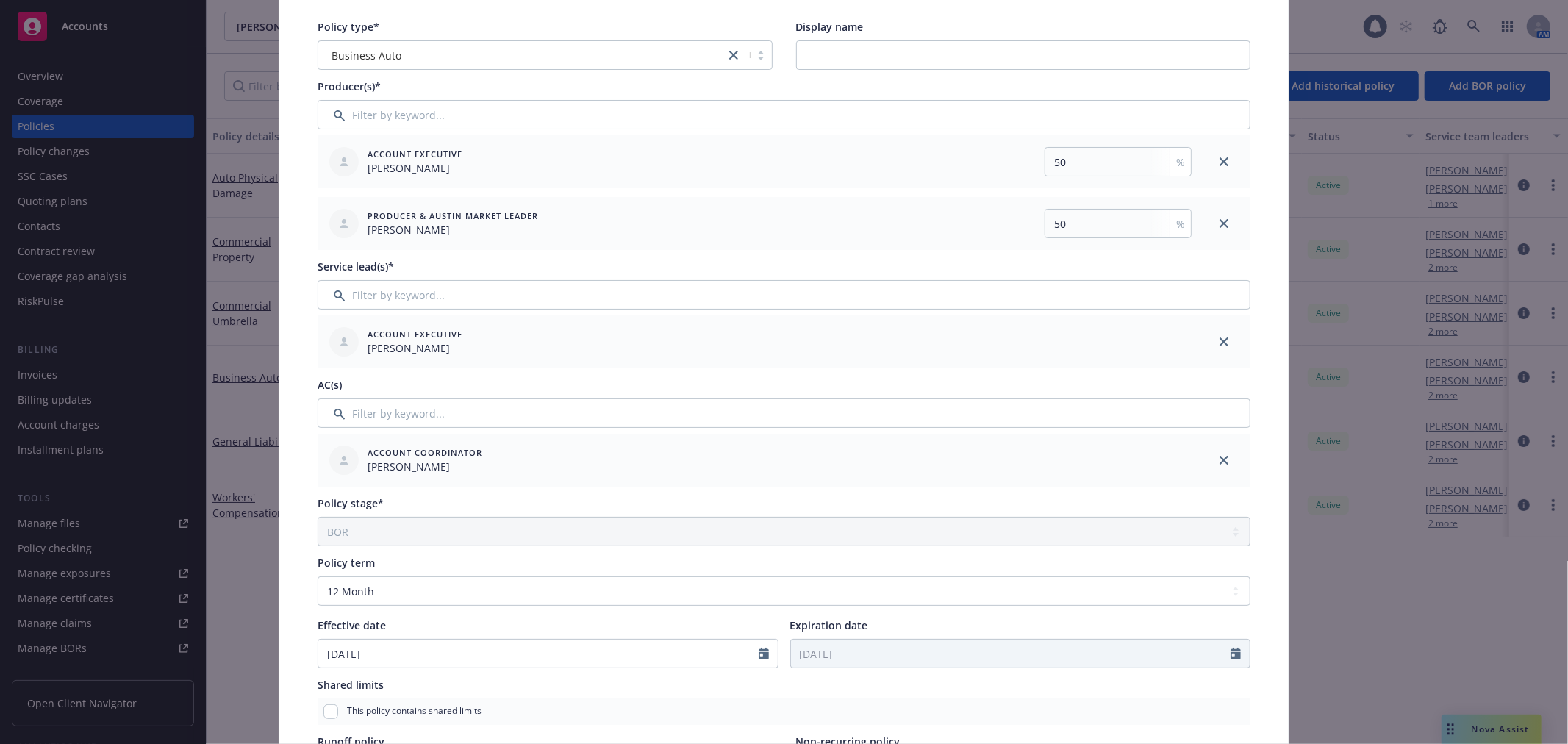
scroll to position [0, 0]
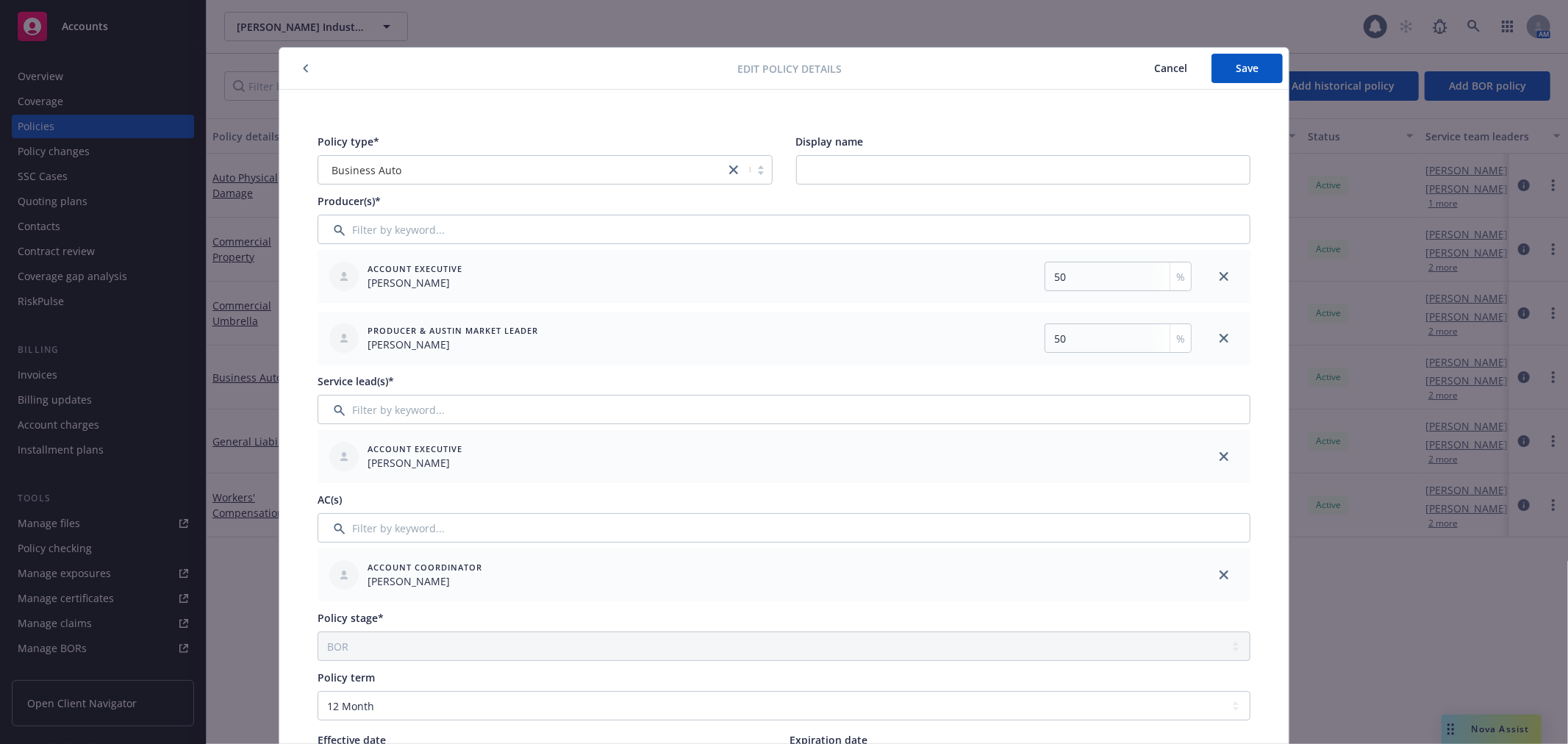
click at [1154, 67] on span "Cancel" at bounding box center [1171, 67] width 33 height 14
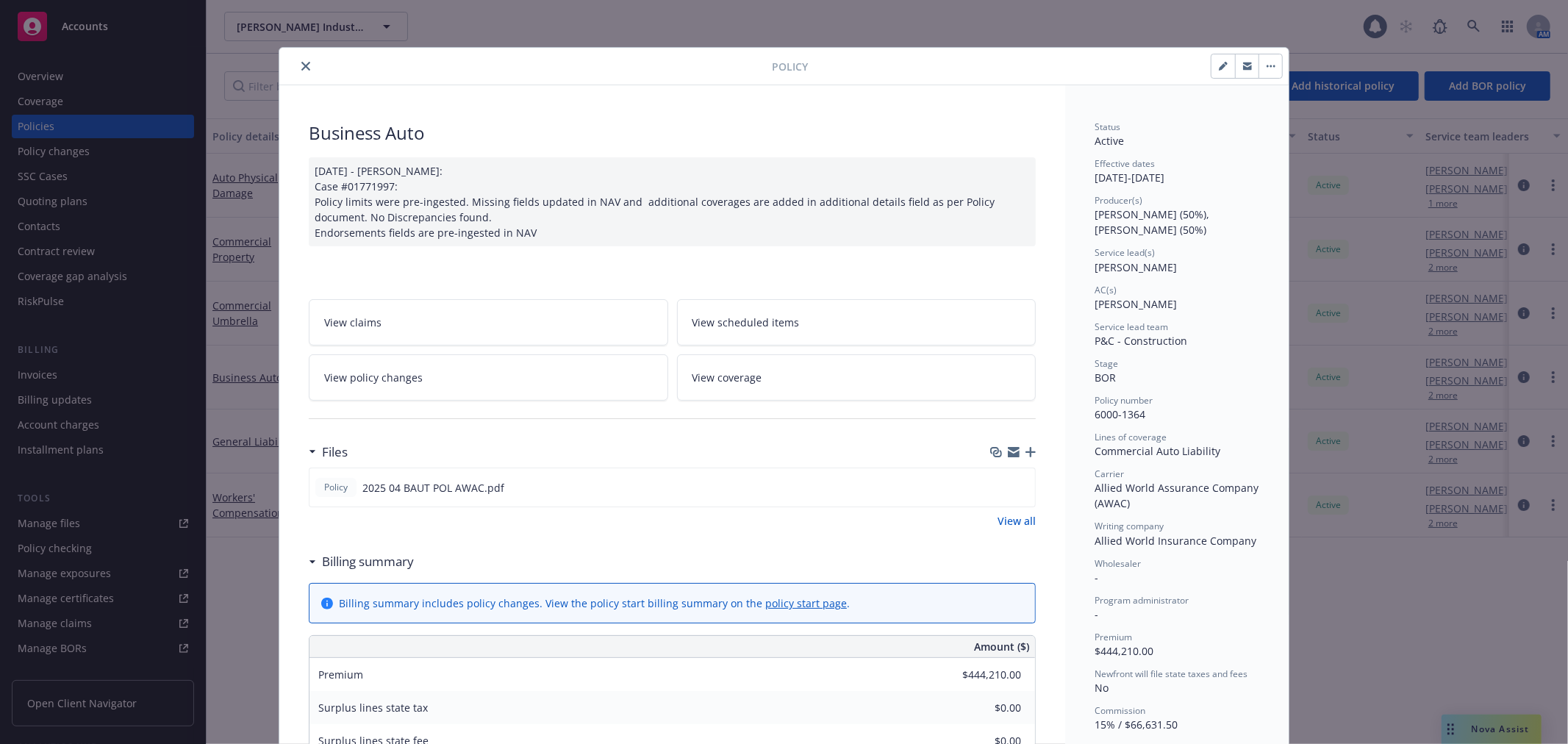
click at [301, 62] on icon "close" at bounding box center [305, 66] width 9 height 9
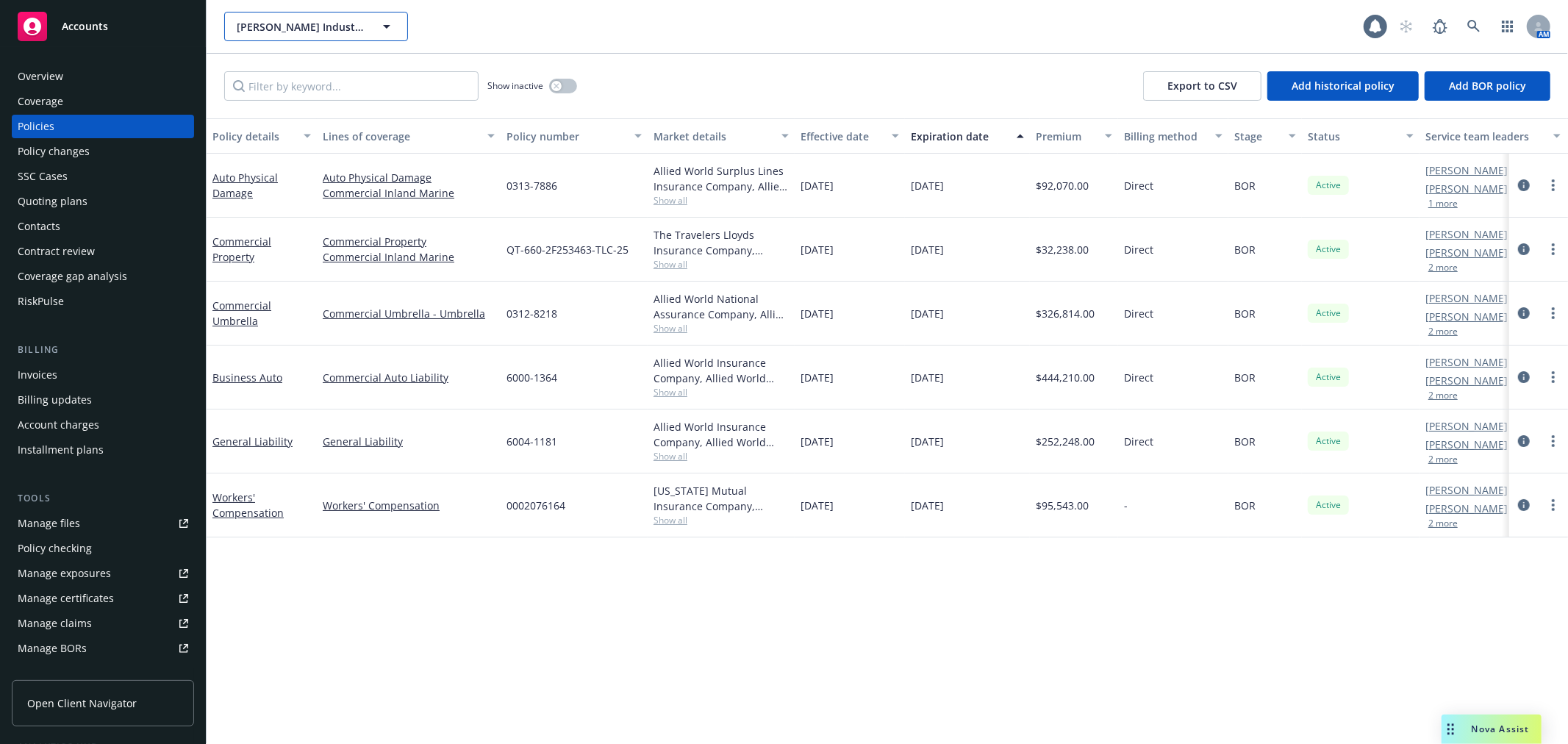
click at [300, 35] on button "Bowen Industrial Contractors, Inc." at bounding box center [315, 26] width 184 height 29
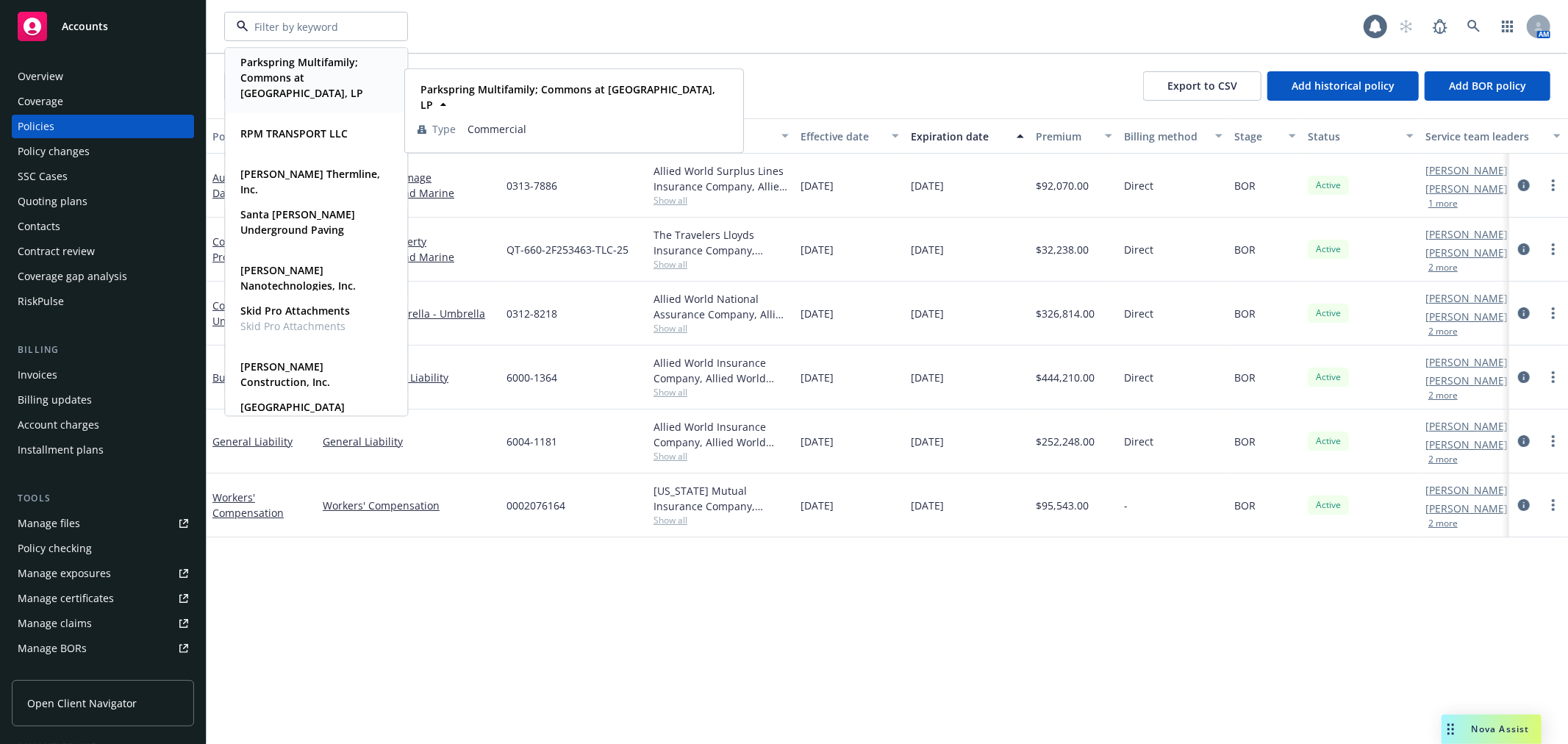
scroll to position [816, 0]
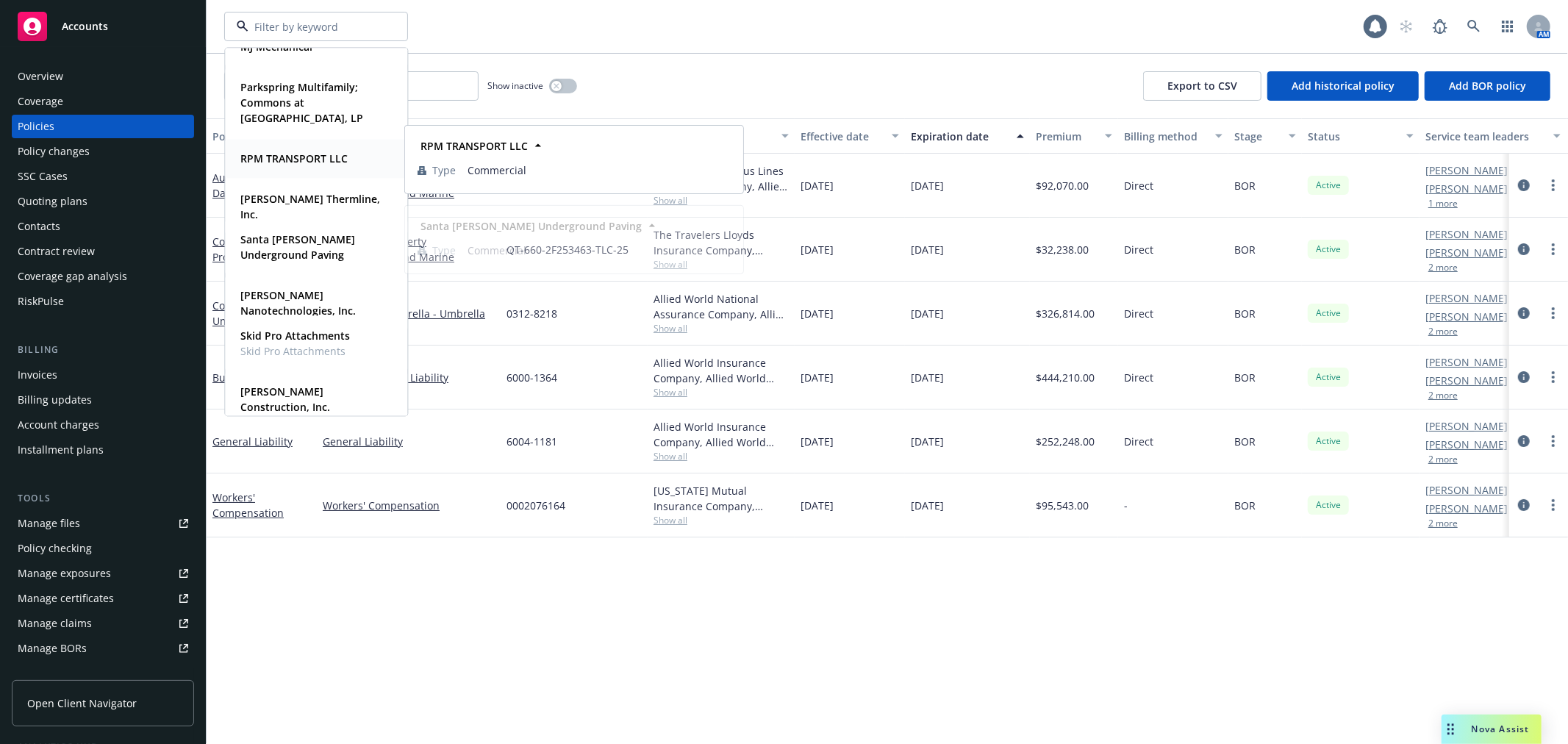
click at [327, 149] on div "RPM TRANSPORT LLC" at bounding box center [293, 159] width 117 height 22
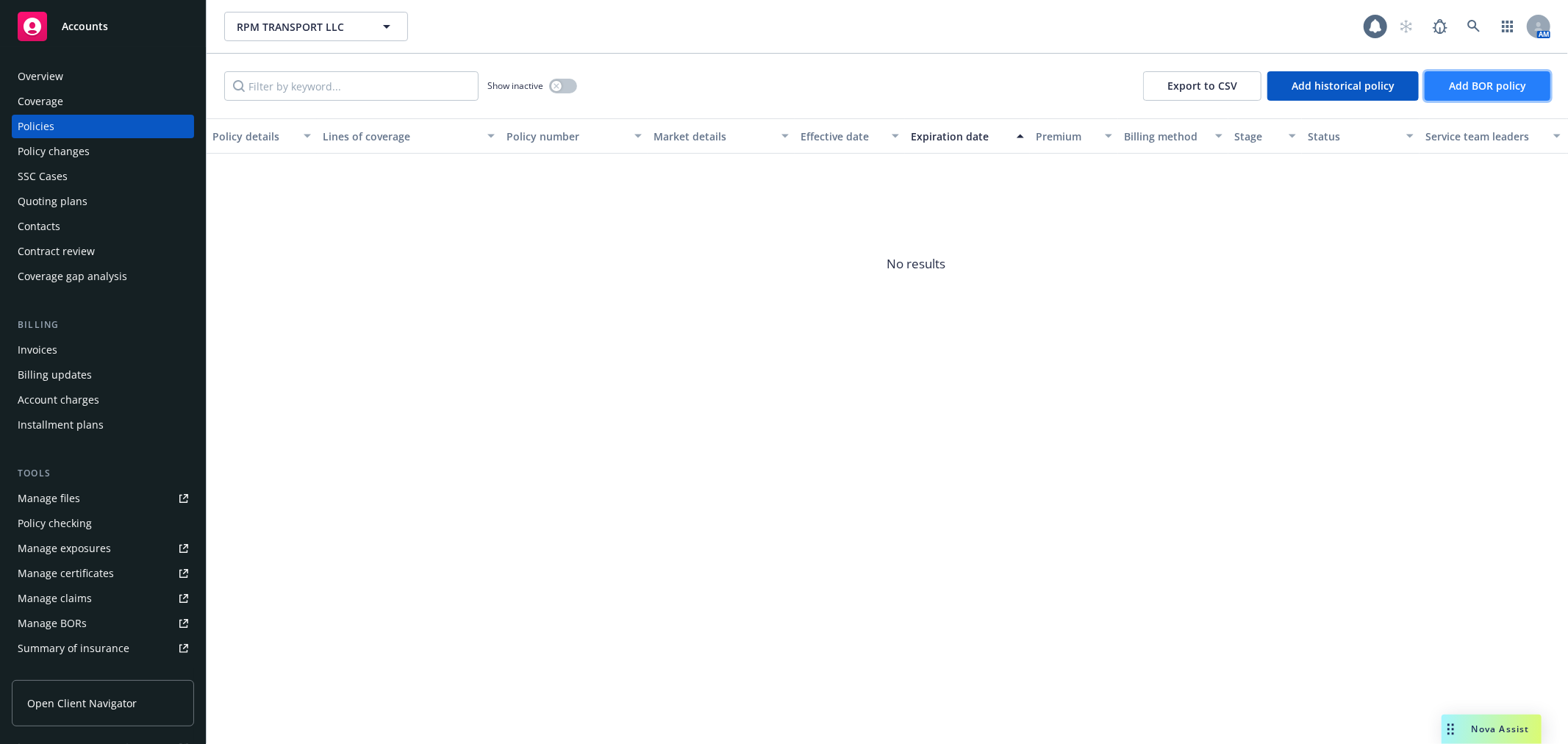
click at [1498, 85] on span "Add BOR policy" at bounding box center [1487, 86] width 77 height 14
select select "other"
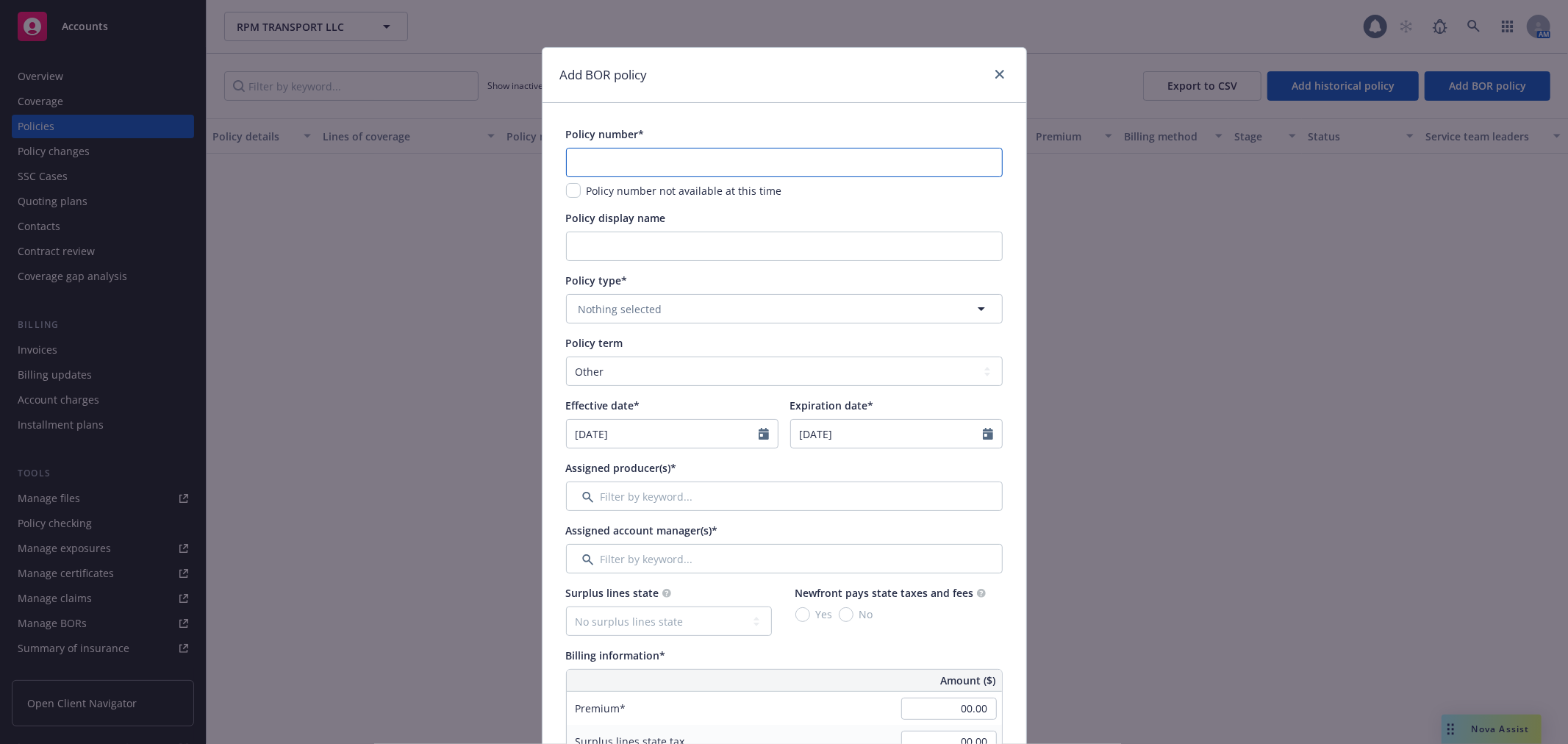
click at [583, 153] on input "text" at bounding box center [784, 162] width 437 height 29
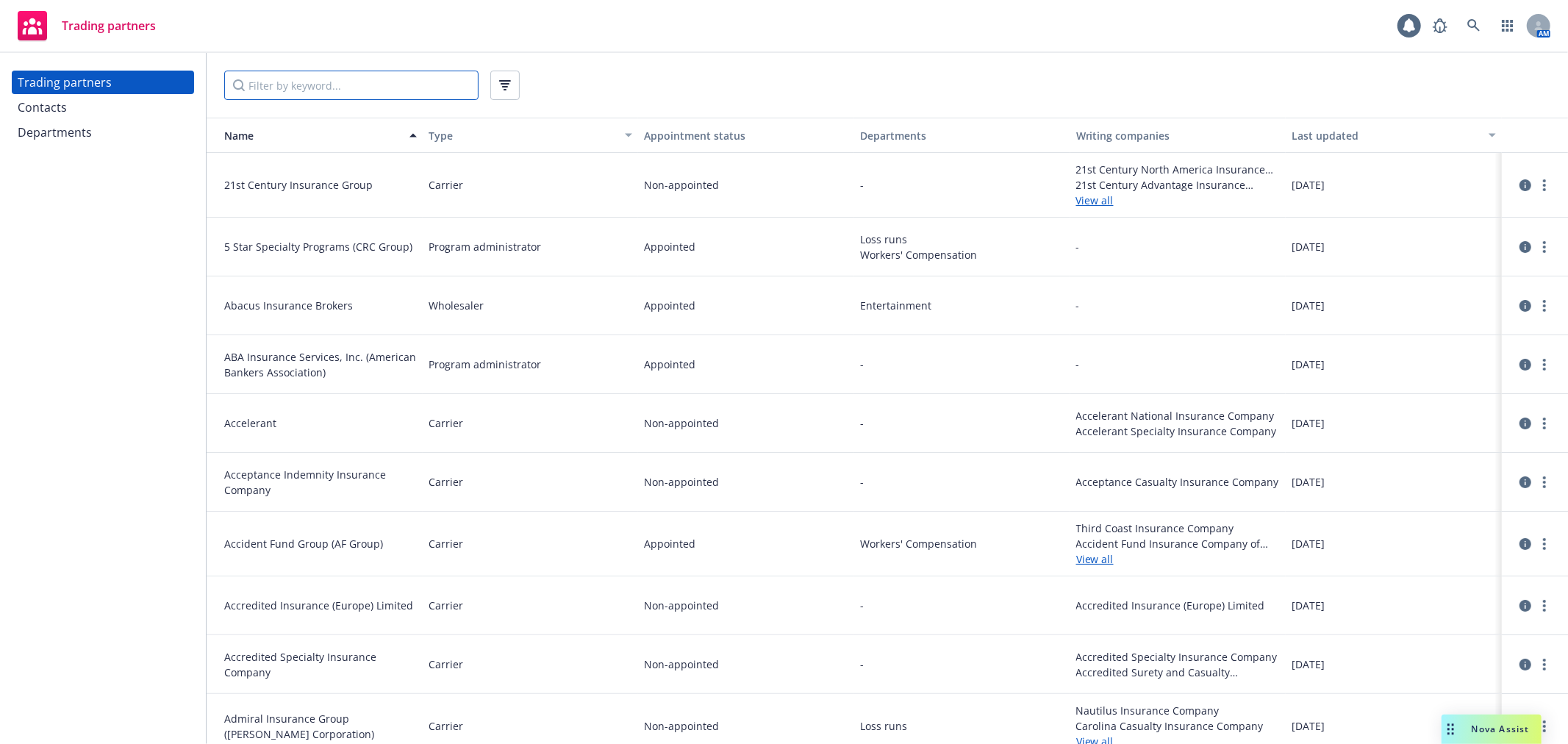
click at [330, 82] on input "Filter by keyword..." at bounding box center [351, 85] width 255 height 29
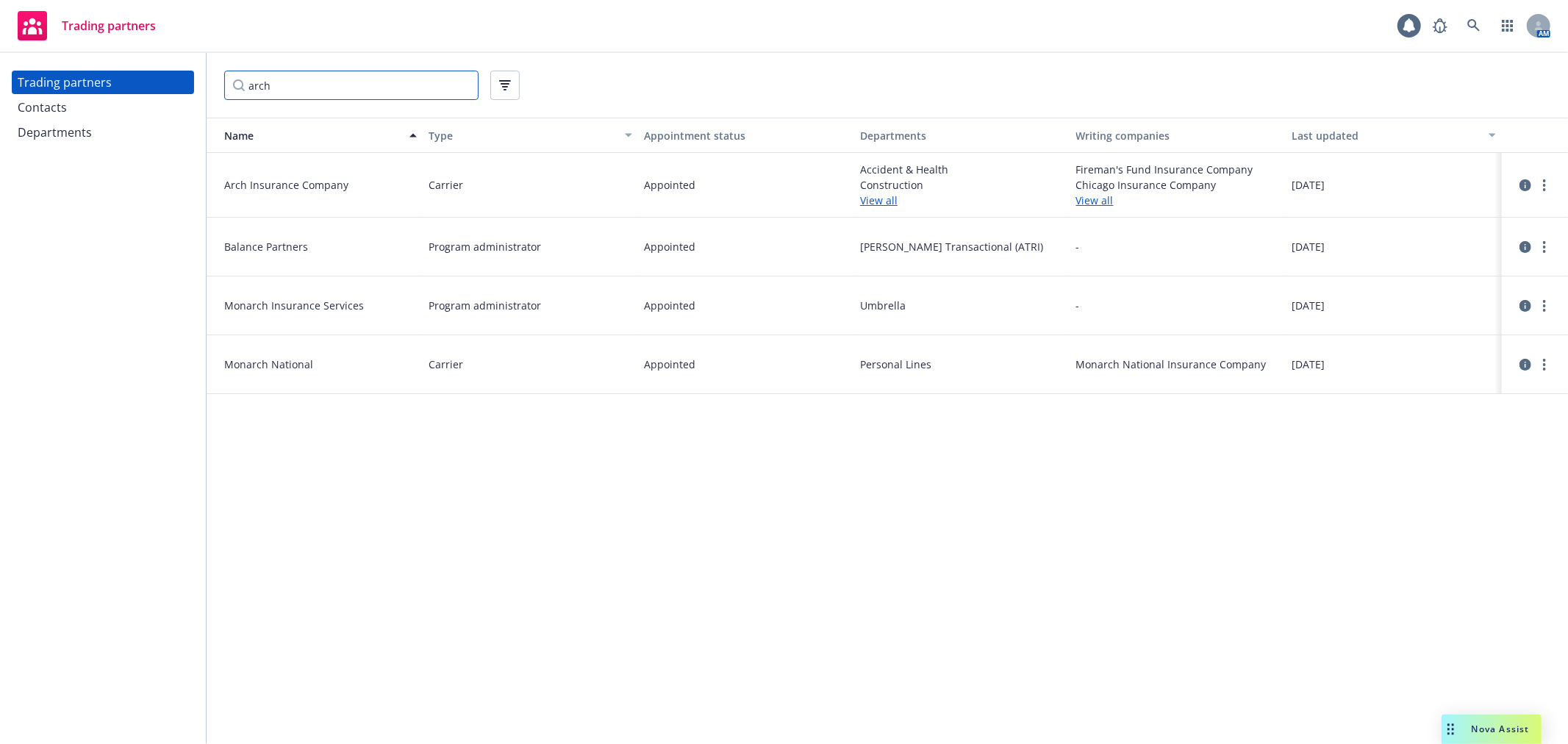
type input "arch"
click at [272, 181] on span "Arch Insurance Company" at bounding box center [320, 185] width 192 height 16
click at [1545, 187] on icon "more" at bounding box center [1545, 186] width 3 height 12
click at [1472, 207] on link "View contacts" at bounding box center [1471, 214] width 164 height 29
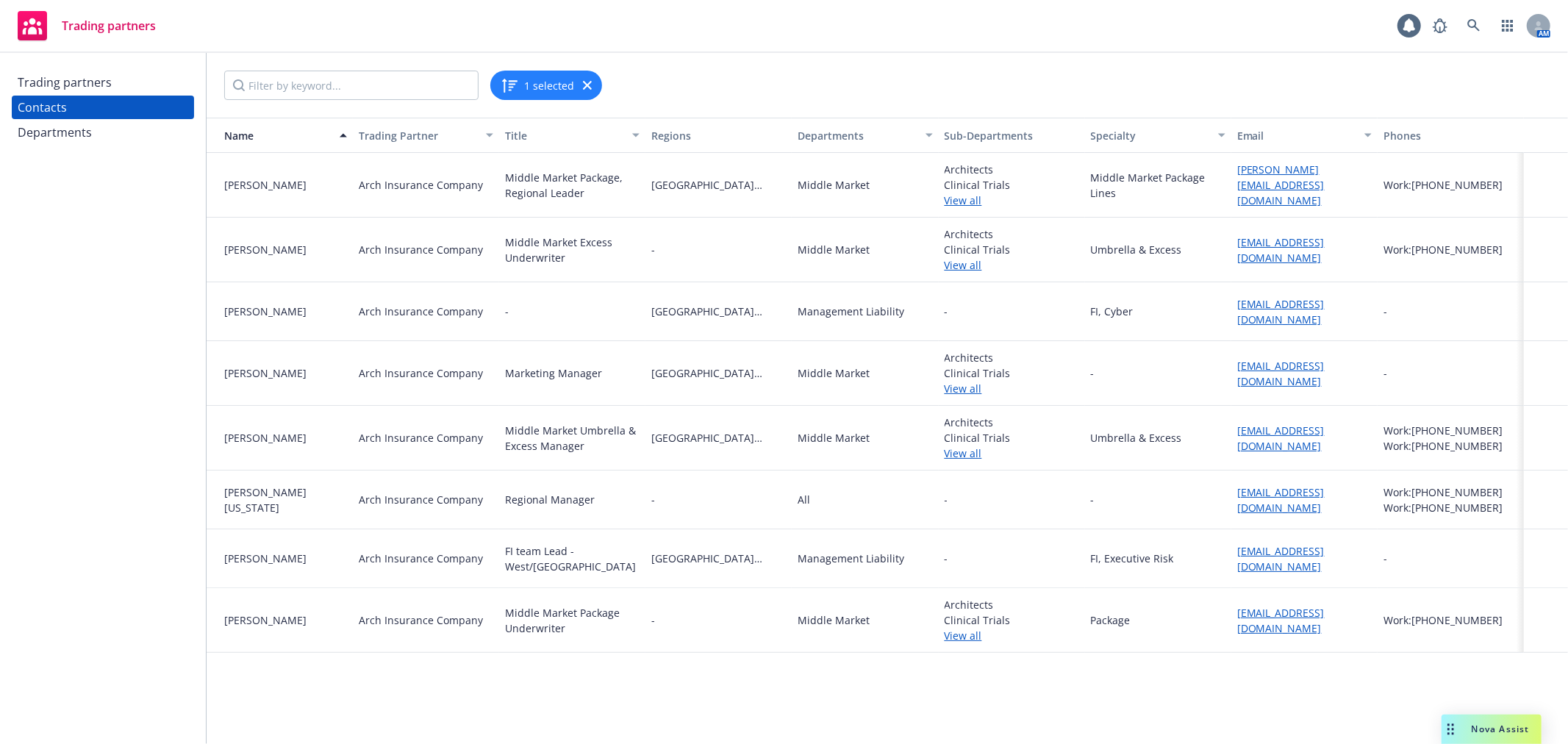
click at [974, 458] on link "View all" at bounding box center [1012, 453] width 135 height 16
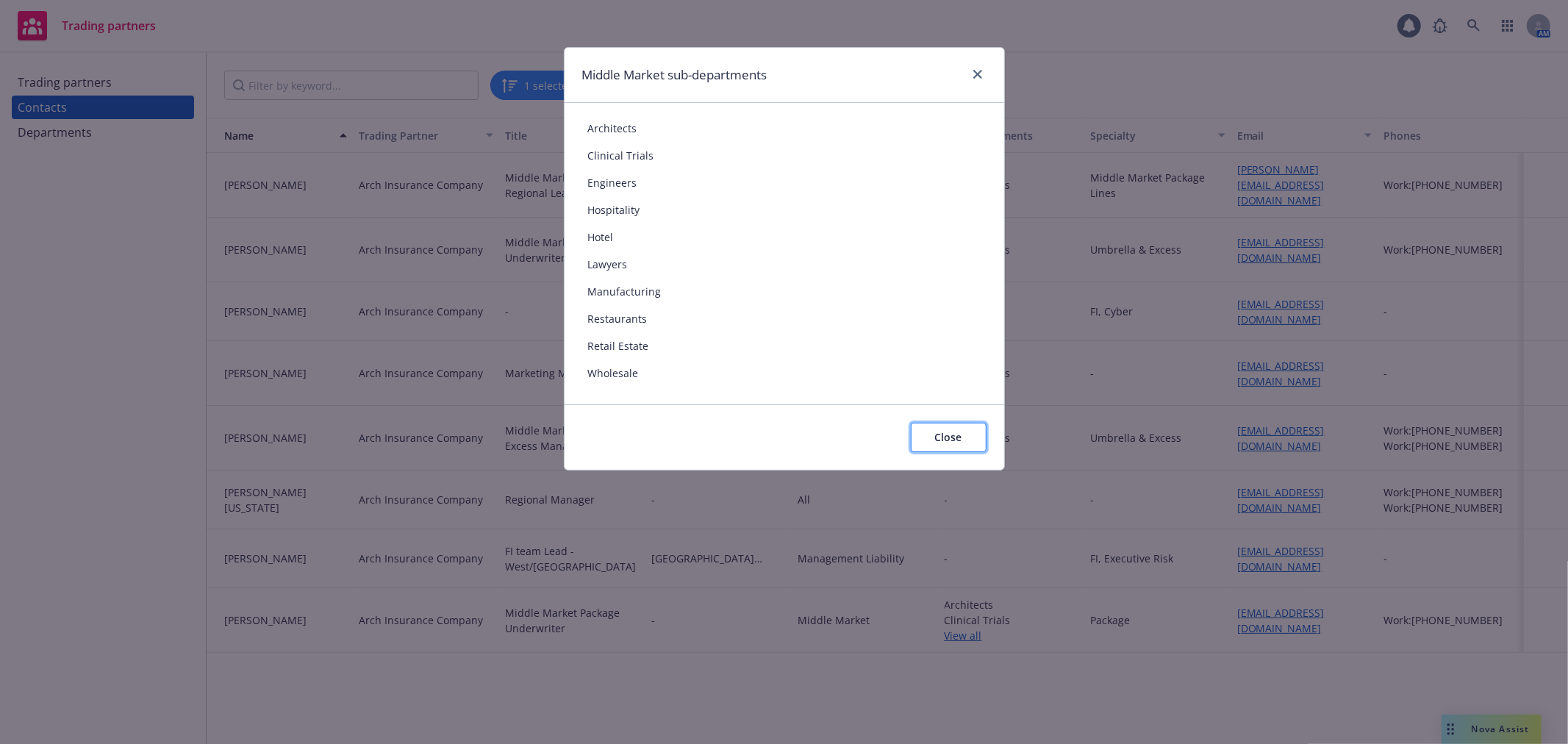
click at [963, 431] on button "Close" at bounding box center [949, 437] width 76 height 29
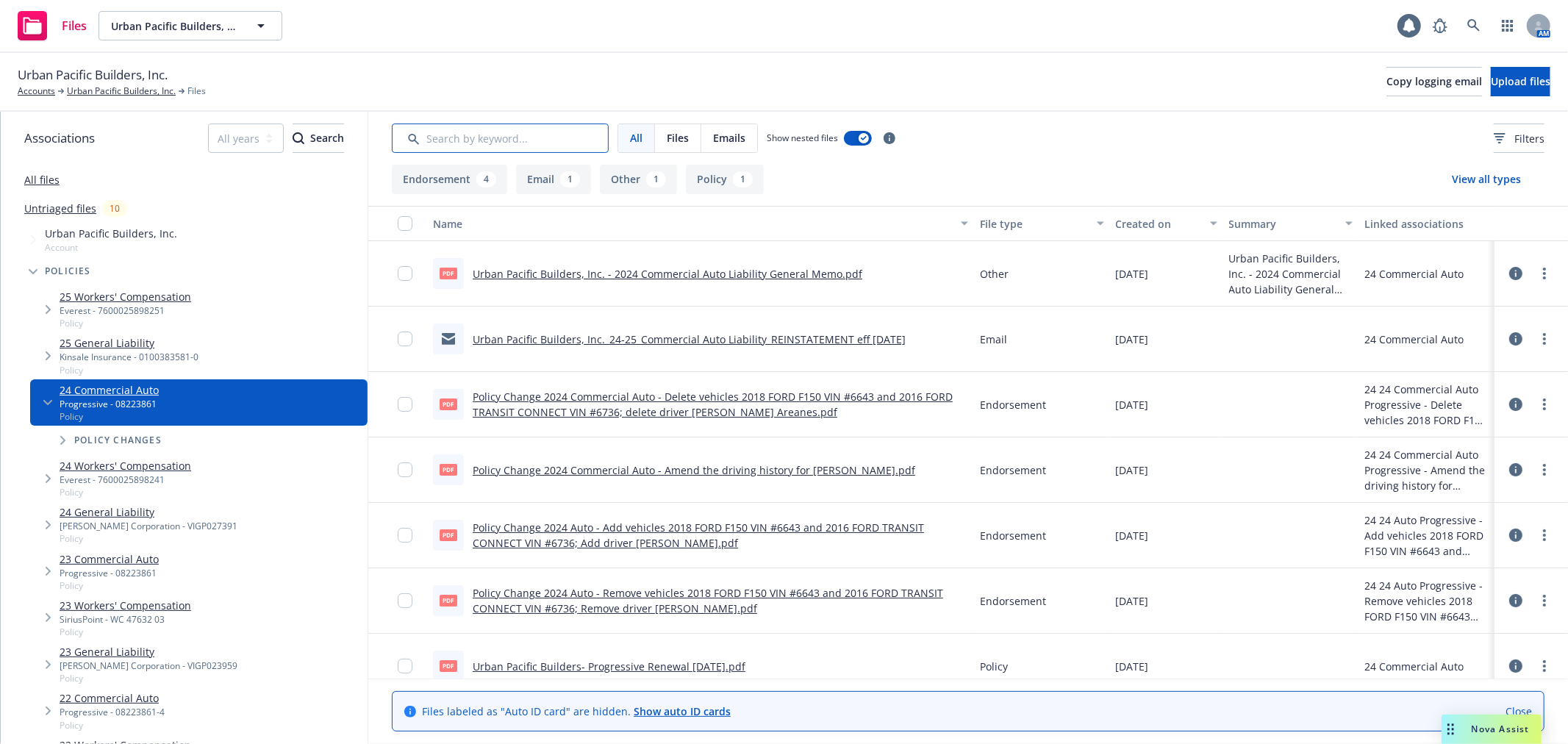
click at [522, 148] on input "Search by keyword..." at bounding box center [500, 137] width 217 height 29
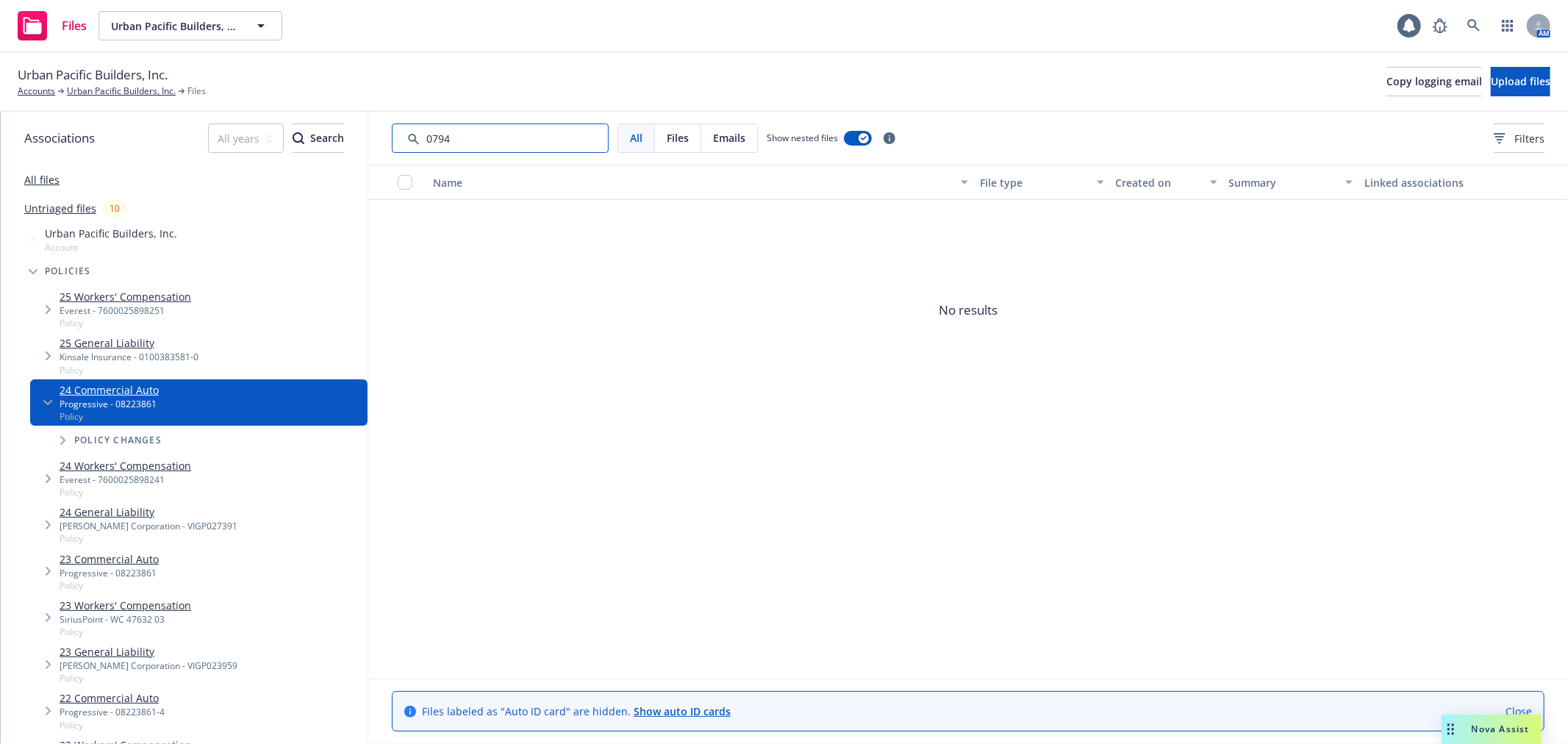
type input "0794"
click at [93, 388] on link "24 Commercial Auto" at bounding box center [109, 389] width 99 height 16
click at [201, 30] on span "Urban Pacific Builders, Inc." at bounding box center [174, 26] width 127 height 16
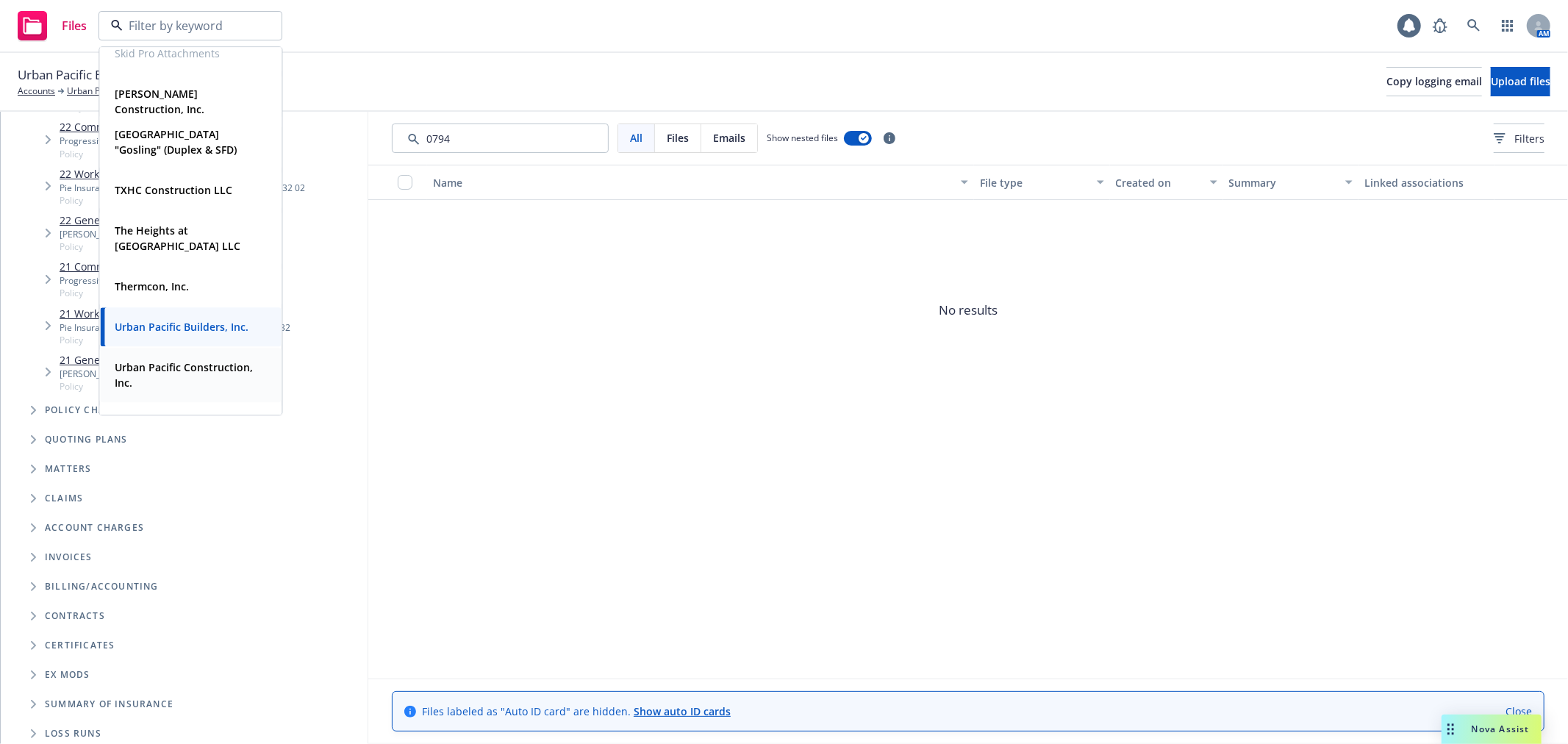
scroll to position [1143, 0]
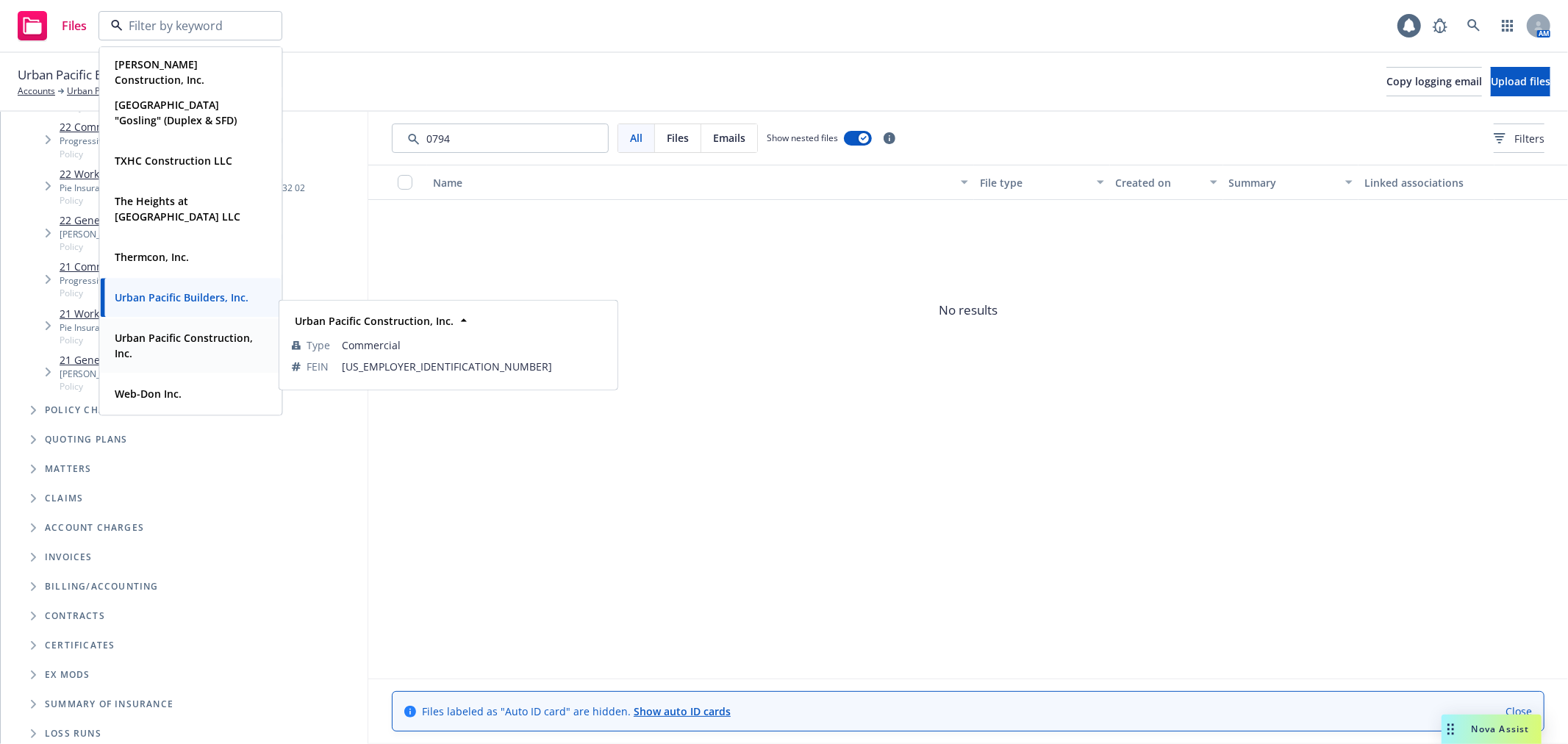
click at [194, 350] on span "Urban Pacific Construction, Inc." at bounding box center [189, 345] width 148 height 31
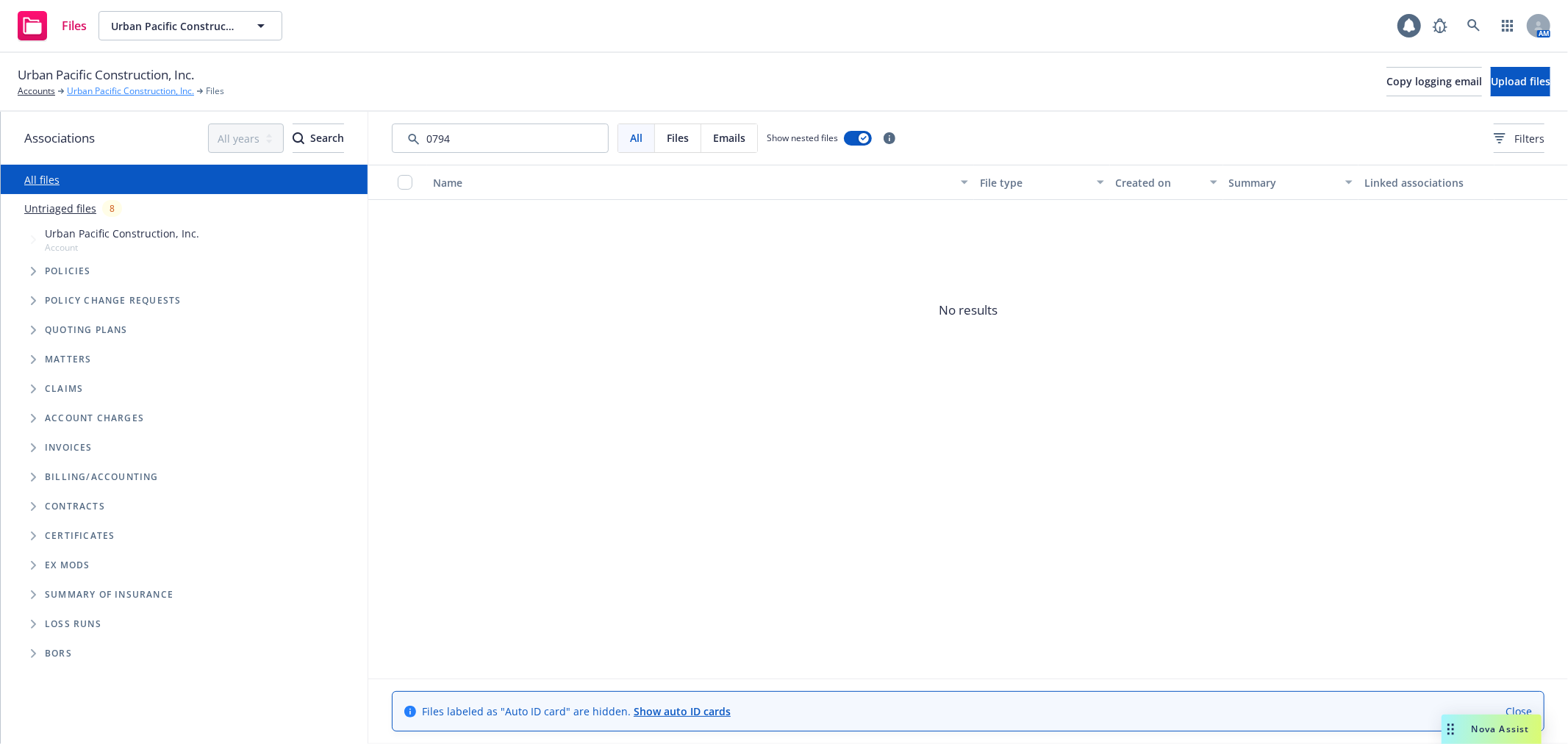
click at [113, 85] on link "Urban Pacific Construction, Inc." at bounding box center [130, 92] width 127 height 13
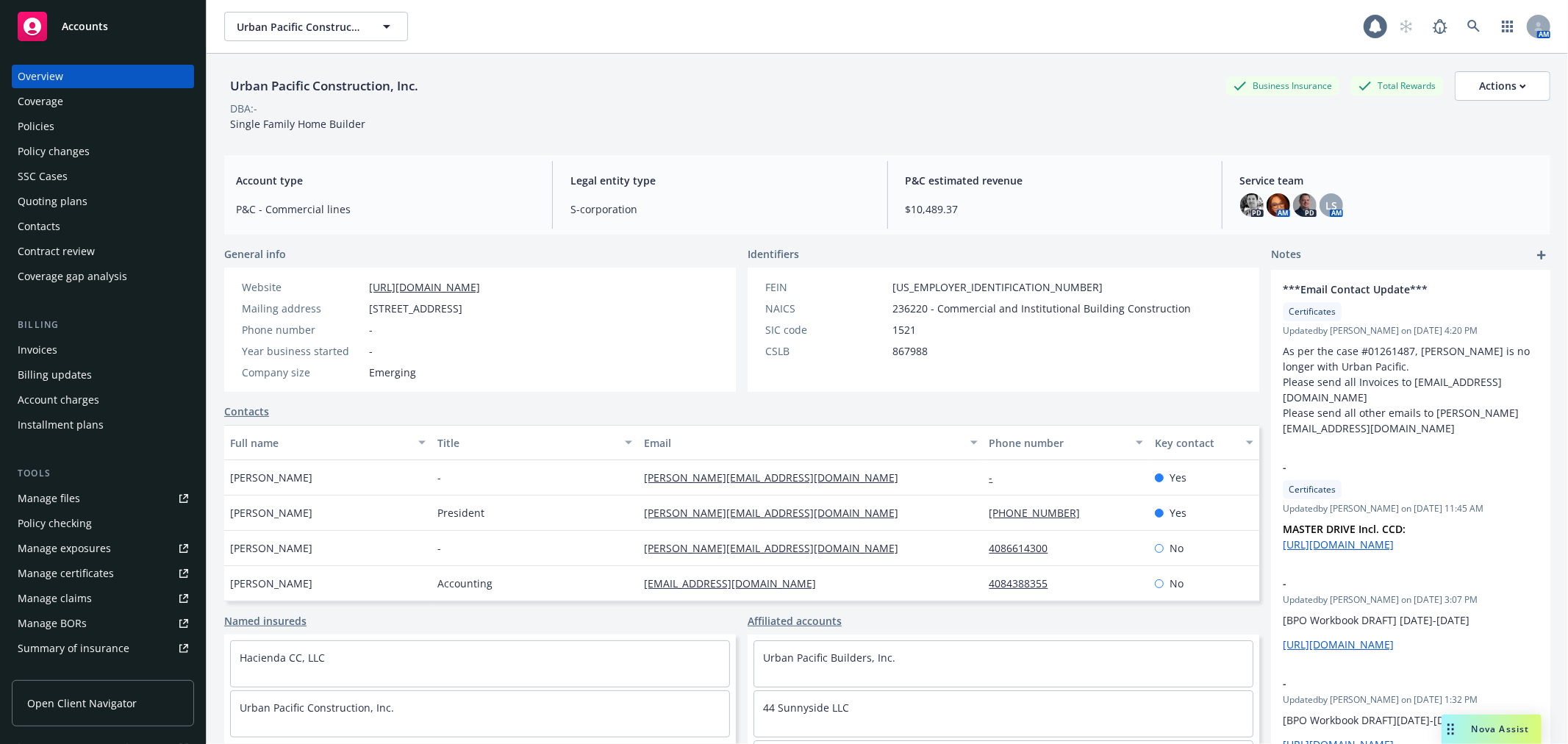
click at [34, 117] on div "Policies" at bounding box center [36, 126] width 37 height 23
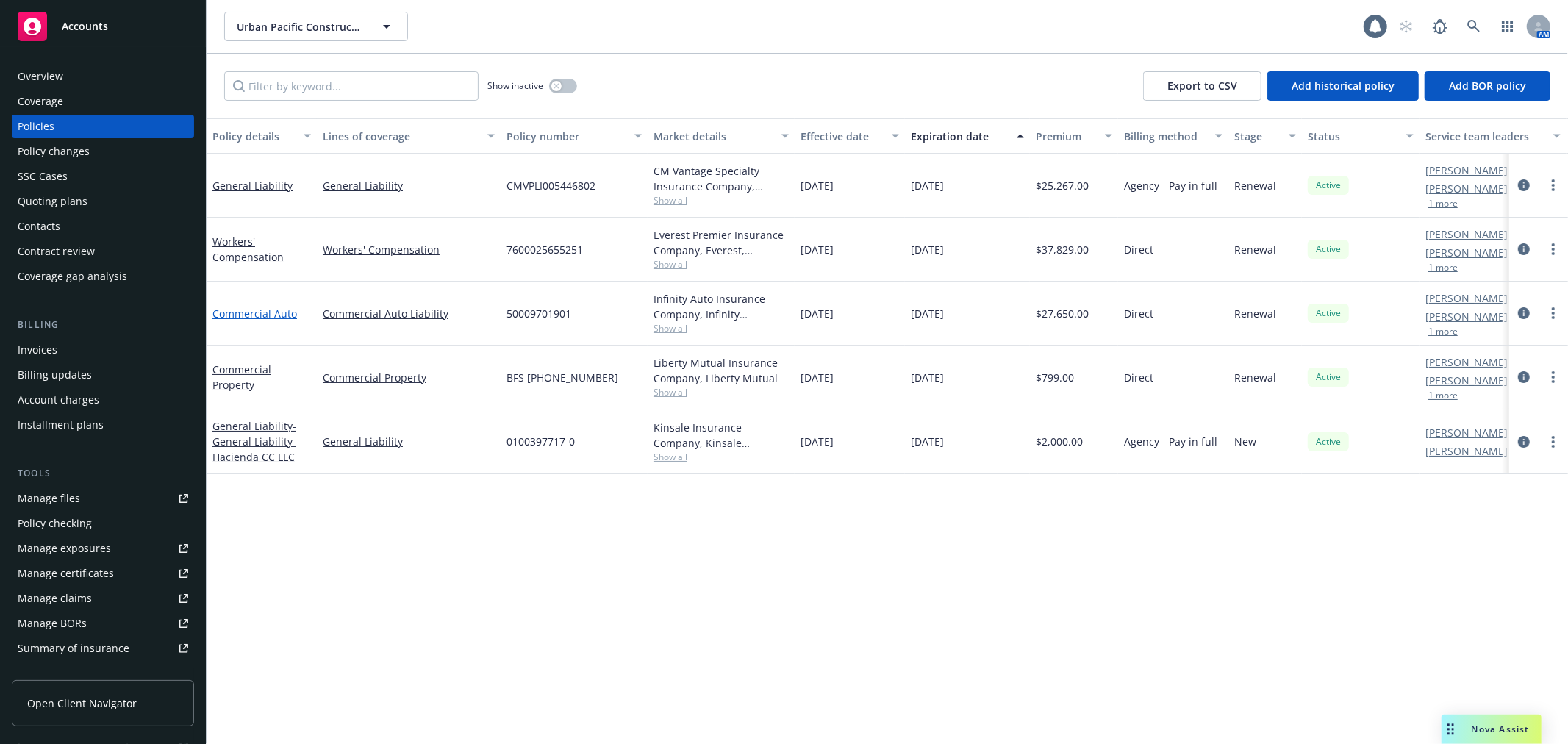
click at [253, 315] on link "Commercial Auto" at bounding box center [255, 313] width 85 height 14
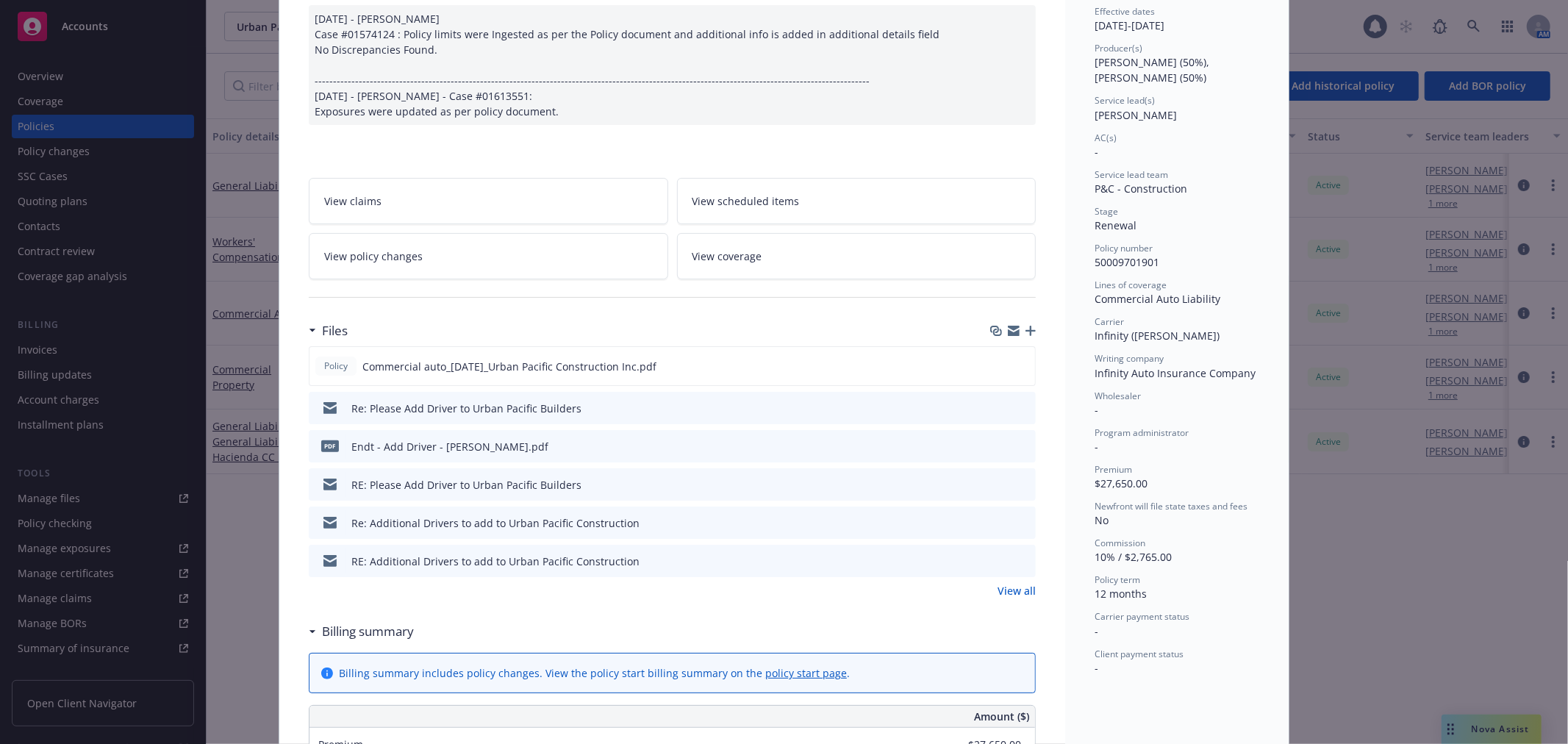
scroll to position [326, 0]
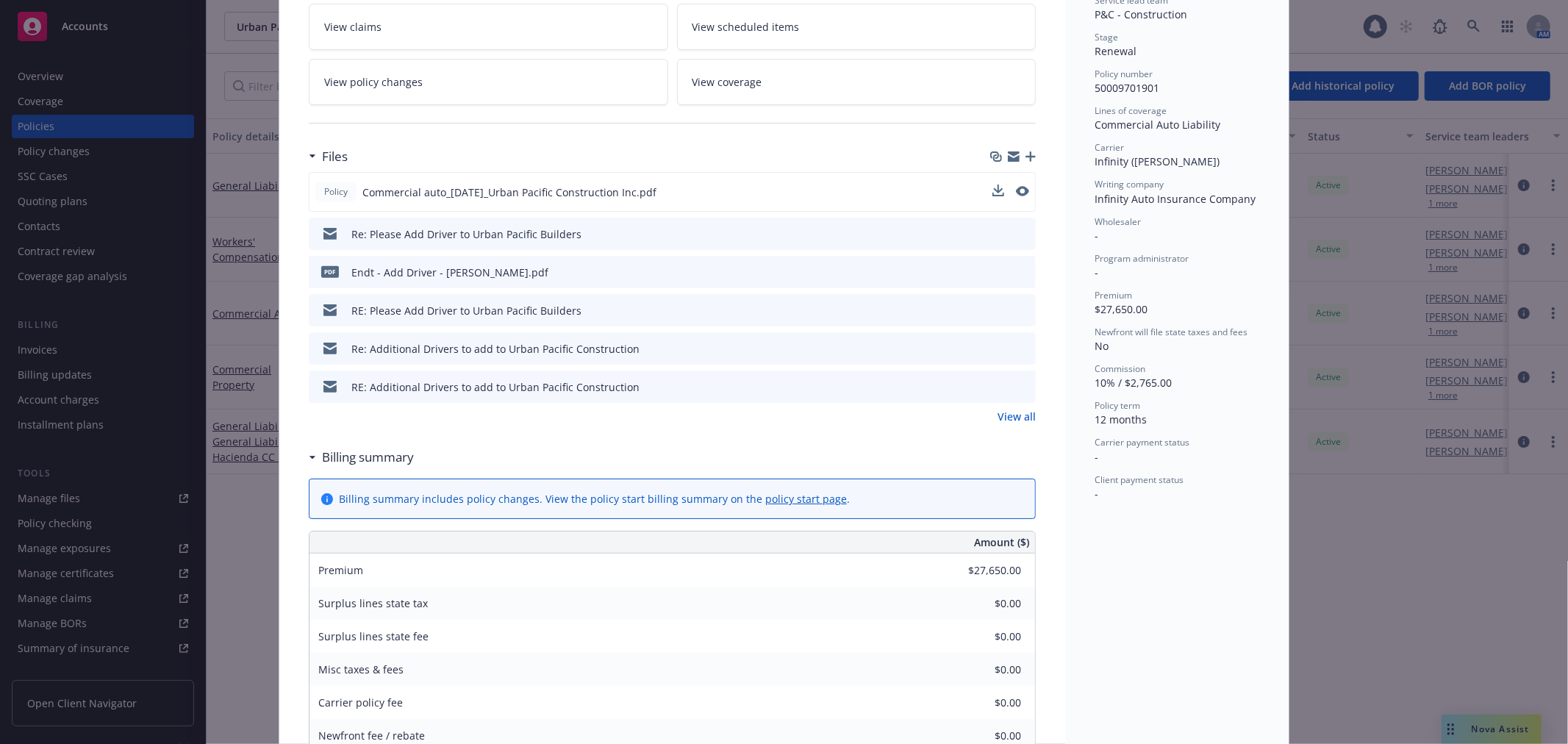
click at [1019, 182] on div "Policy Commercial auto_[DATE]_Urban Pacific Construction Inc.pdf" at bounding box center [672, 192] width 727 height 40
click at [1017, 189] on icon "preview file" at bounding box center [1021, 191] width 13 height 10
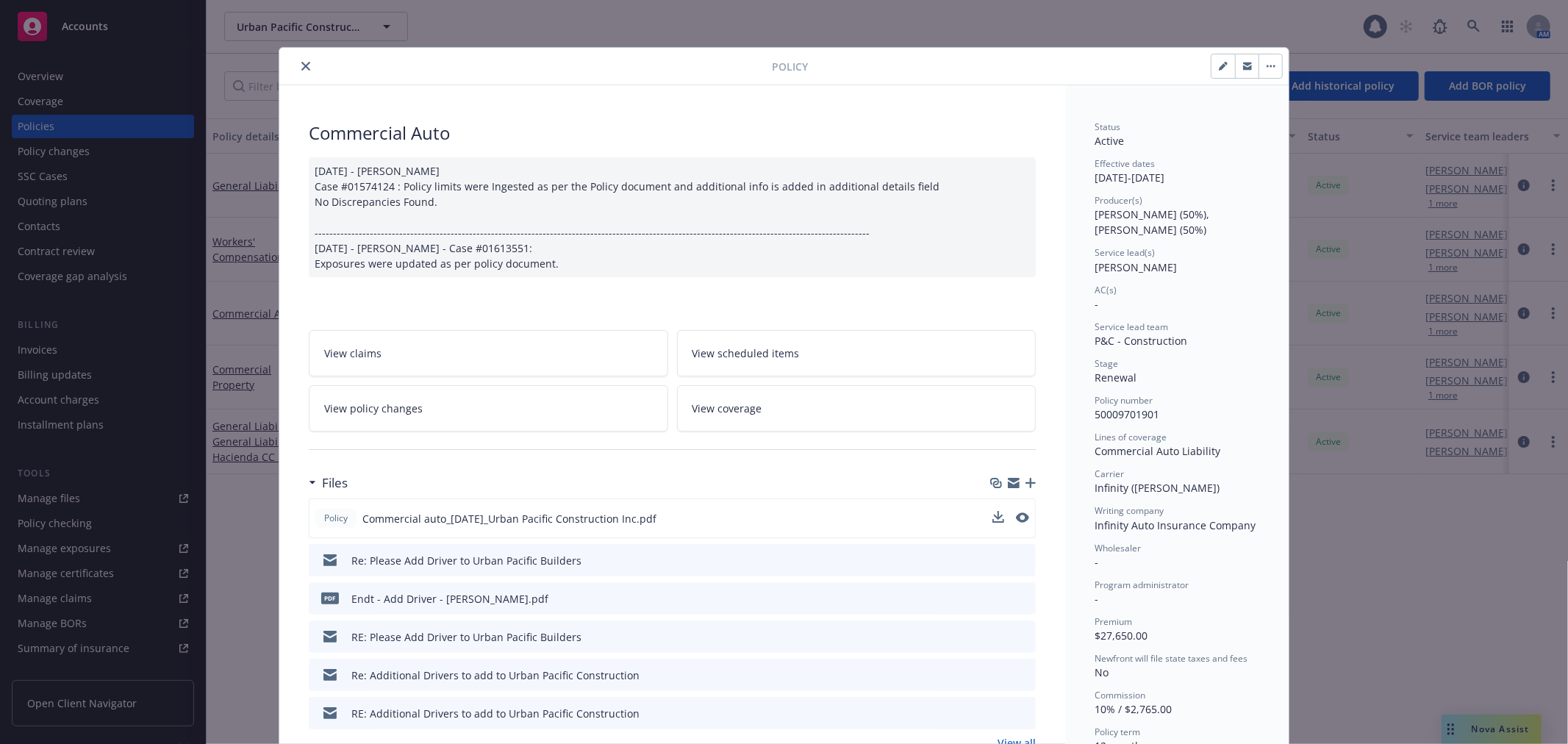
click at [301, 64] on icon "close" at bounding box center [305, 66] width 9 height 9
